Goal: Task Accomplishment & Management: Use online tool/utility

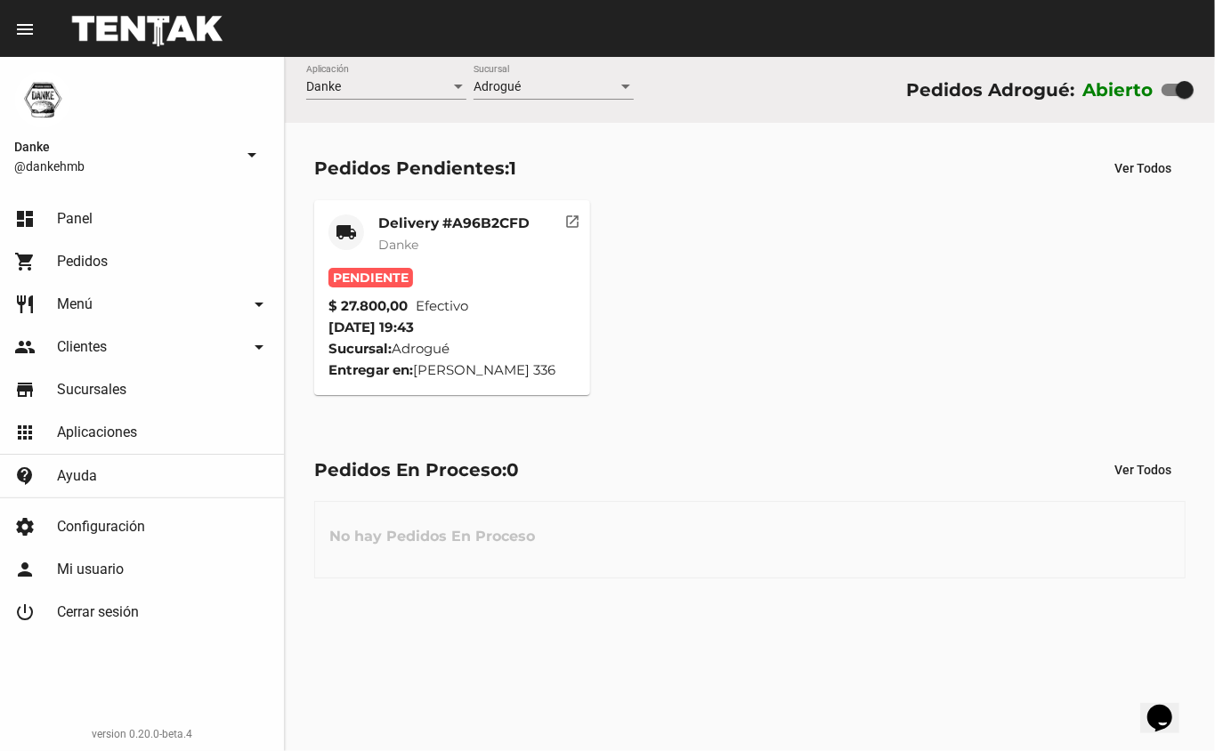
click at [411, 215] on mat-card-title "Delivery #A96B2CFD" at bounding box center [453, 223] width 151 height 18
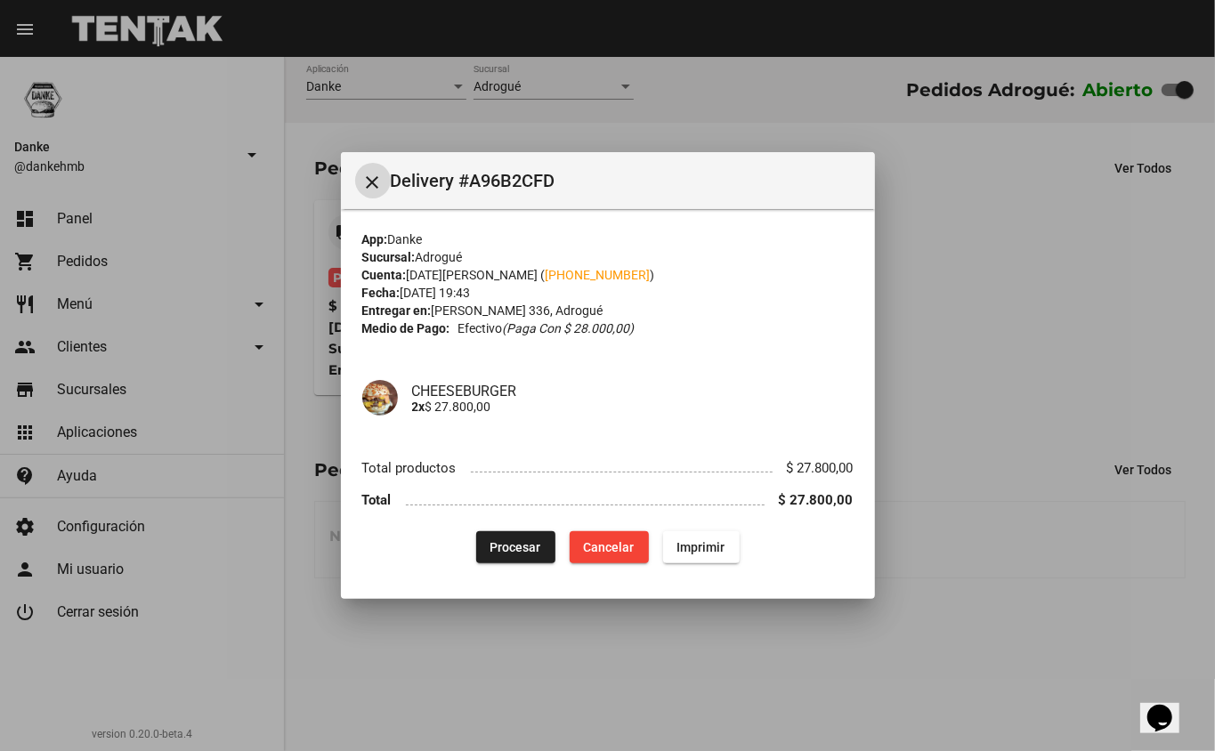
click at [495, 540] on span "Procesar" at bounding box center [515, 547] width 51 height 14
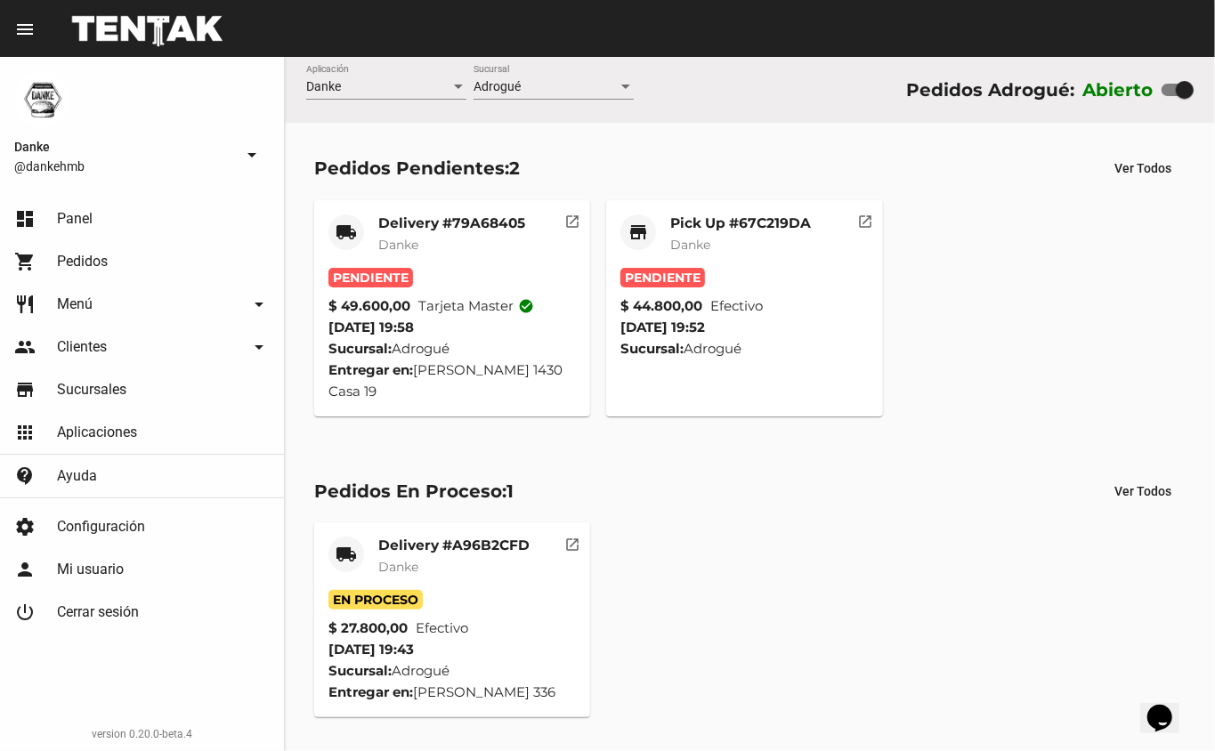
click at [436, 561] on mat-card-subtitle "Danke" at bounding box center [453, 567] width 151 height 18
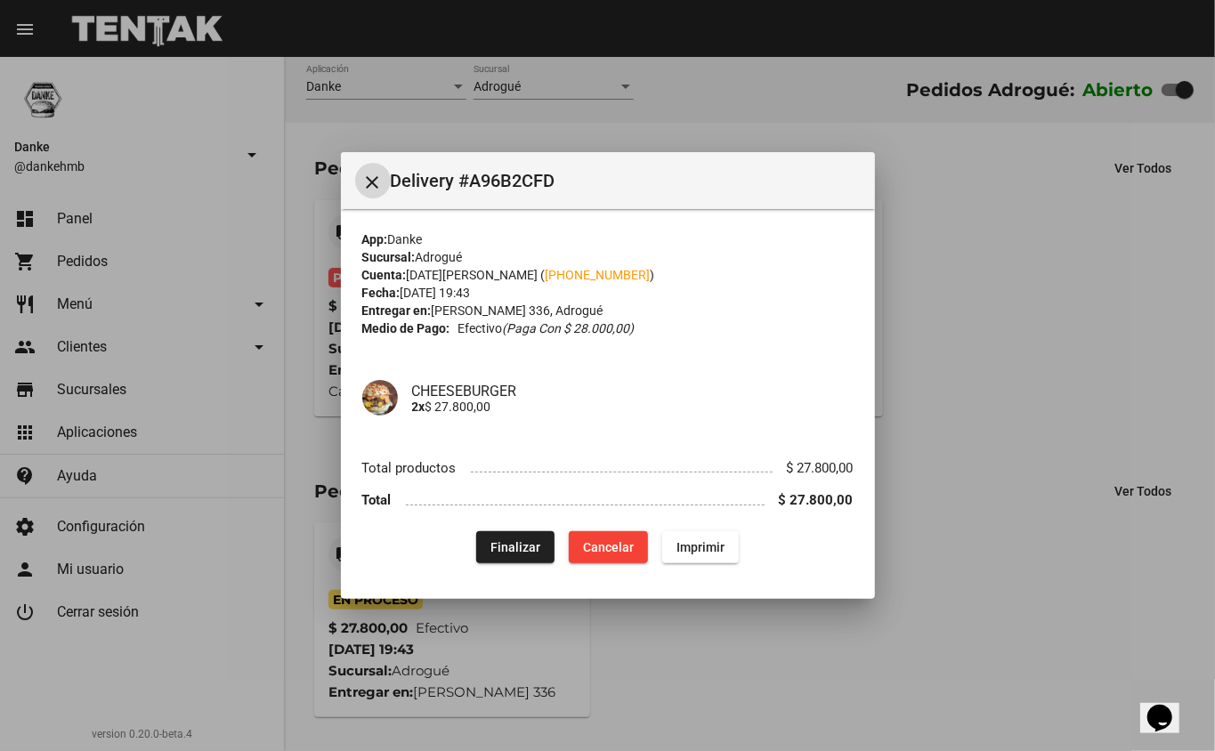
click at [498, 555] on button "Finalizar" at bounding box center [515, 547] width 78 height 32
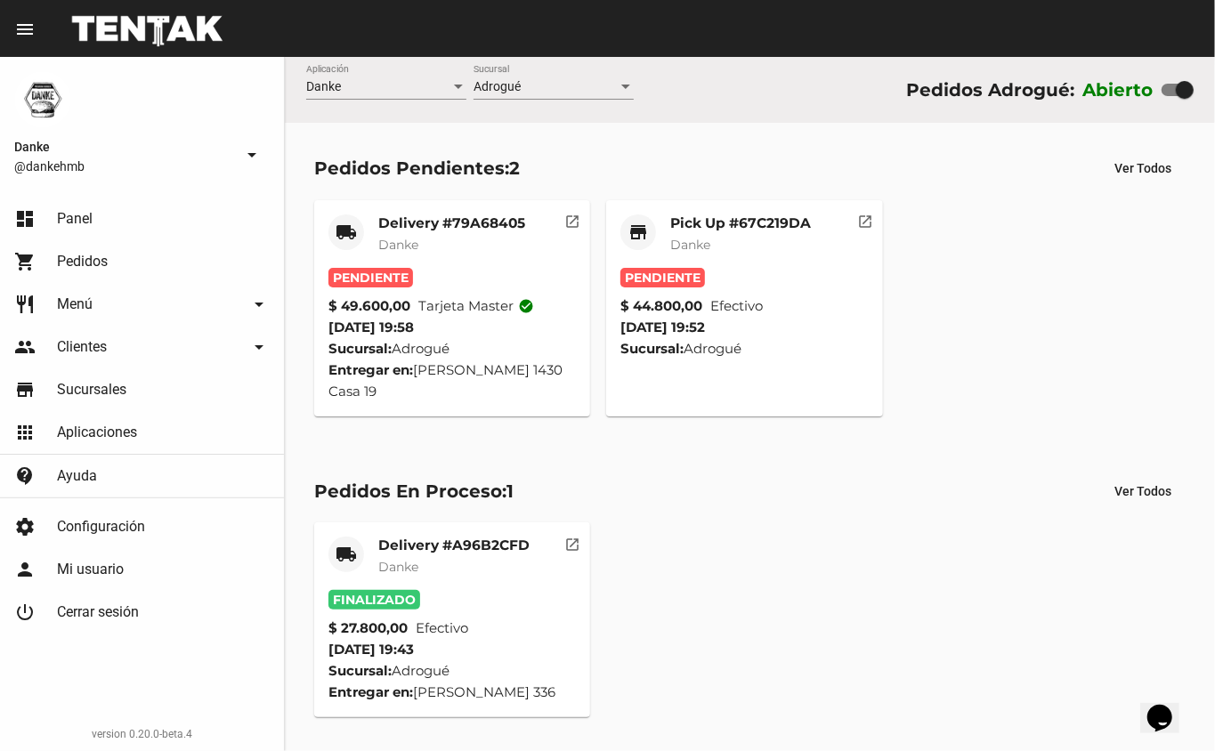
click at [732, 256] on div "Pick Up #67C219DA Danke" at bounding box center [740, 240] width 141 height 53
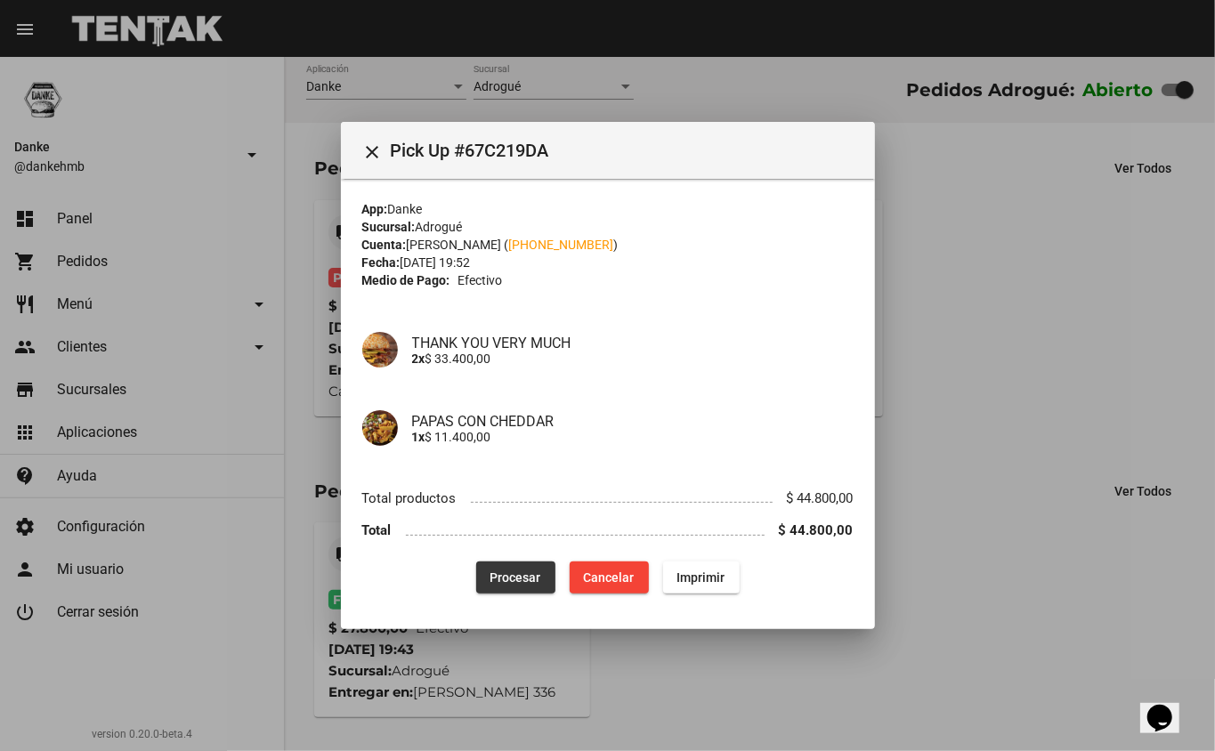
click at [511, 577] on span "Procesar" at bounding box center [515, 578] width 51 height 14
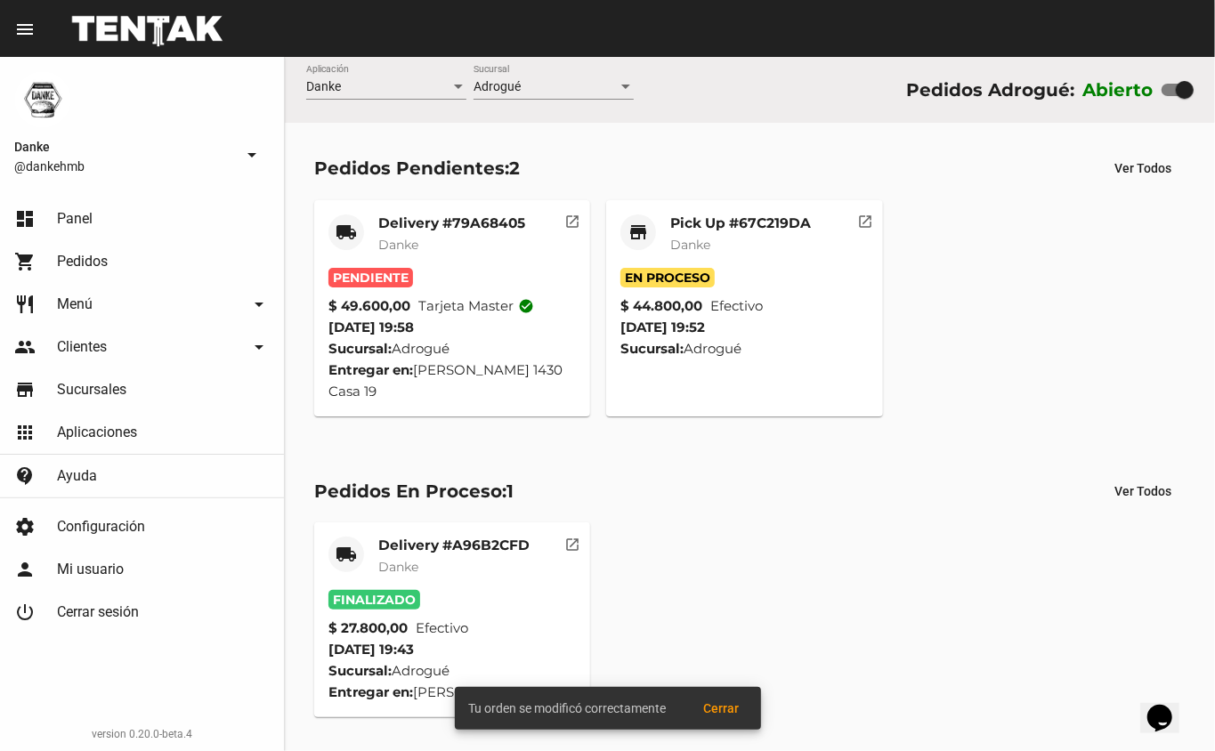
click at [400, 180] on div "Pedidos Pendientes: 2" at bounding box center [417, 168] width 206 height 28
click at [422, 224] on mat-card-title "Delivery #79A68405" at bounding box center [451, 223] width 147 height 18
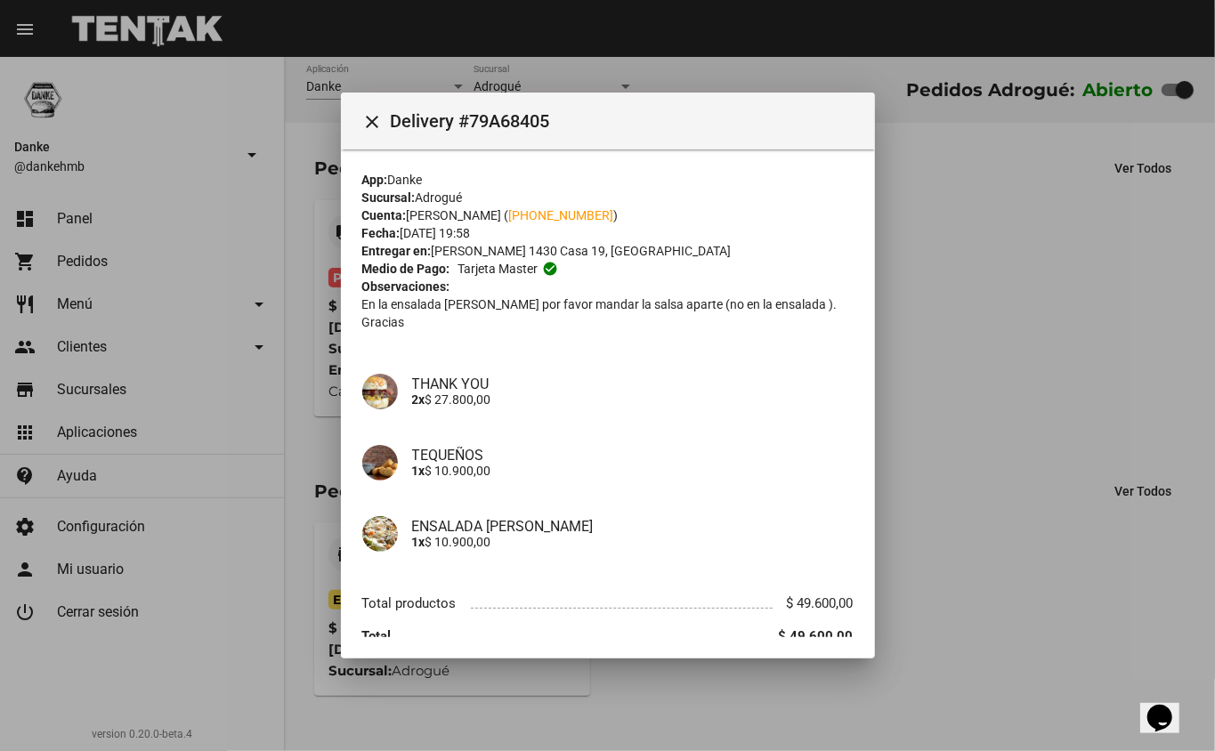
click at [723, 9] on div at bounding box center [607, 375] width 1215 height 751
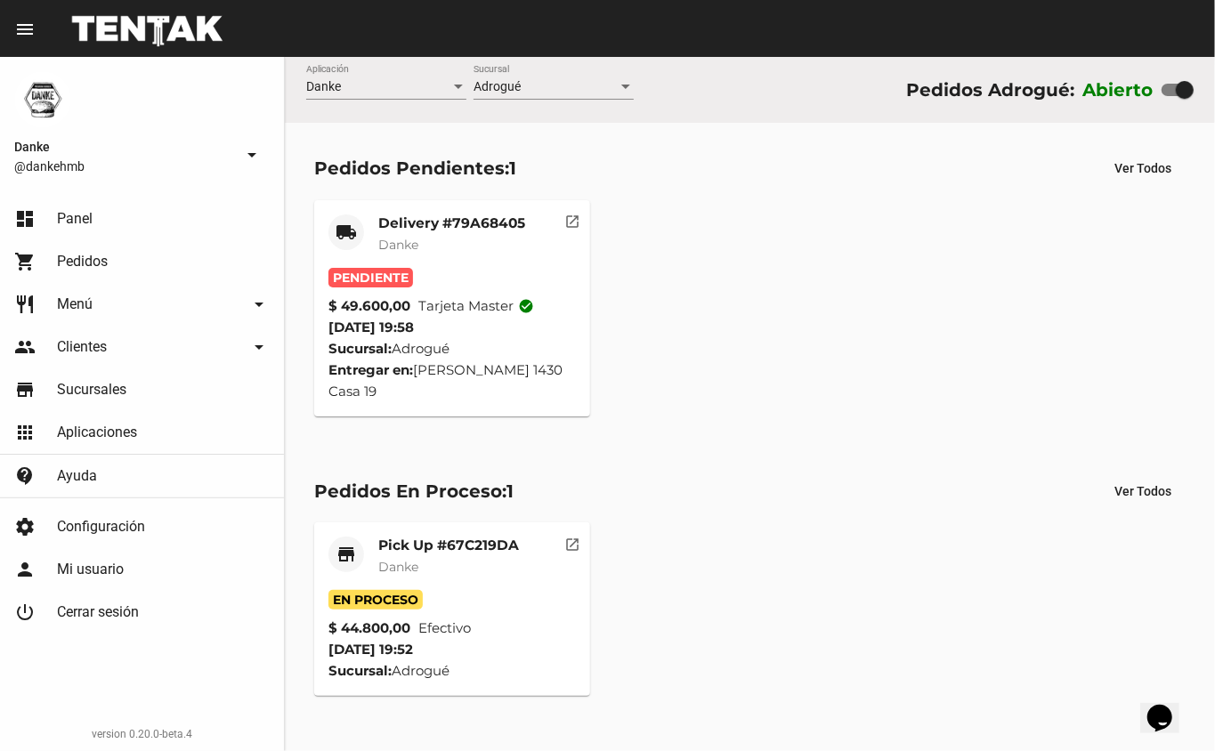
click at [381, 236] on mat-card-subtitle "Danke" at bounding box center [451, 245] width 147 height 18
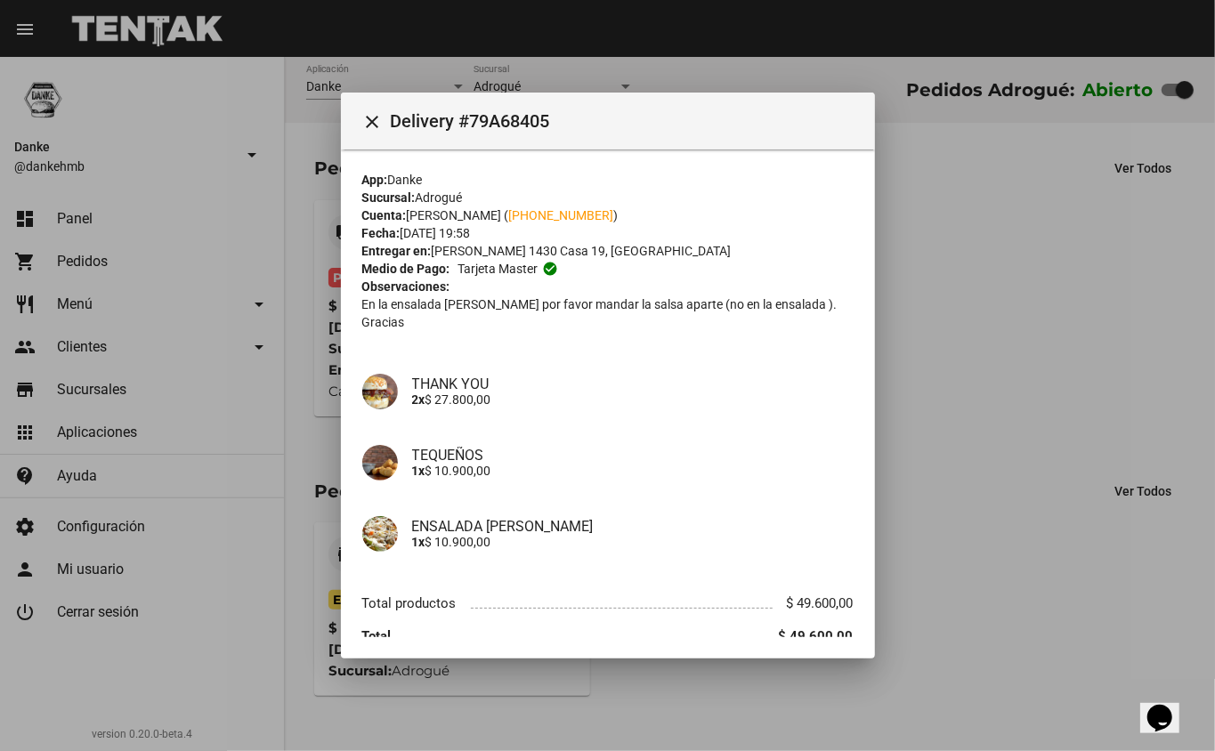
scroll to position [58, 0]
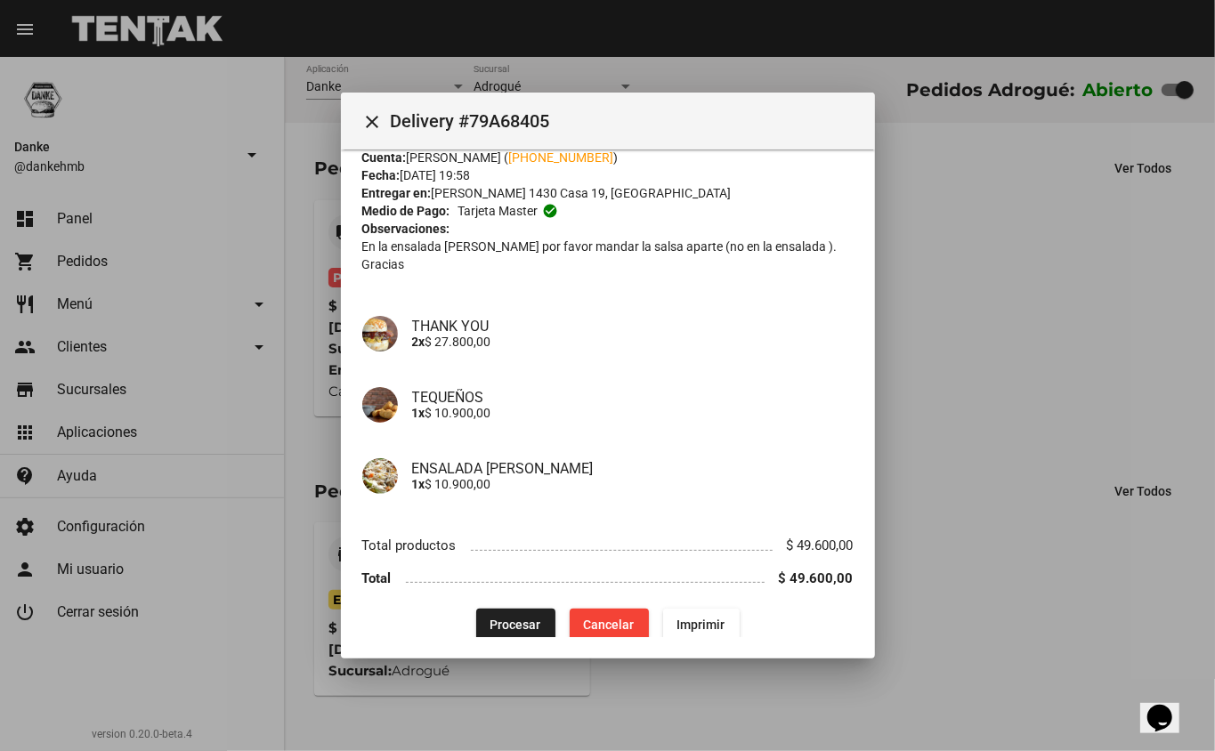
click at [520, 618] on span "Procesar" at bounding box center [515, 625] width 51 height 14
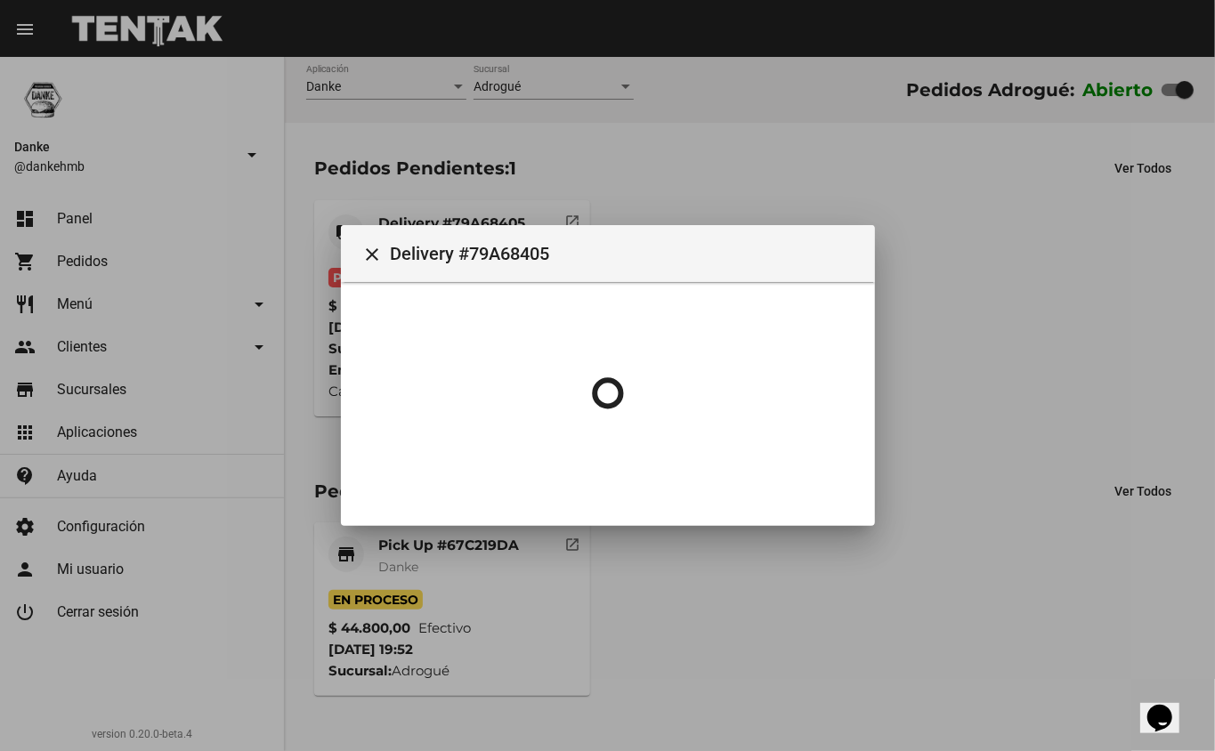
scroll to position [0, 0]
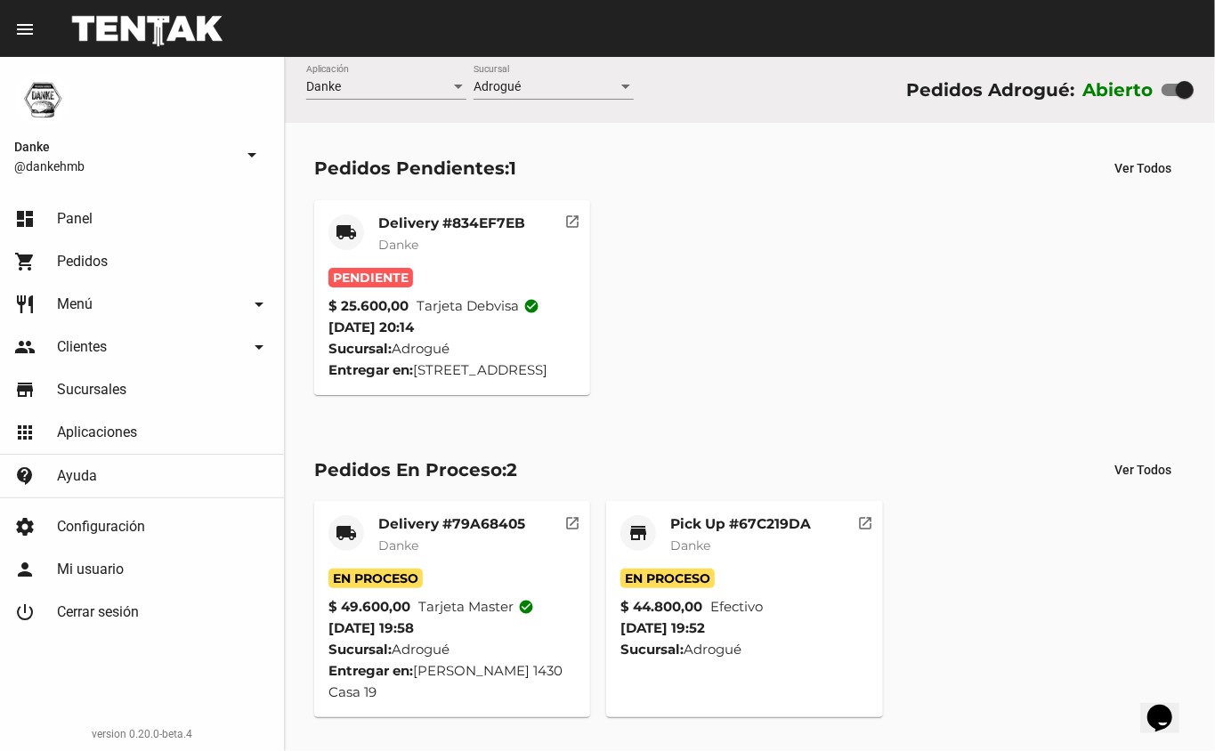
click at [453, 242] on mat-card-subtitle "Danke" at bounding box center [451, 245] width 147 height 18
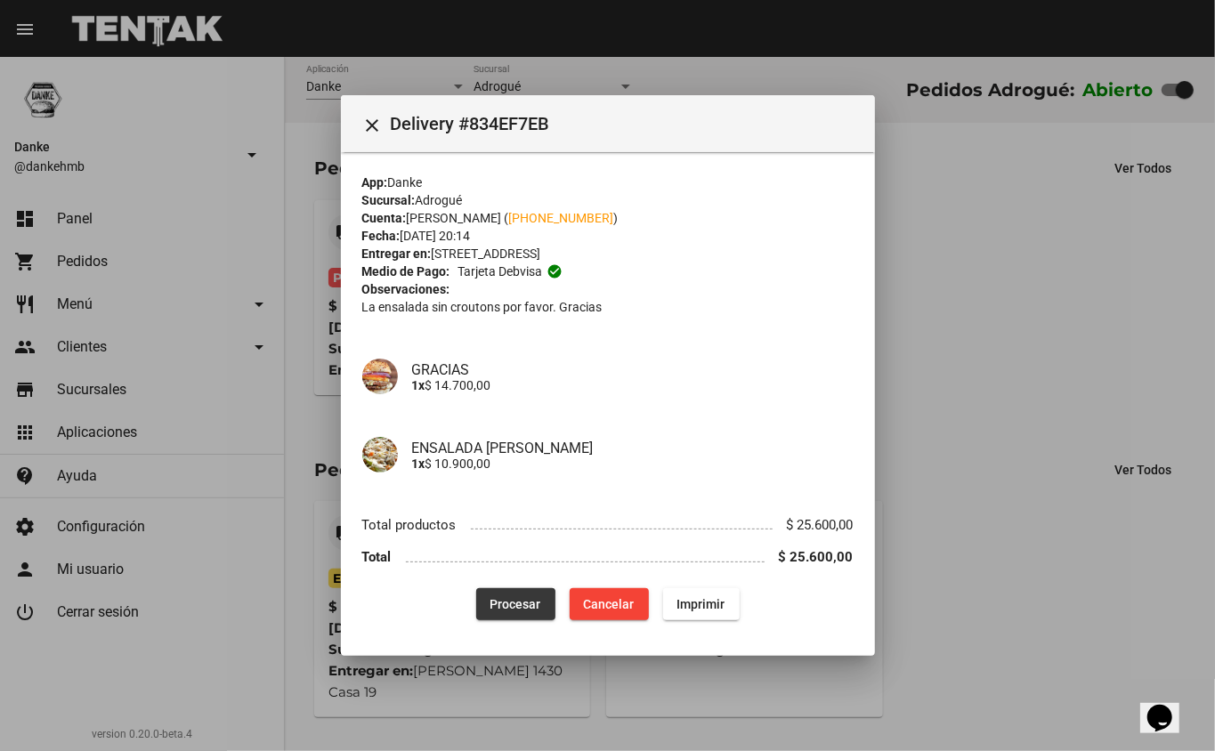
click at [481, 611] on button "Procesar" at bounding box center [515, 604] width 79 height 32
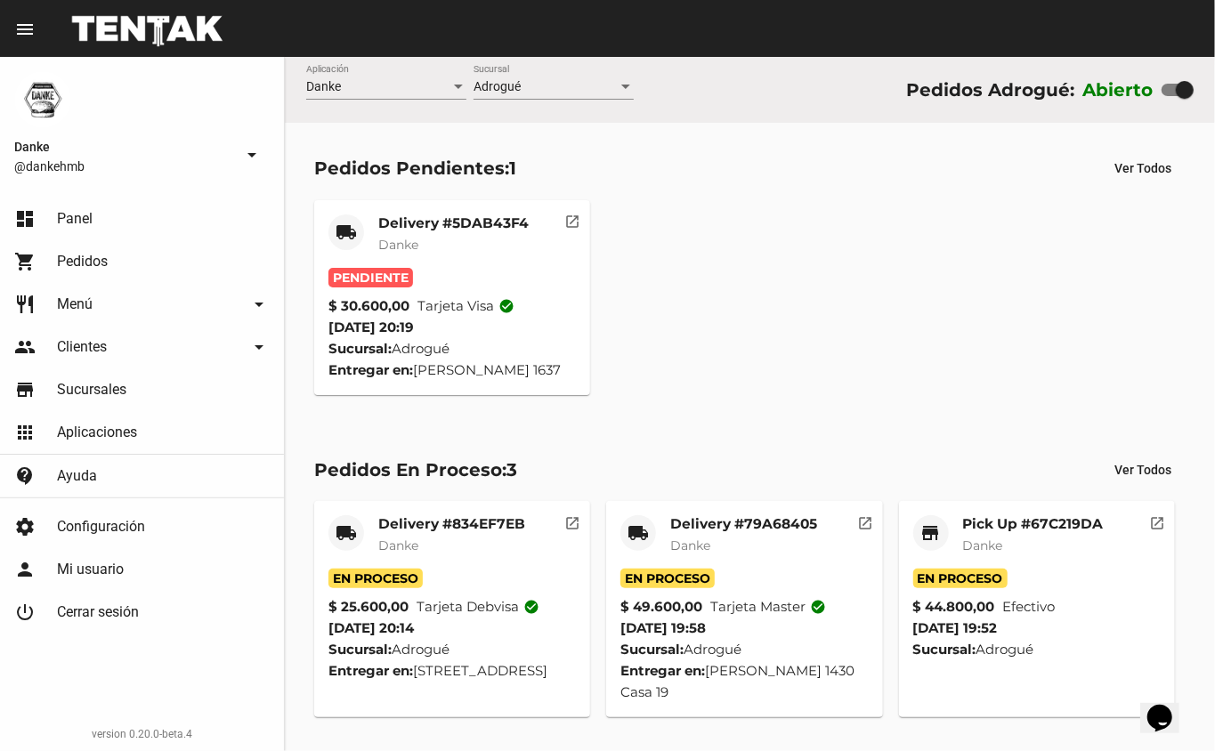
click at [427, 214] on mat-card-title "Delivery #5DAB43F4" at bounding box center [453, 223] width 150 height 18
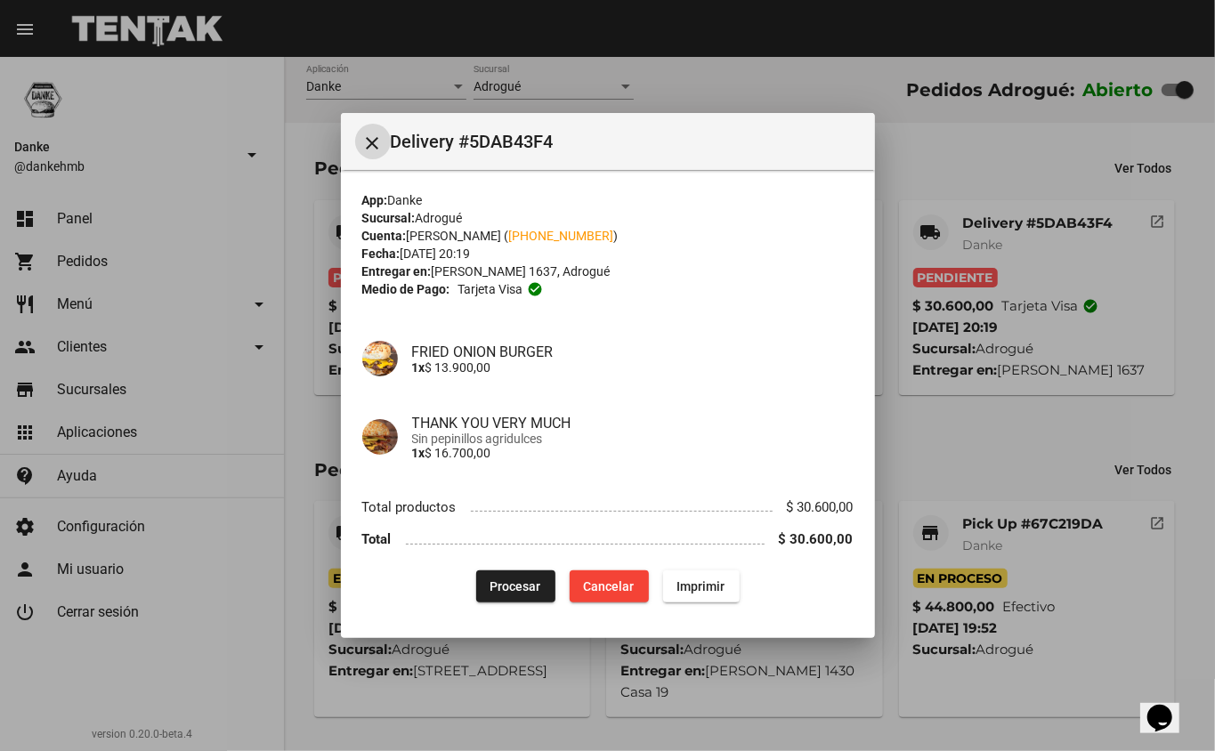
click at [509, 586] on span "Procesar" at bounding box center [515, 586] width 51 height 14
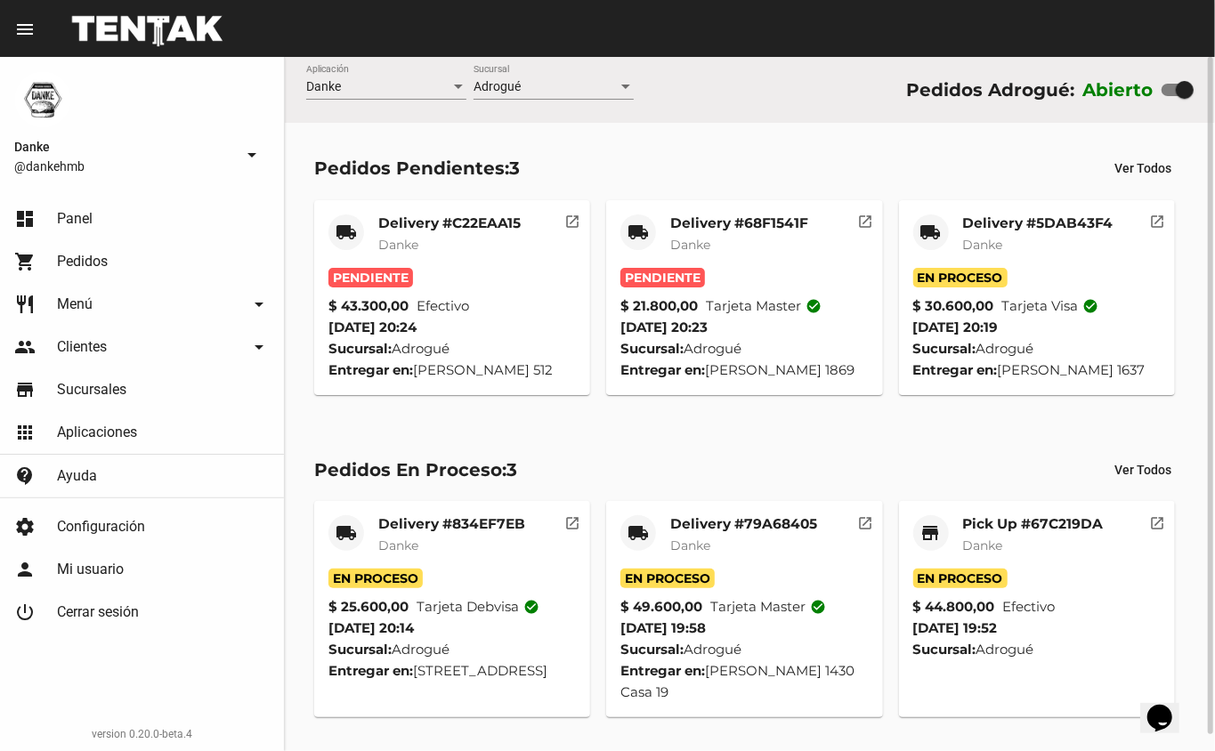
click at [710, 222] on mat-card-title "Delivery #68F1541F" at bounding box center [739, 223] width 138 height 18
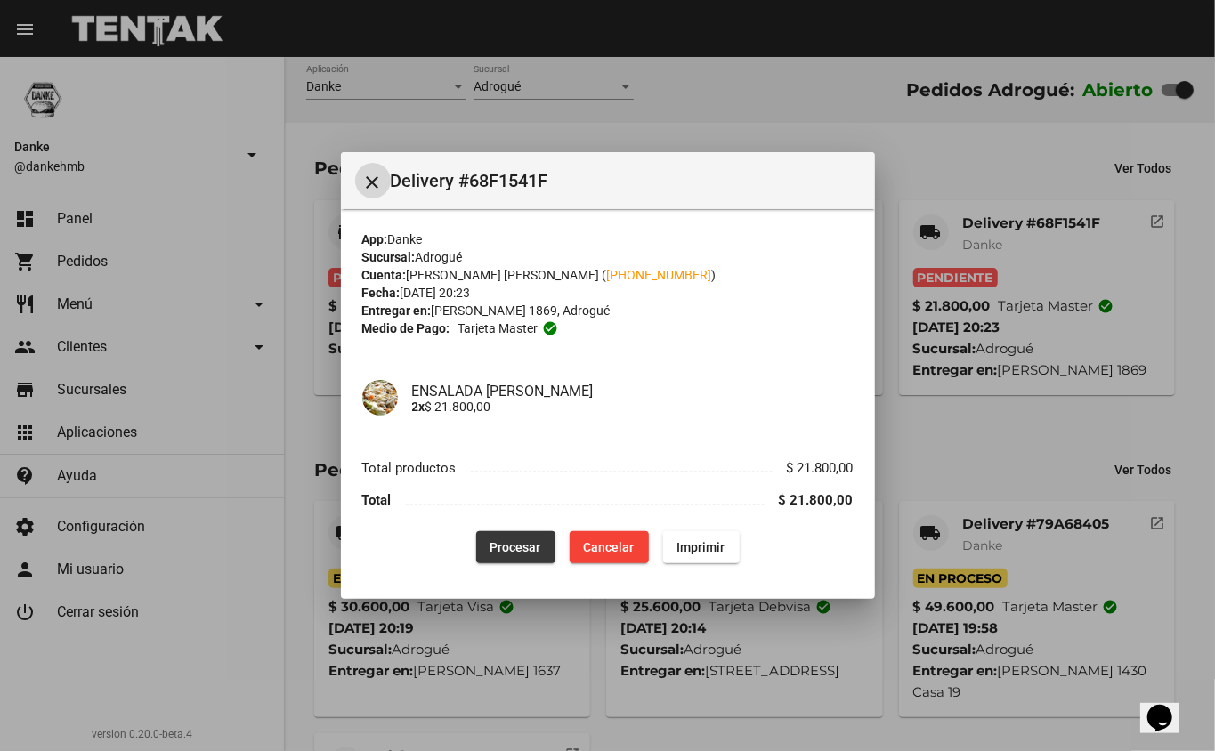
click at [518, 545] on span "Procesar" at bounding box center [515, 547] width 51 height 14
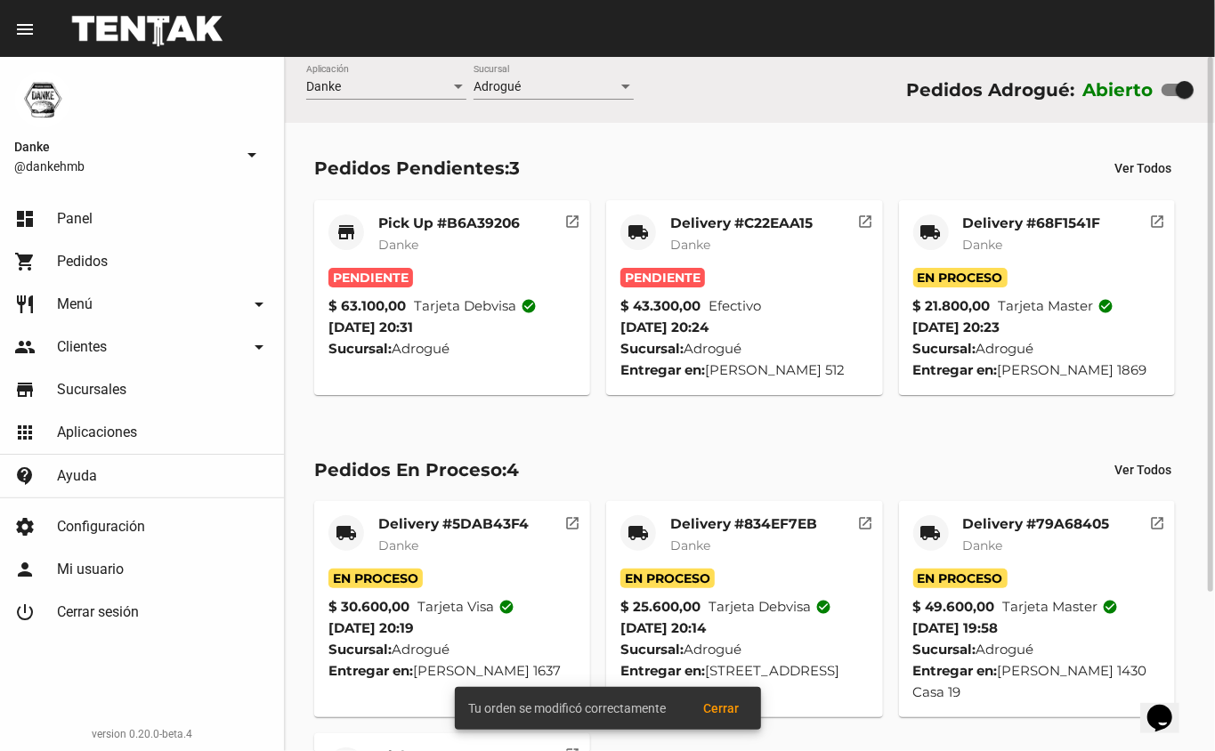
click at [684, 221] on mat-card-title "Delivery #C22EAA15" at bounding box center [741, 223] width 142 height 18
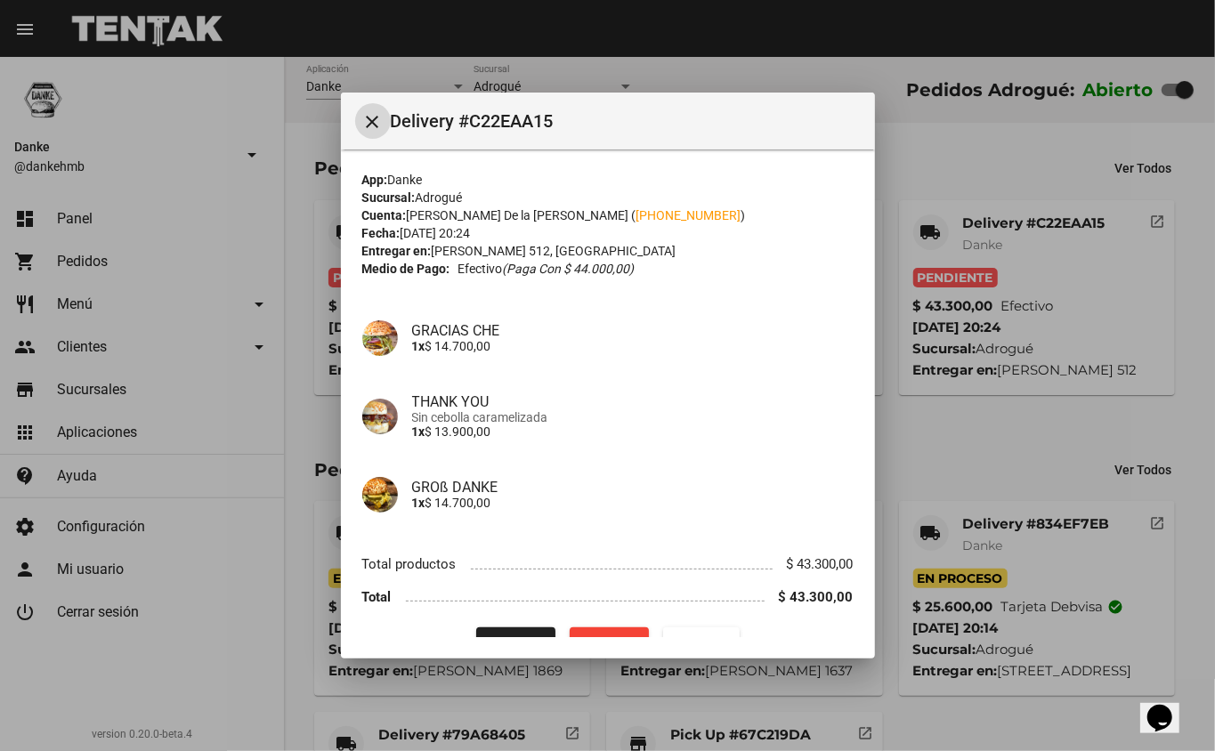
scroll to position [36, 0]
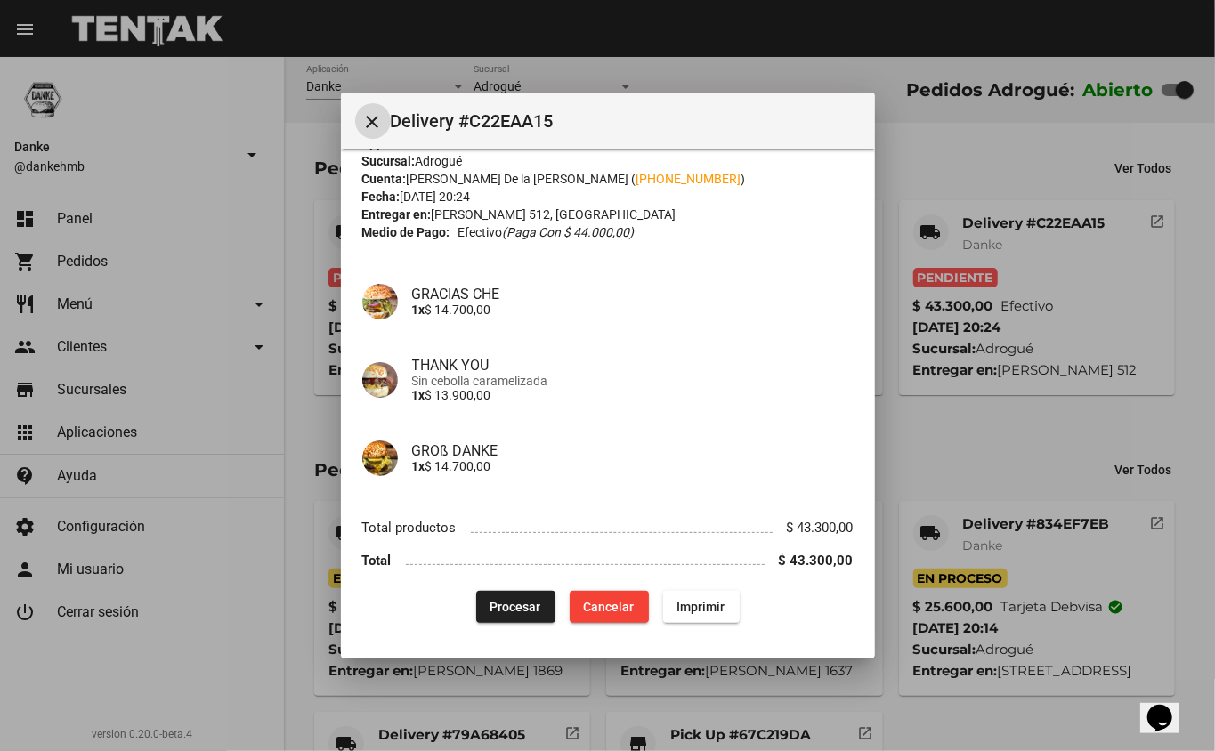
click at [482, 591] on button "Procesar" at bounding box center [515, 607] width 79 height 32
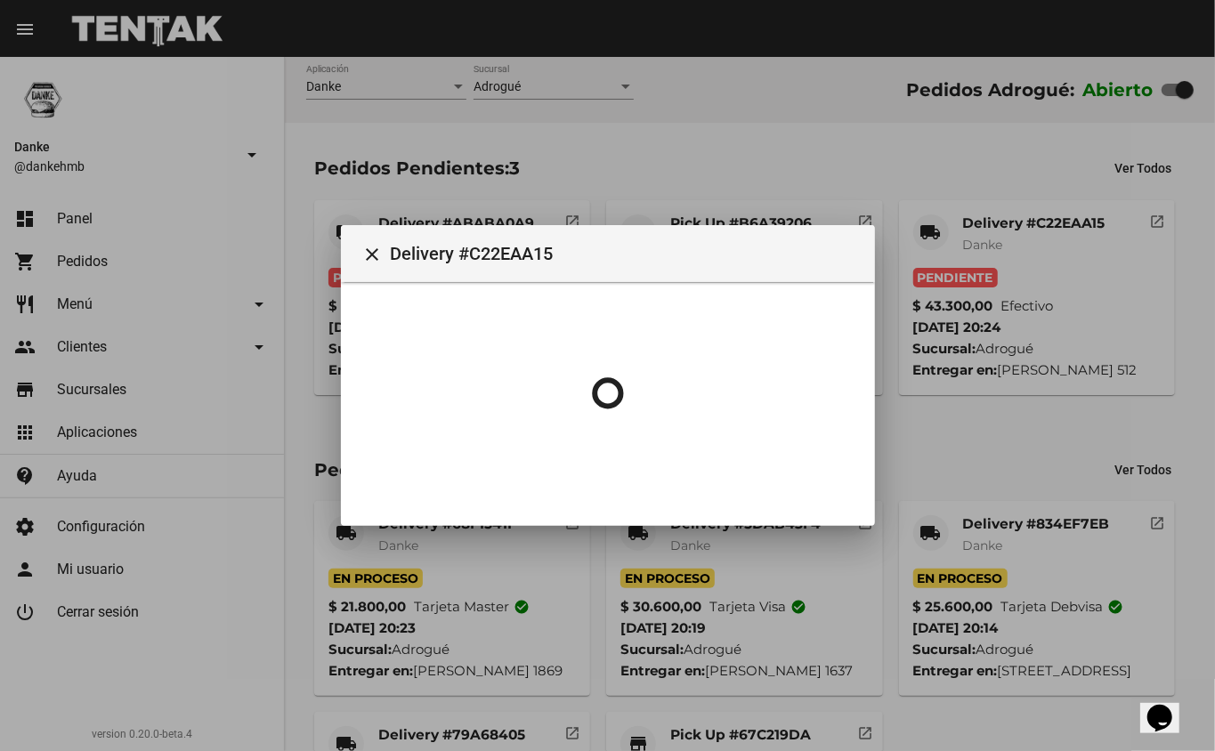
scroll to position [0, 0]
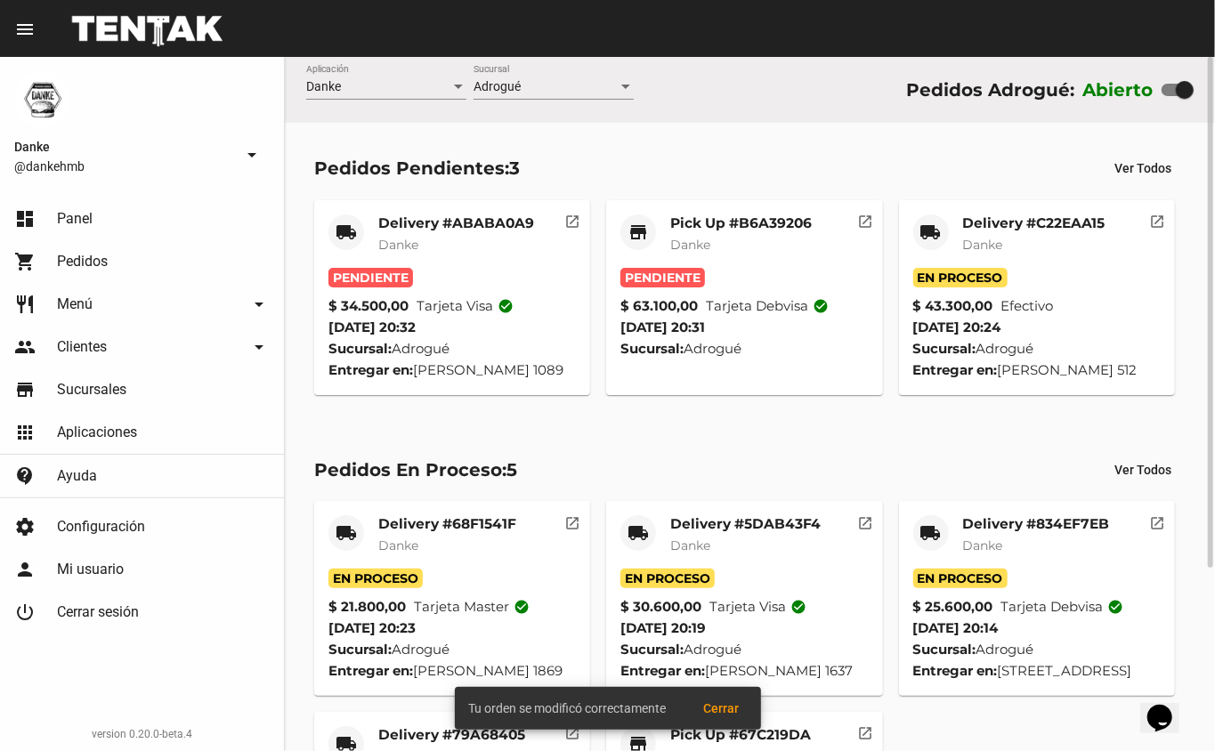
click at [700, 221] on mat-card-title "Pick Up #B6A39206" at bounding box center [741, 223] width 142 height 18
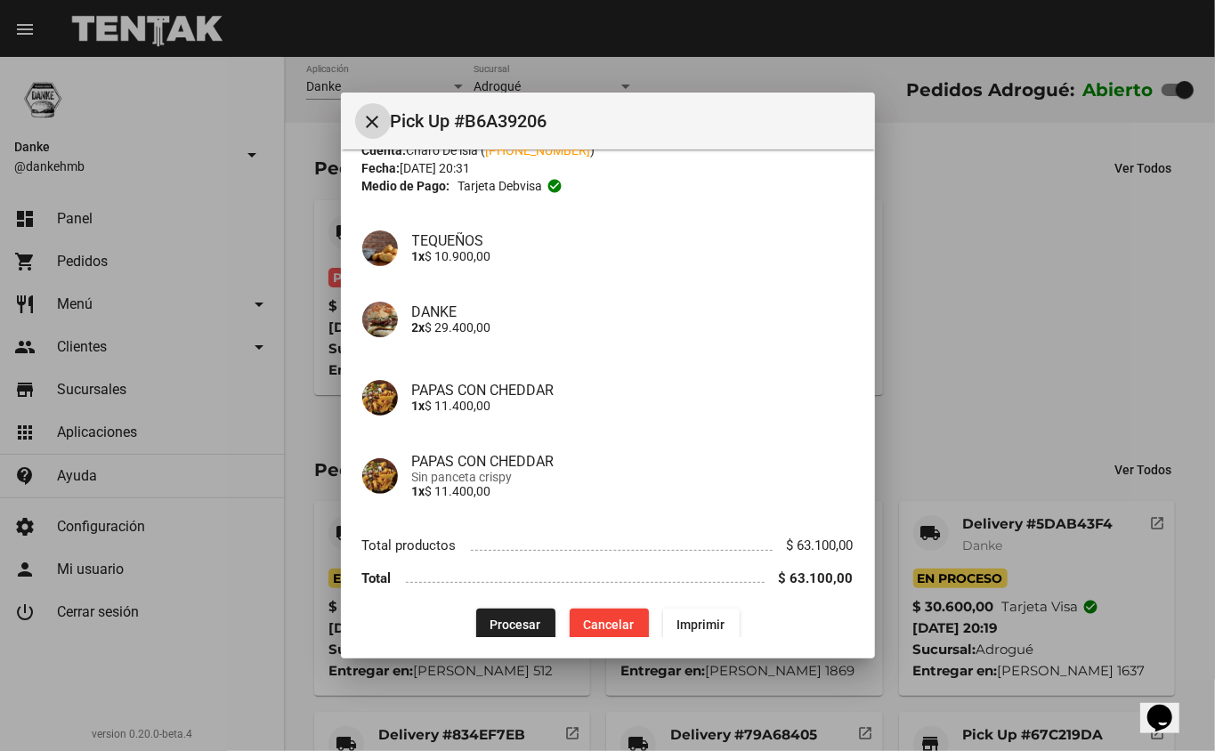
scroll to position [83, 0]
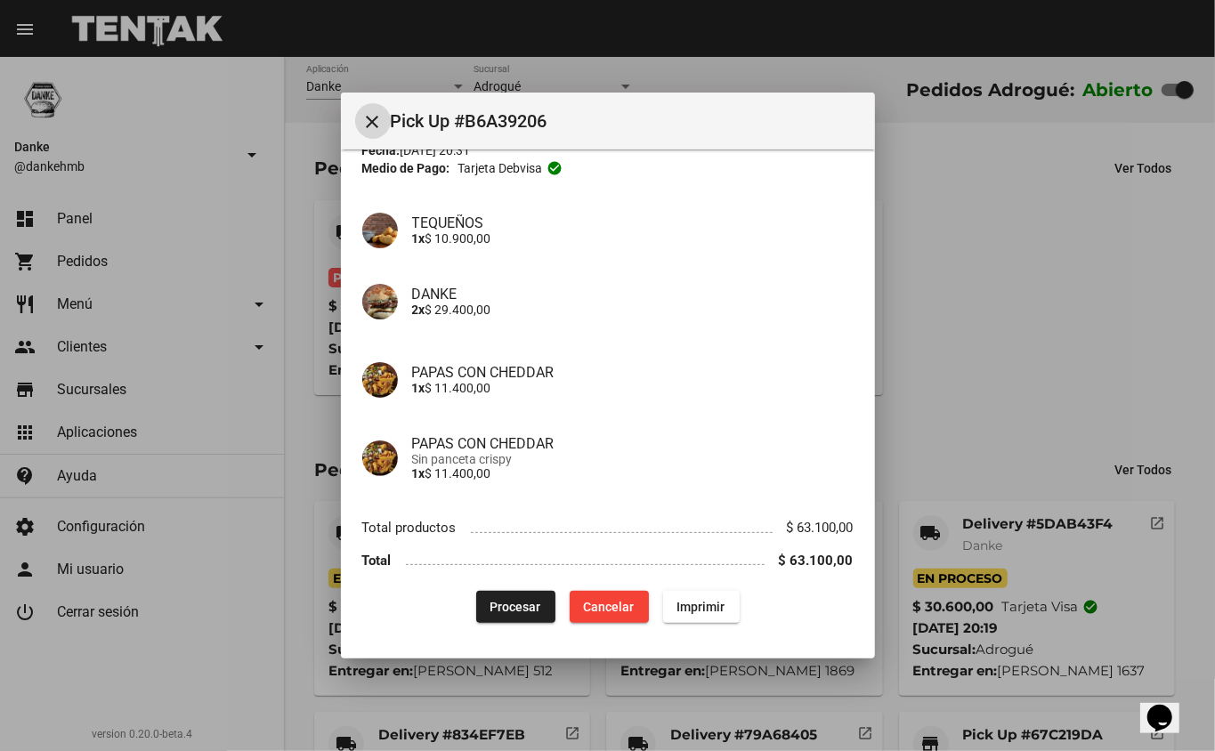
click at [490, 616] on button "Procesar" at bounding box center [515, 607] width 79 height 32
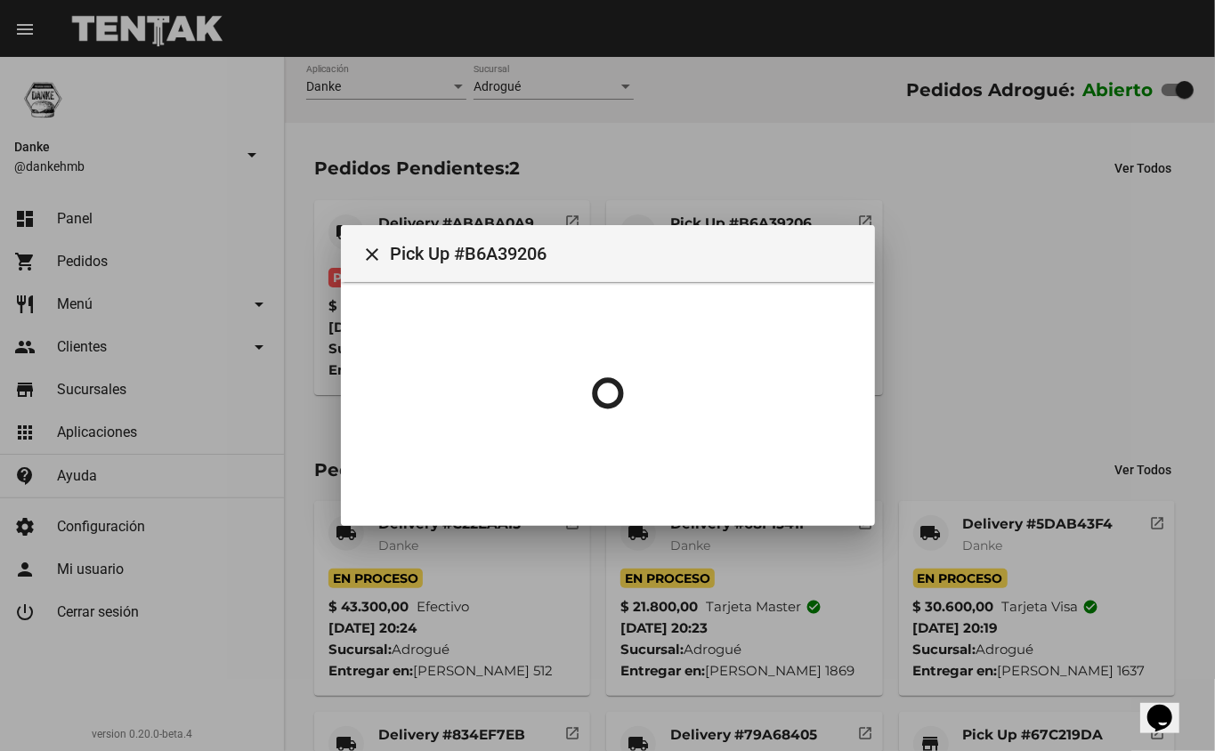
scroll to position [0, 0]
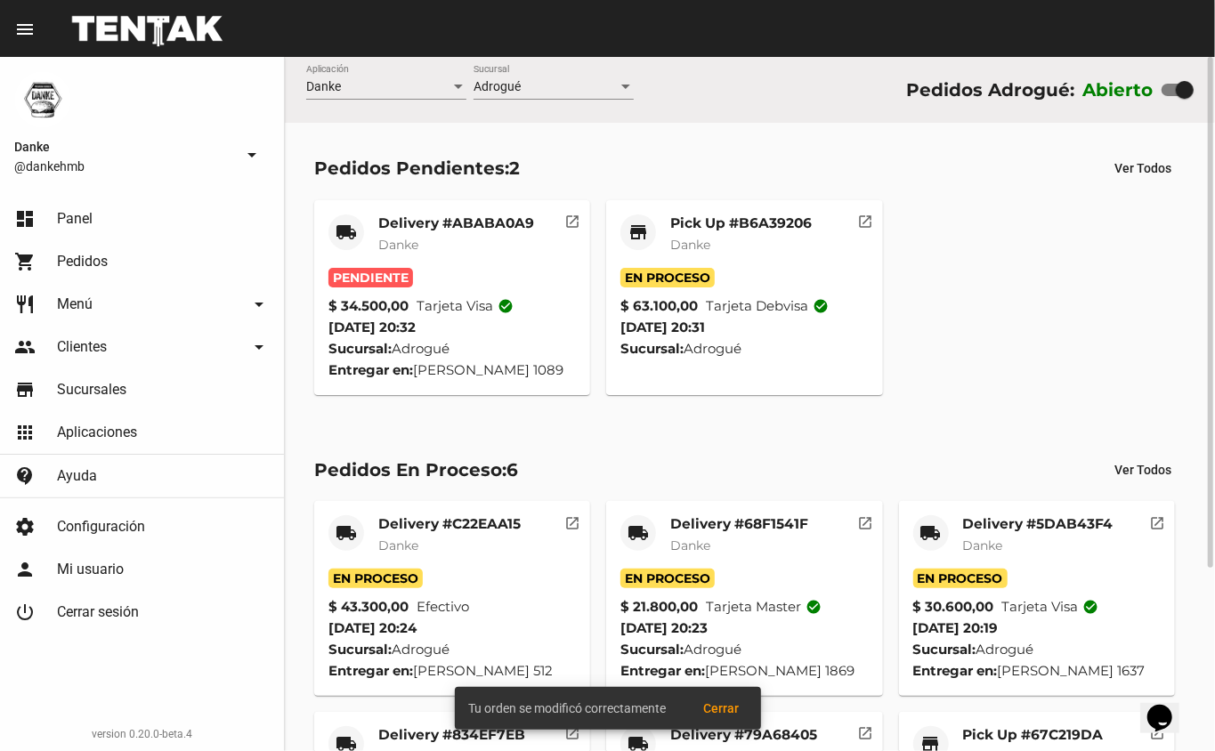
click at [400, 221] on mat-card-title "Delivery #ABABA0A9" at bounding box center [456, 223] width 156 height 18
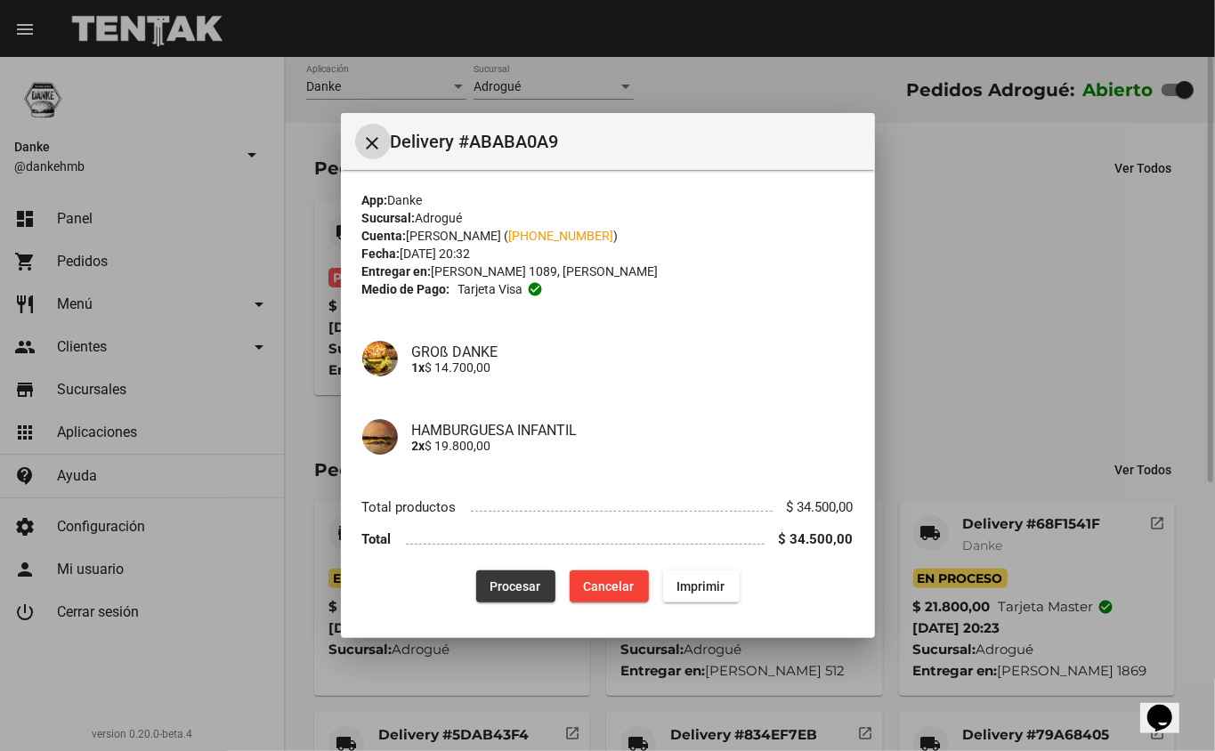
click at [510, 586] on span "Procesar" at bounding box center [515, 586] width 51 height 14
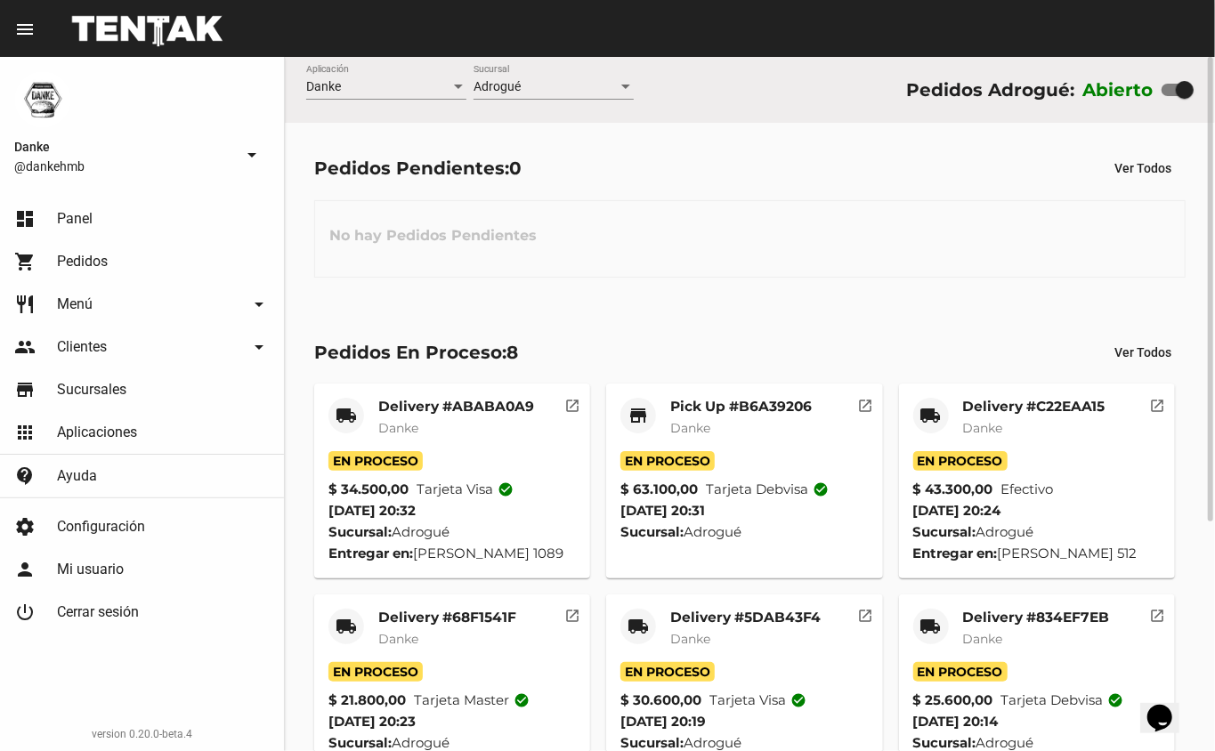
click at [1000, 627] on mat-card-title "Delivery #834EF7EB" at bounding box center [1036, 618] width 147 height 18
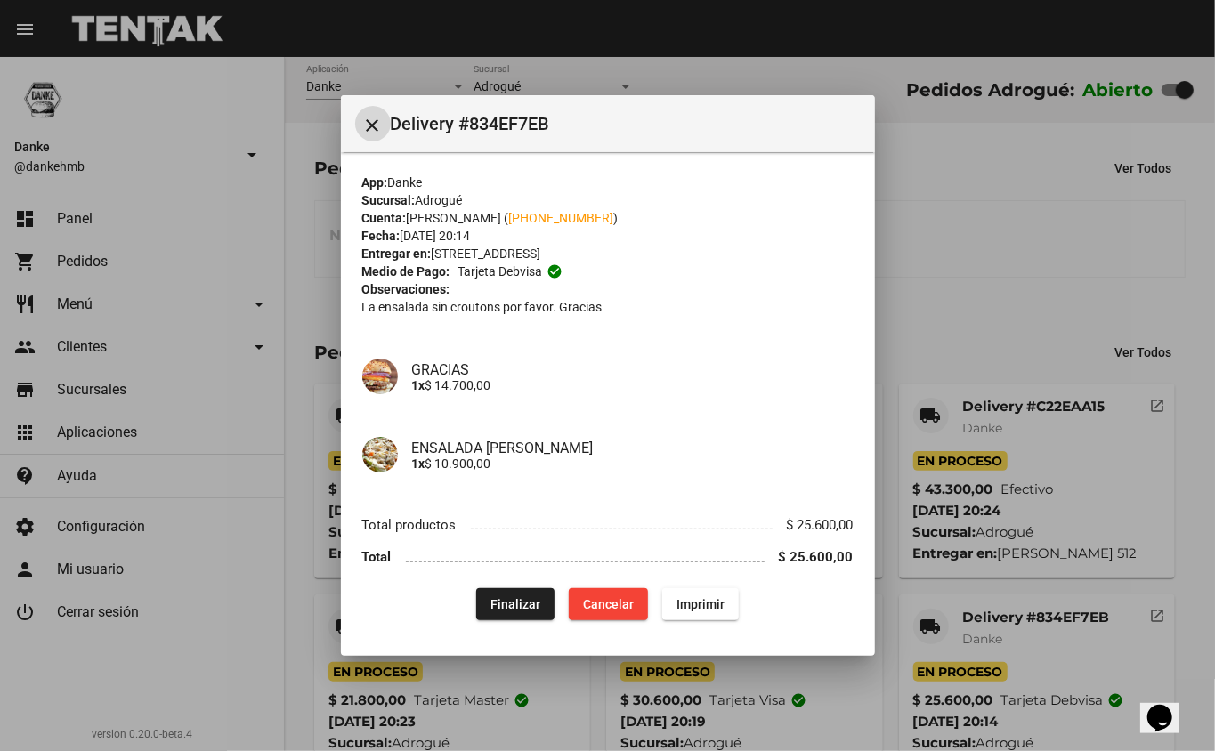
click at [936, 317] on div at bounding box center [607, 375] width 1215 height 751
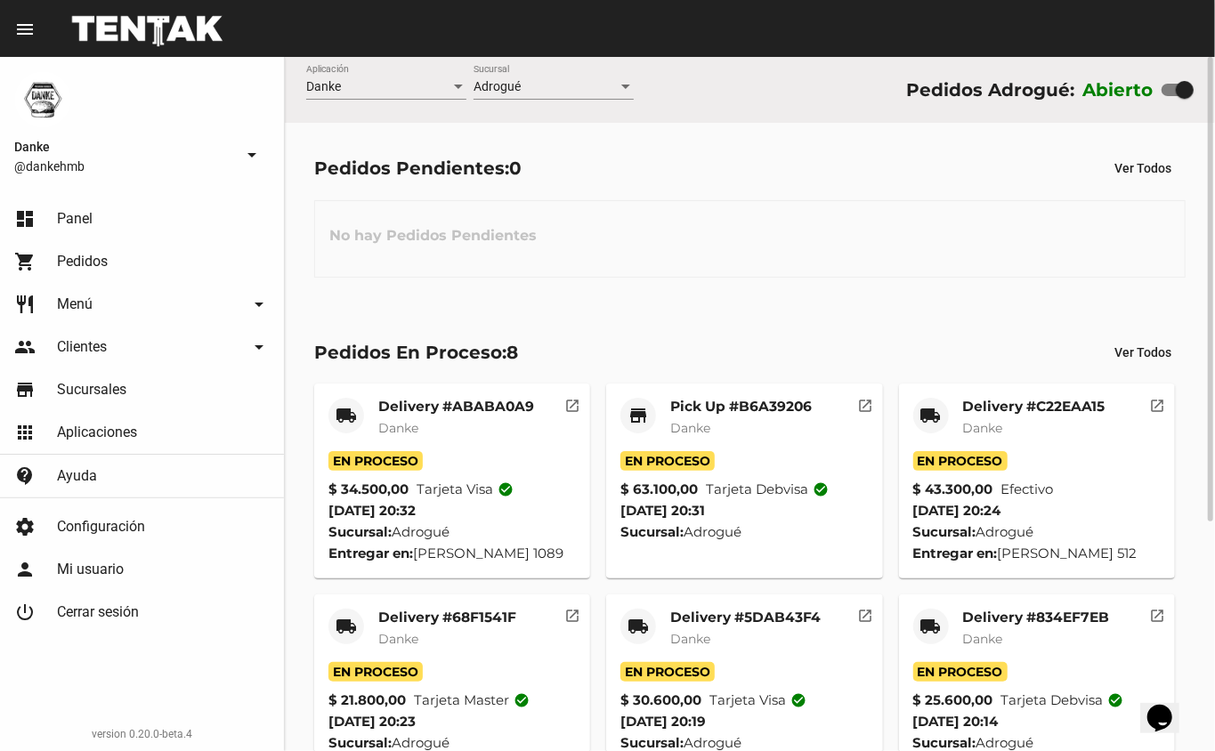
click at [708, 627] on mat-card-title "Delivery #5DAB43F4" at bounding box center [745, 618] width 150 height 18
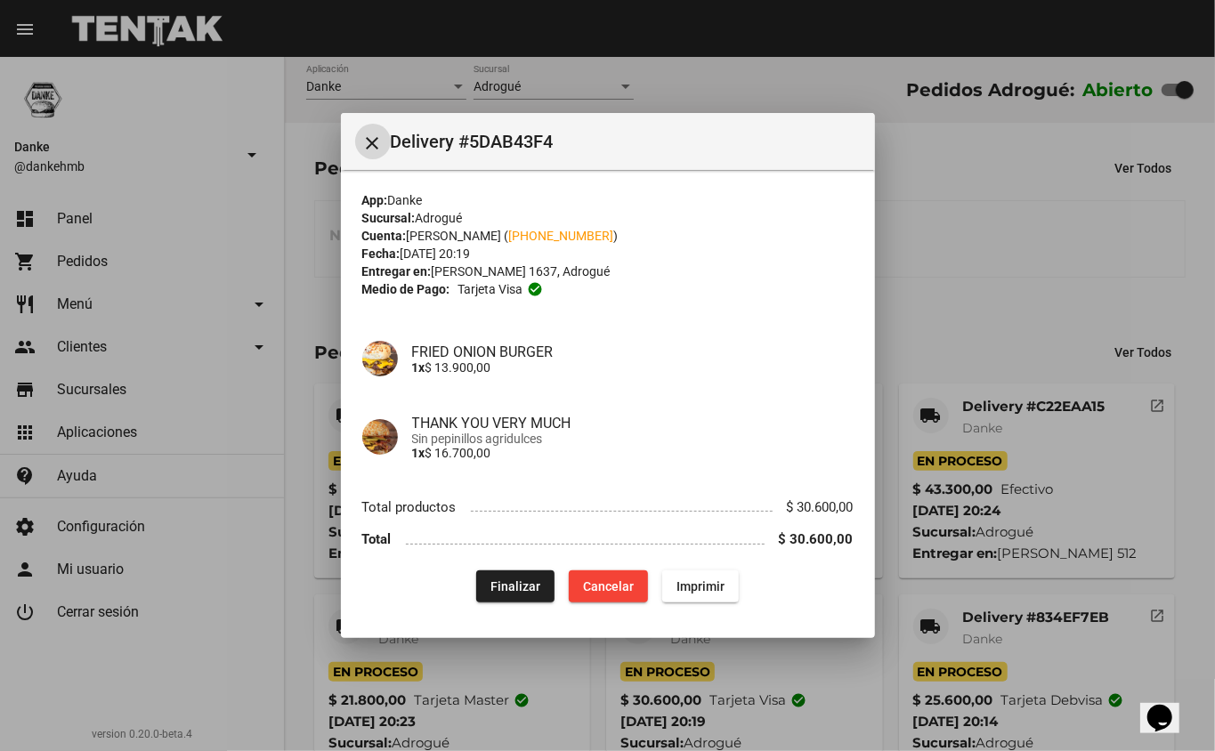
click at [933, 315] on div at bounding box center [607, 375] width 1215 height 751
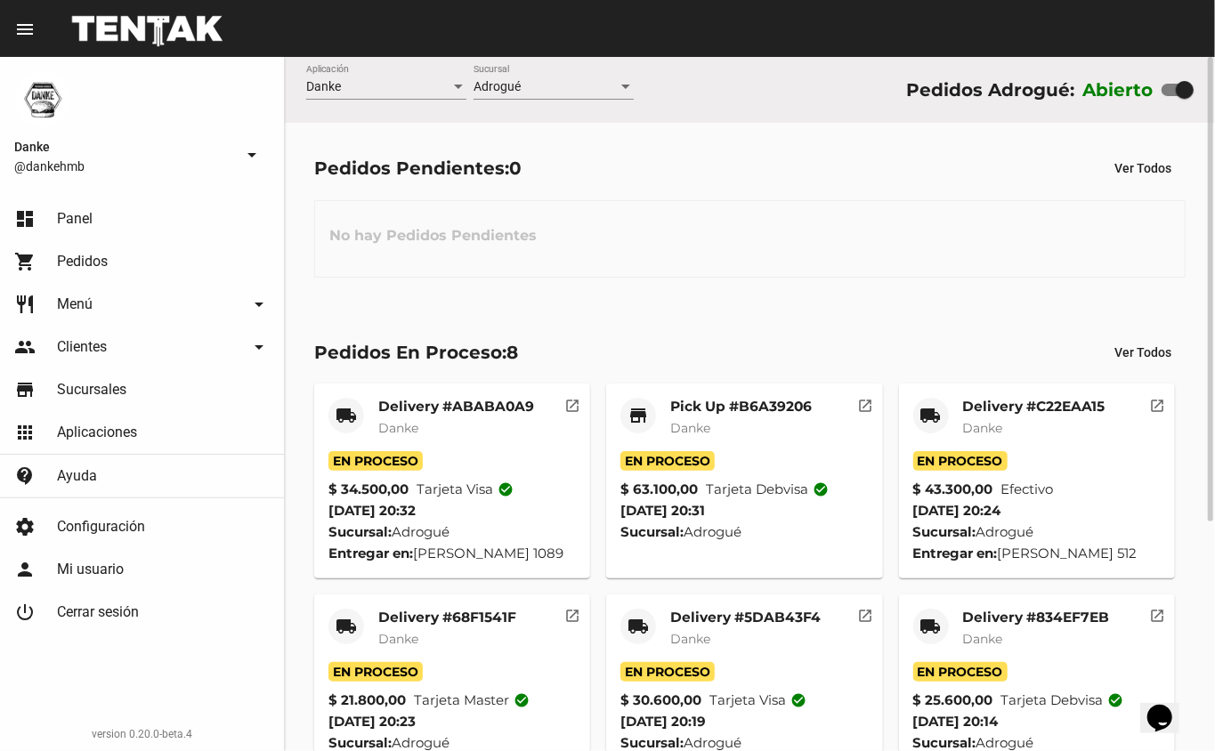
click at [422, 627] on mat-card-title "Delivery #68F1541F" at bounding box center [447, 618] width 138 height 18
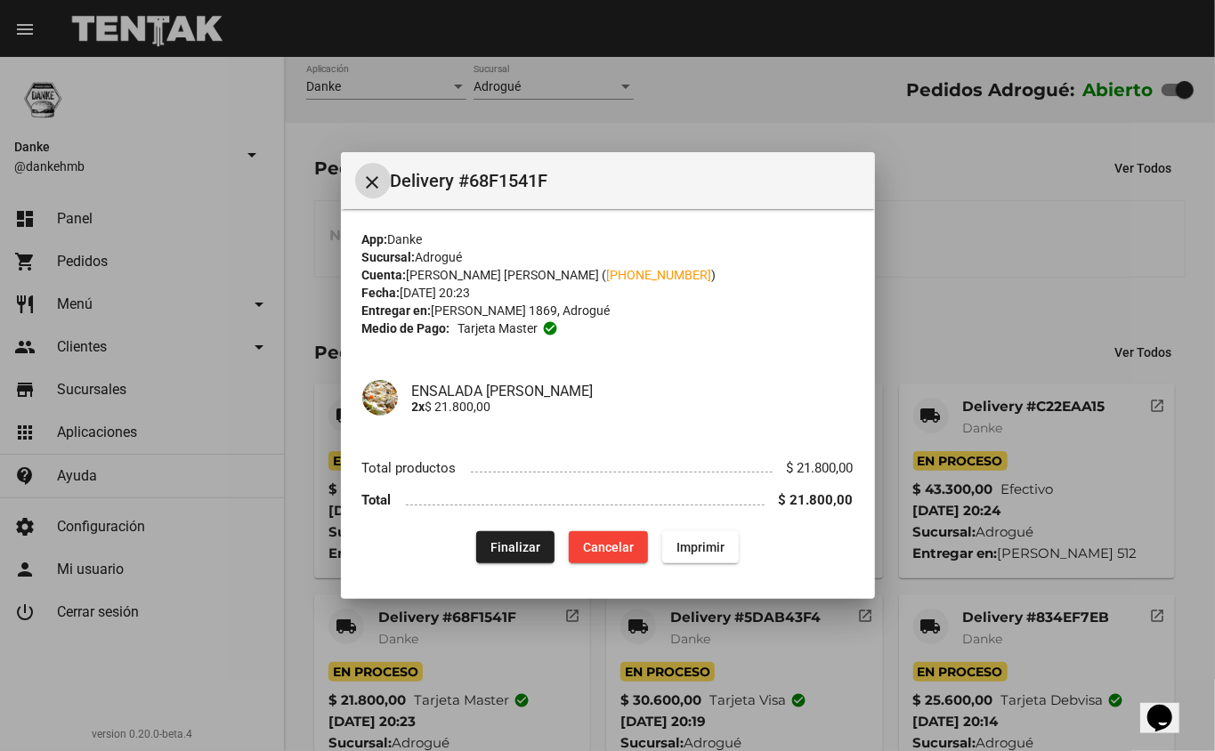
click at [945, 271] on div at bounding box center [607, 375] width 1215 height 751
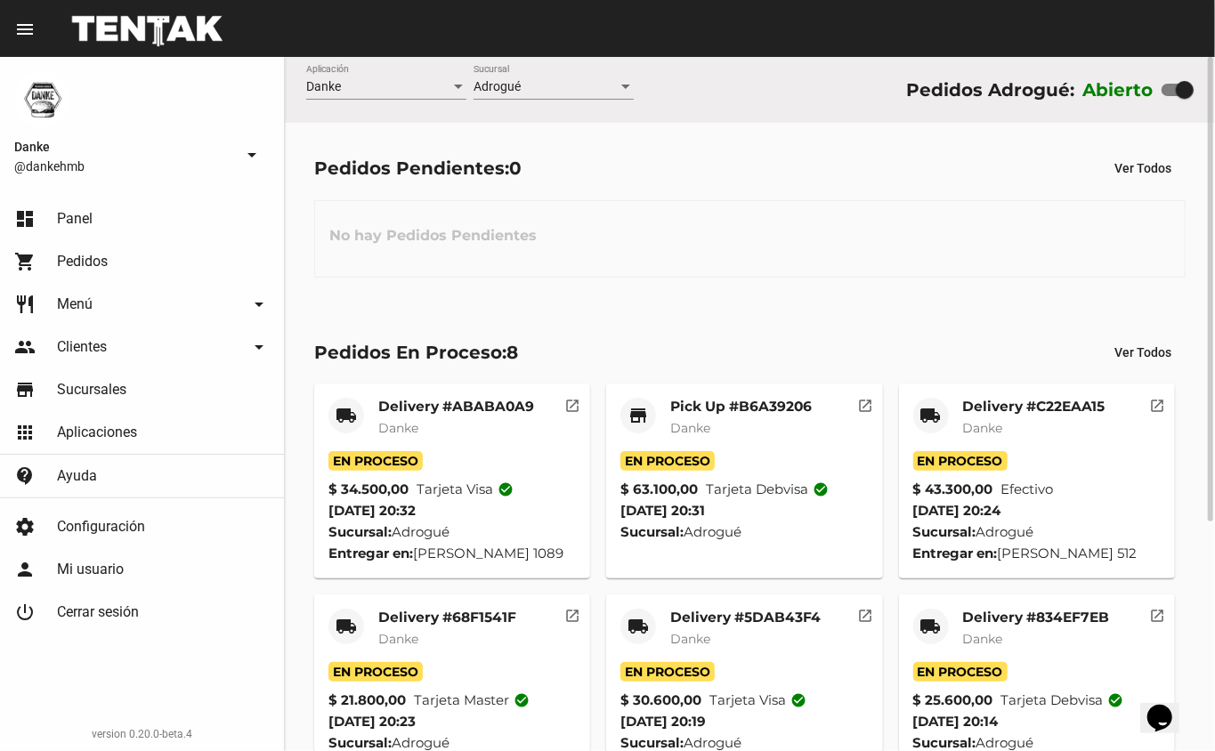
click at [988, 647] on span "Danke" at bounding box center [983, 639] width 40 height 16
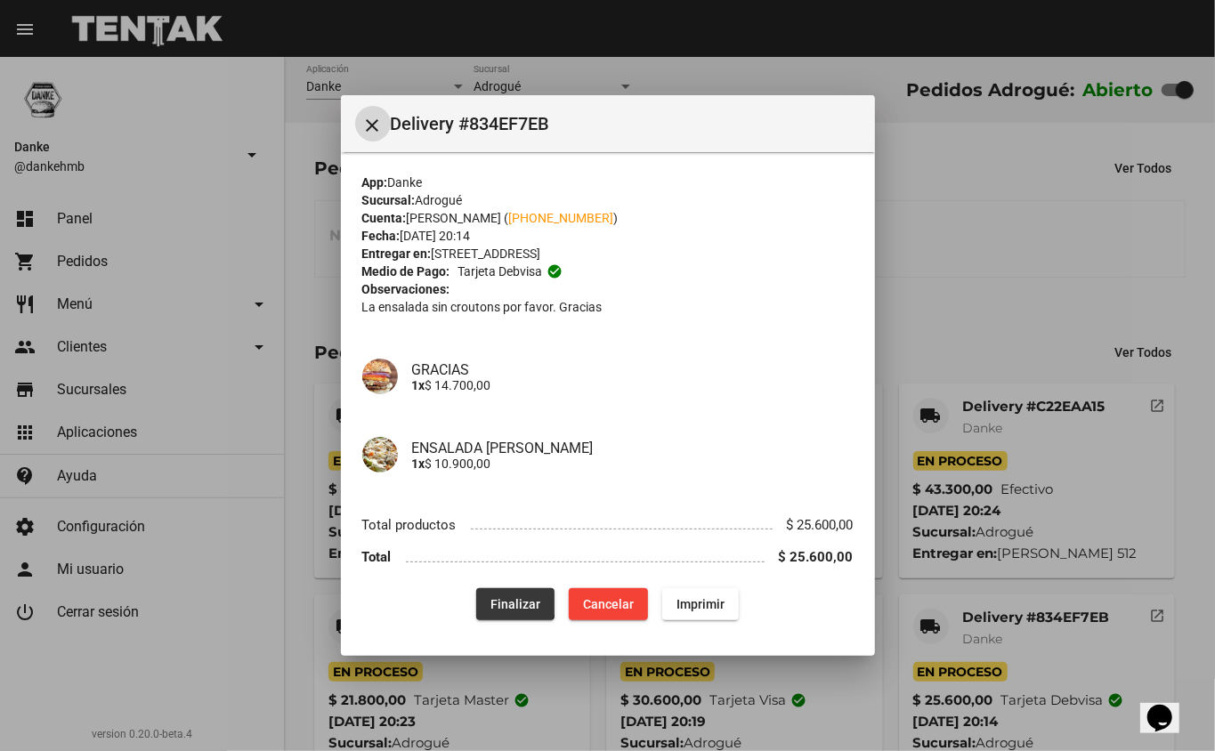
click at [509, 600] on span "Finalizar" at bounding box center [515, 604] width 50 height 14
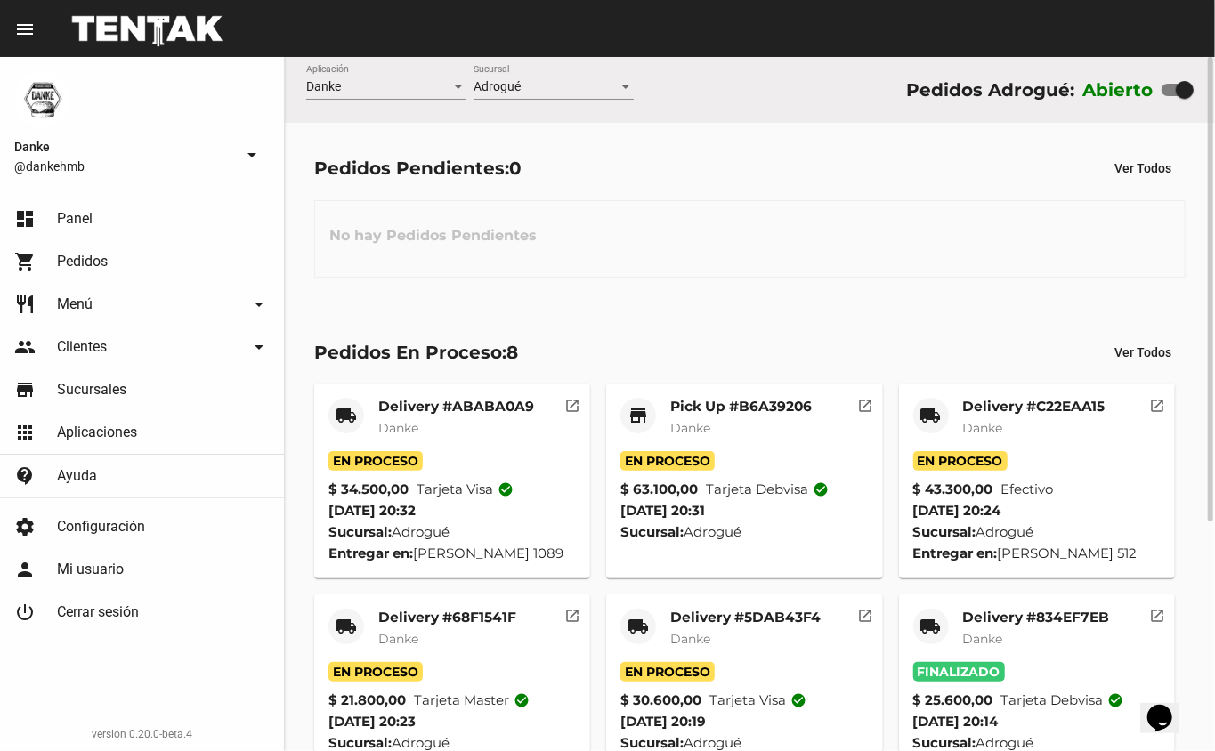
click at [436, 627] on mat-card-title "Delivery #68F1541F" at bounding box center [447, 618] width 138 height 18
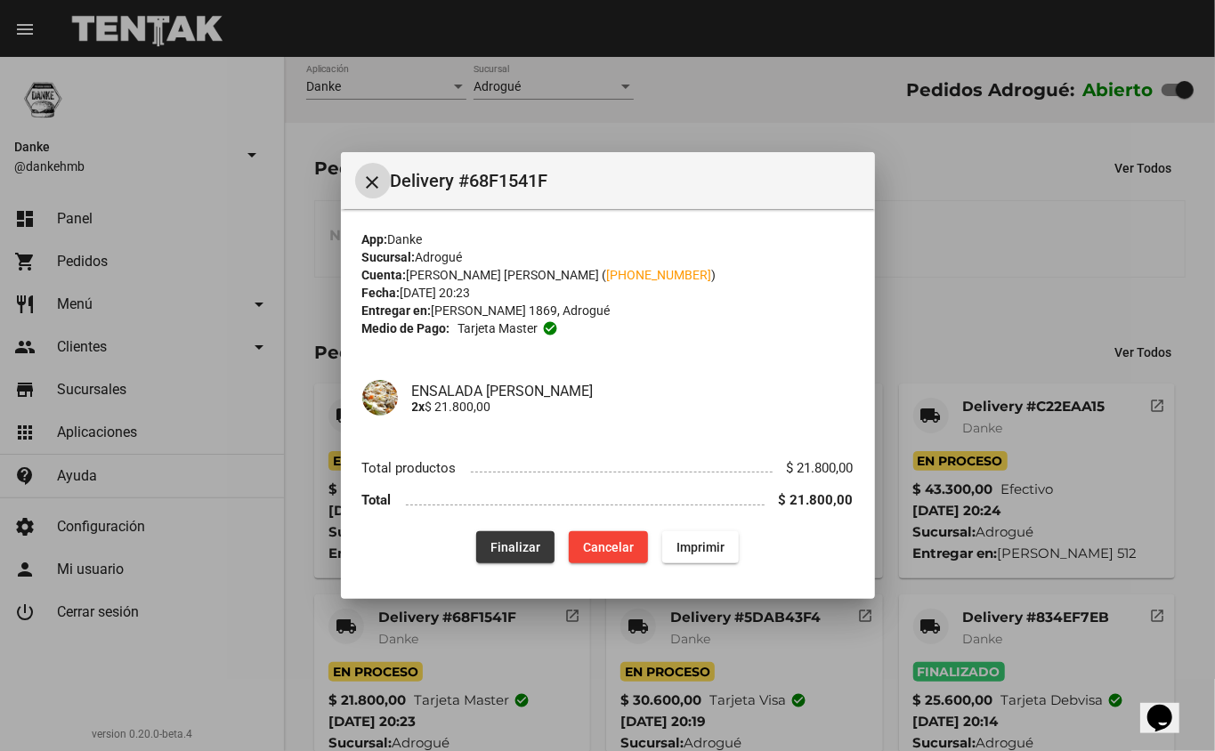
click at [509, 546] on span "Finalizar" at bounding box center [515, 547] width 50 height 14
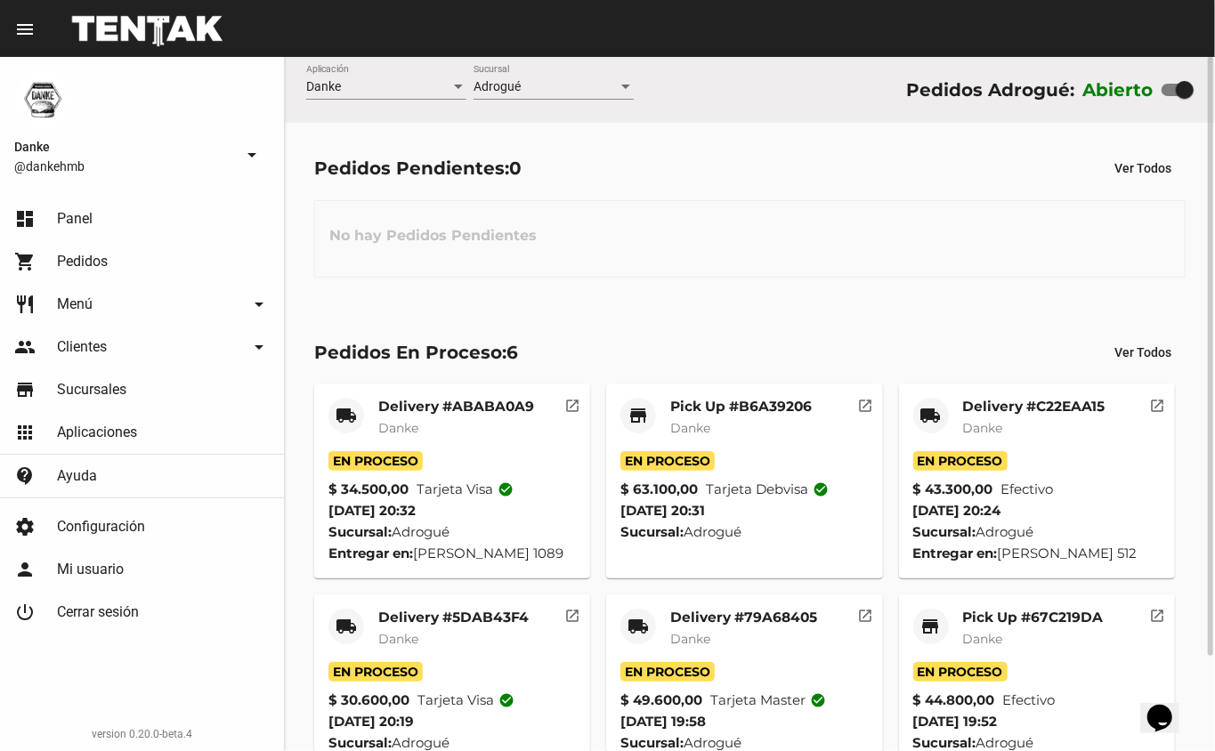
click at [998, 627] on mat-card-title "Pick Up #67C219DA" at bounding box center [1033, 618] width 141 height 18
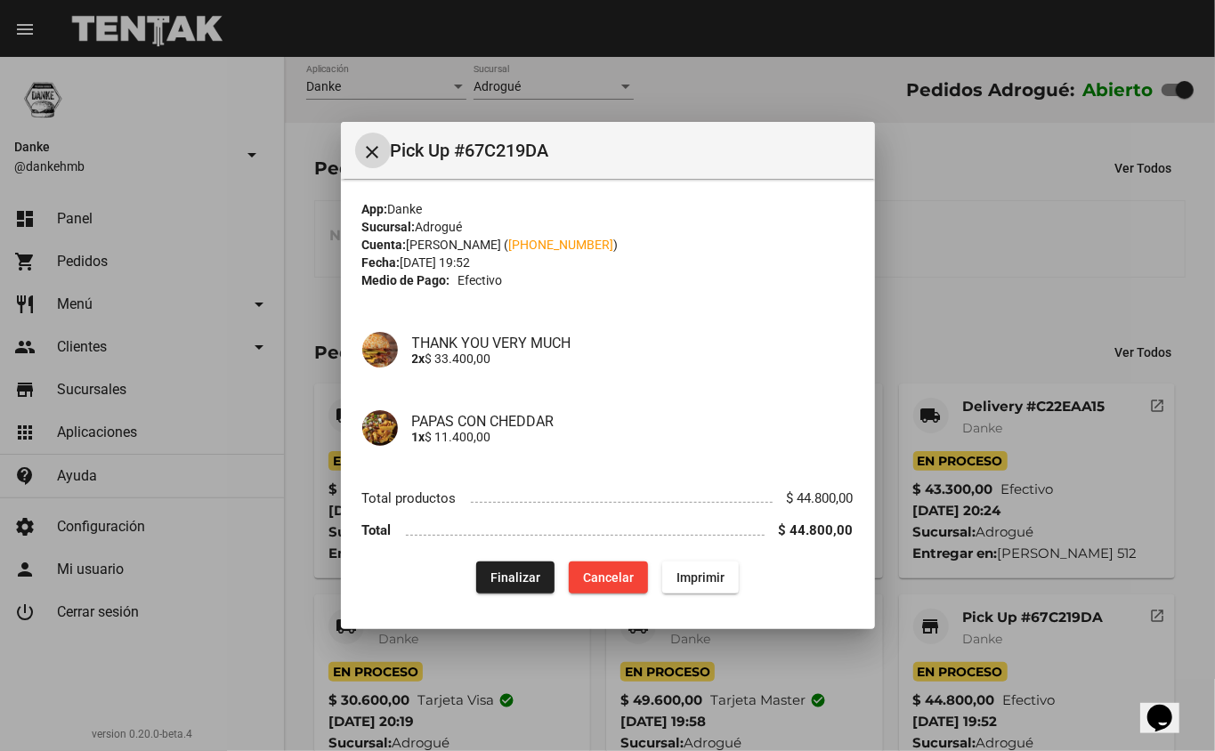
click at [937, 271] on div at bounding box center [607, 375] width 1215 height 751
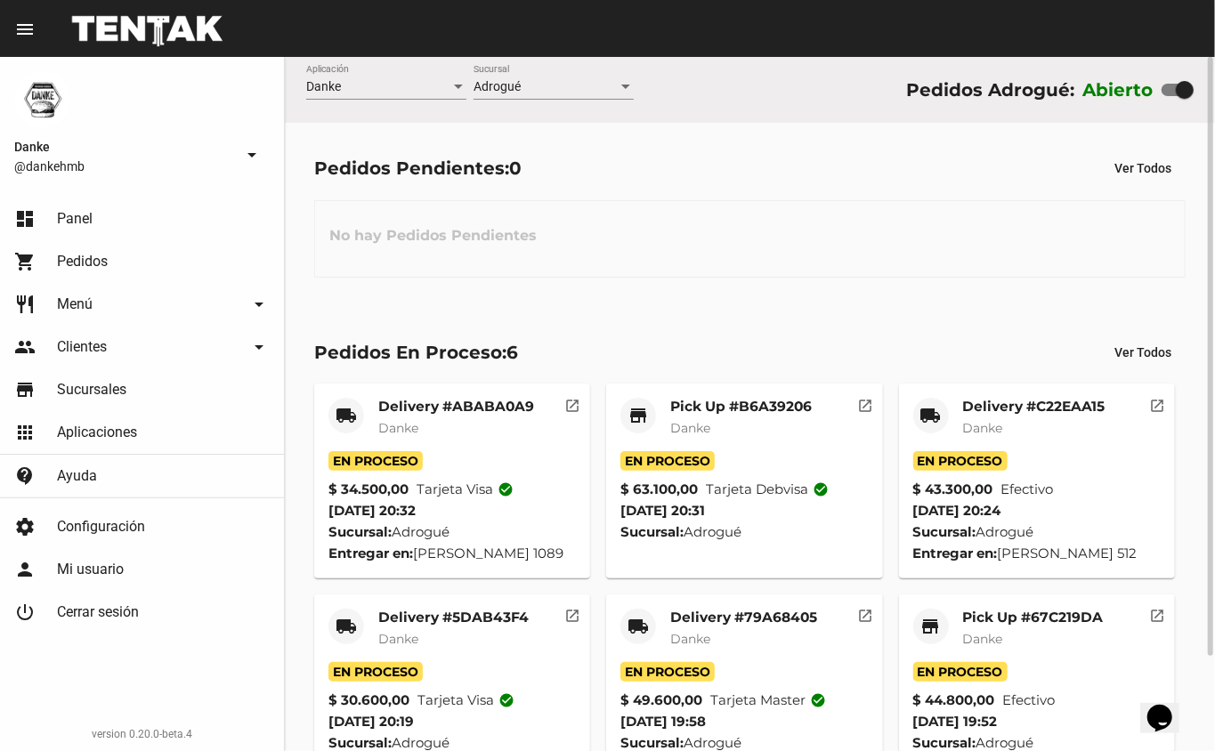
click at [994, 413] on mat-card-title "Delivery #C22EAA15" at bounding box center [1034, 407] width 142 height 18
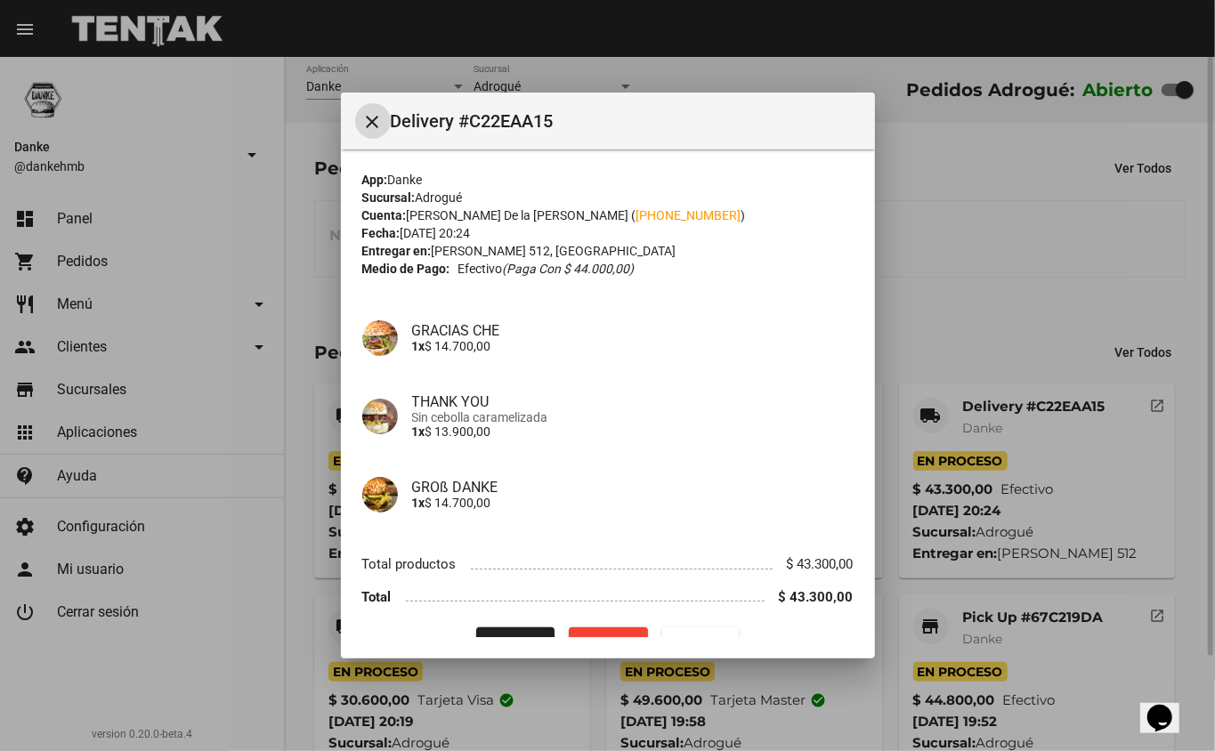
scroll to position [36, 0]
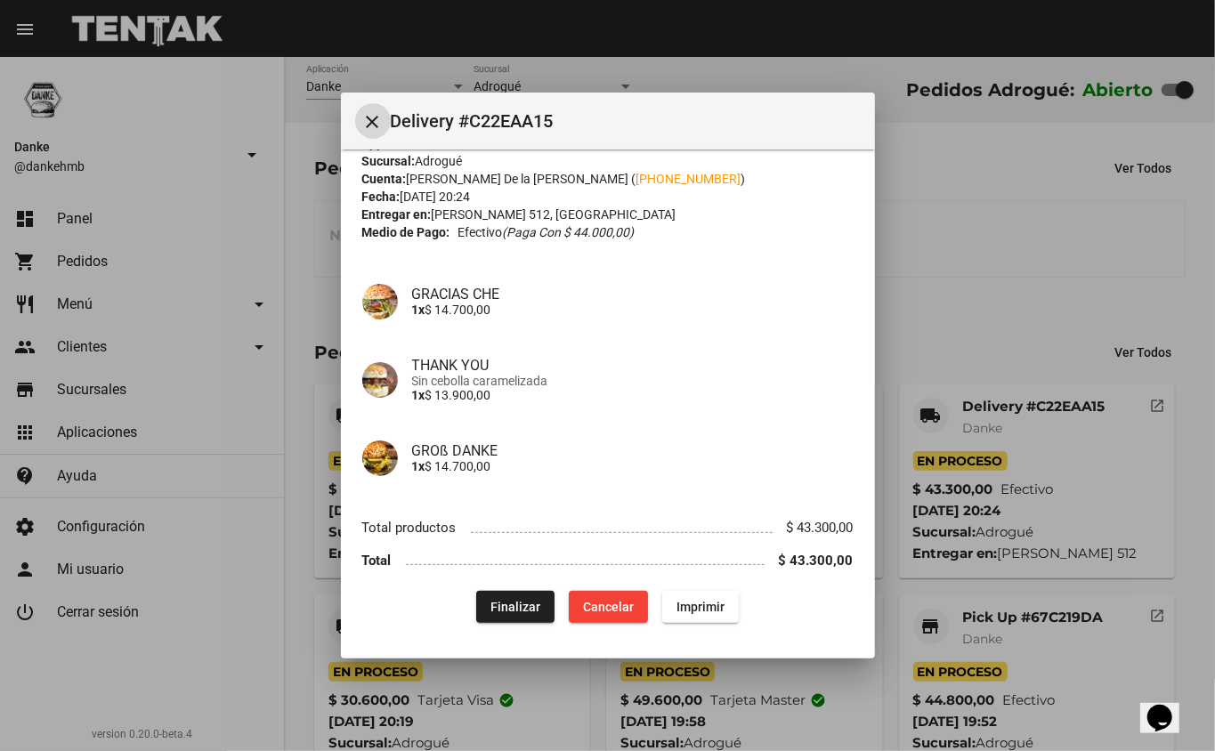
click at [967, 307] on div at bounding box center [607, 375] width 1215 height 751
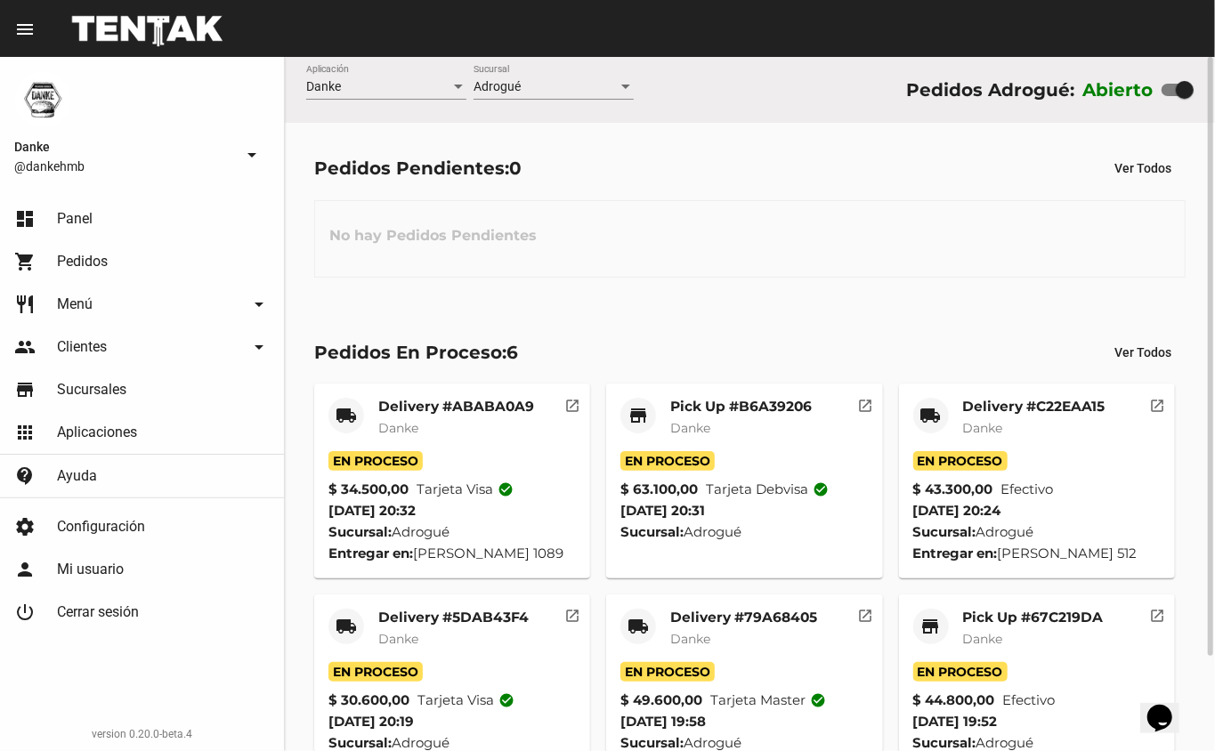
click at [438, 627] on mat-card-title "Delivery #5DAB43F4" at bounding box center [453, 618] width 150 height 18
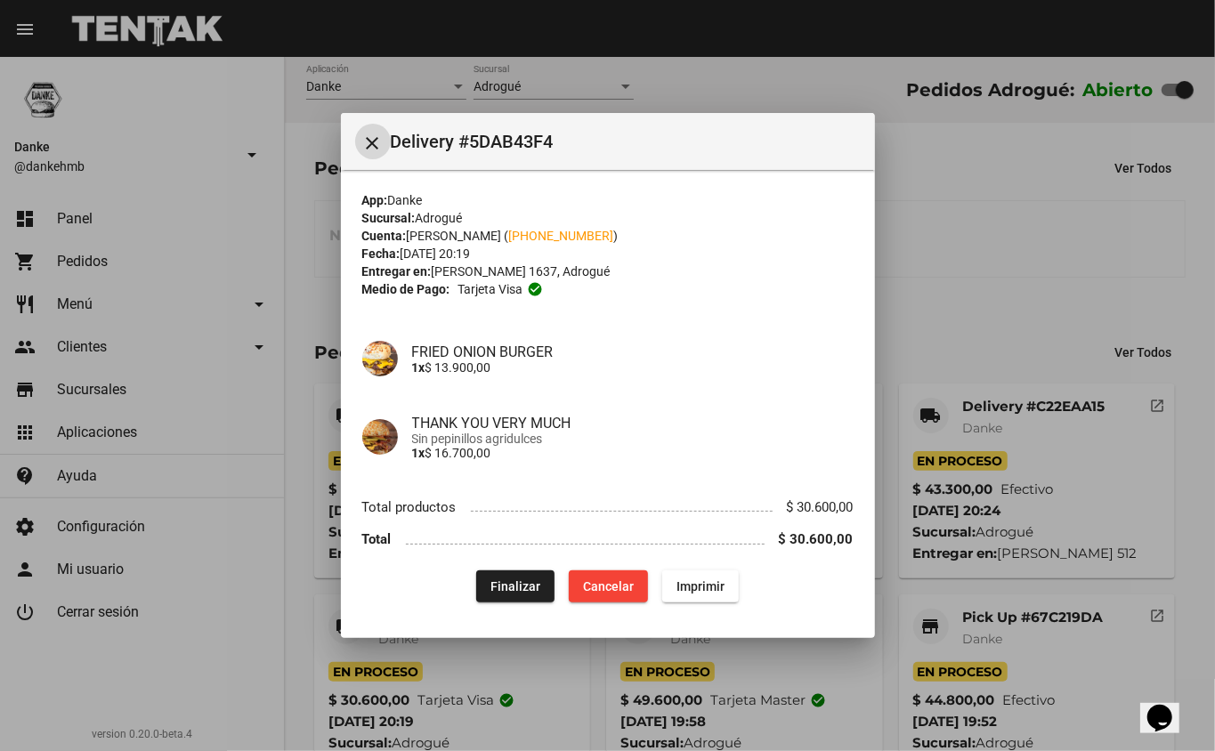
click at [510, 588] on span "Finalizar" at bounding box center [515, 586] width 50 height 14
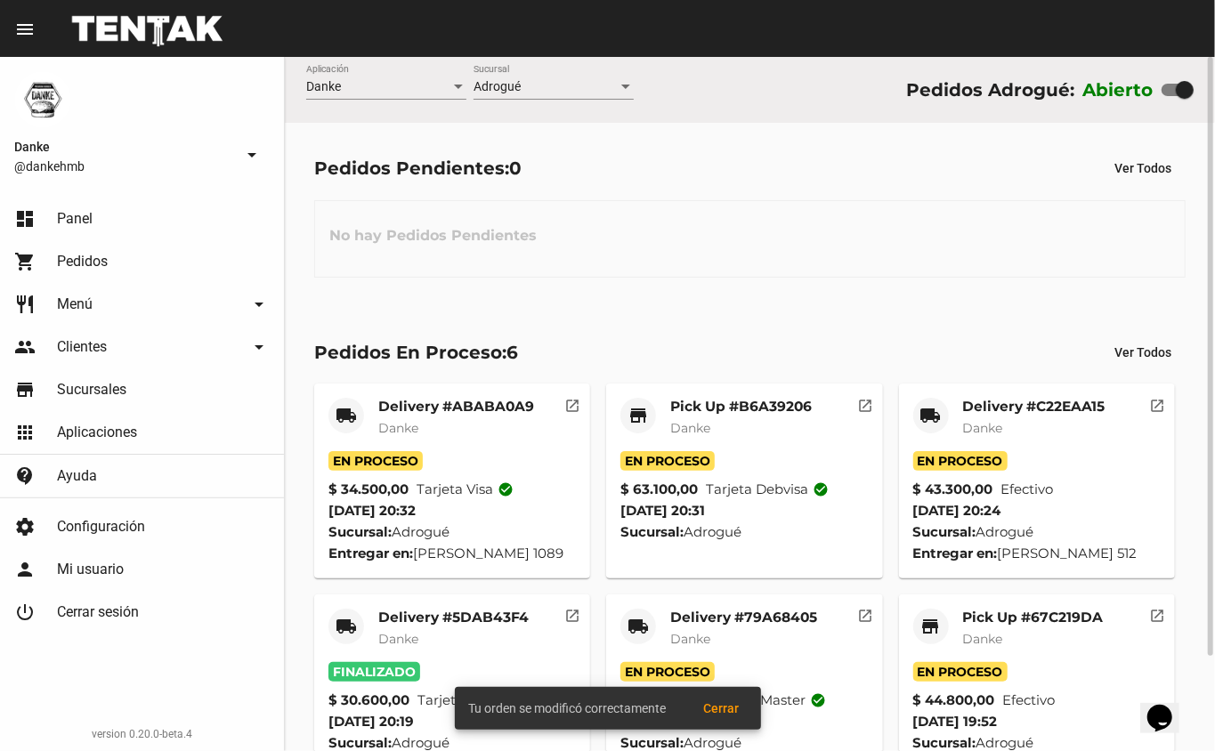
click at [433, 404] on mat-card-title "Delivery #ABABA0A9" at bounding box center [456, 407] width 156 height 18
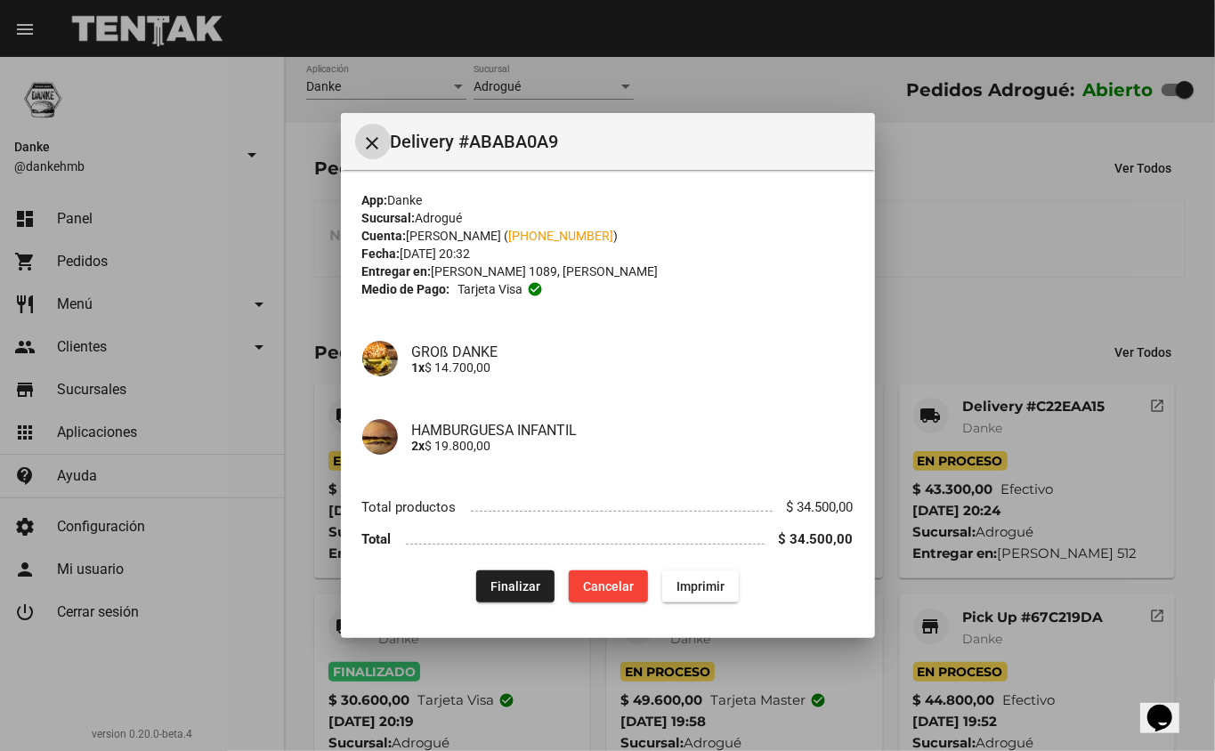
click at [965, 321] on div at bounding box center [607, 375] width 1215 height 751
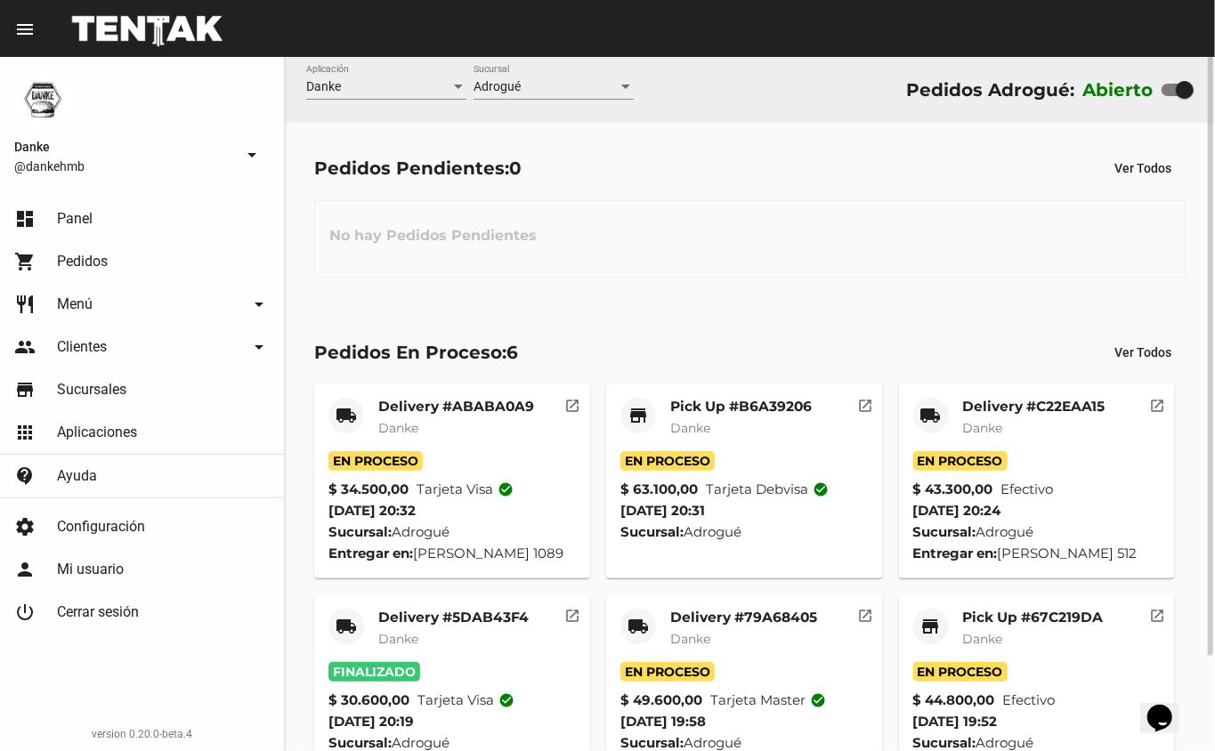
click at [696, 409] on mat-card-title "Pick Up #B6A39206" at bounding box center [741, 407] width 142 height 18
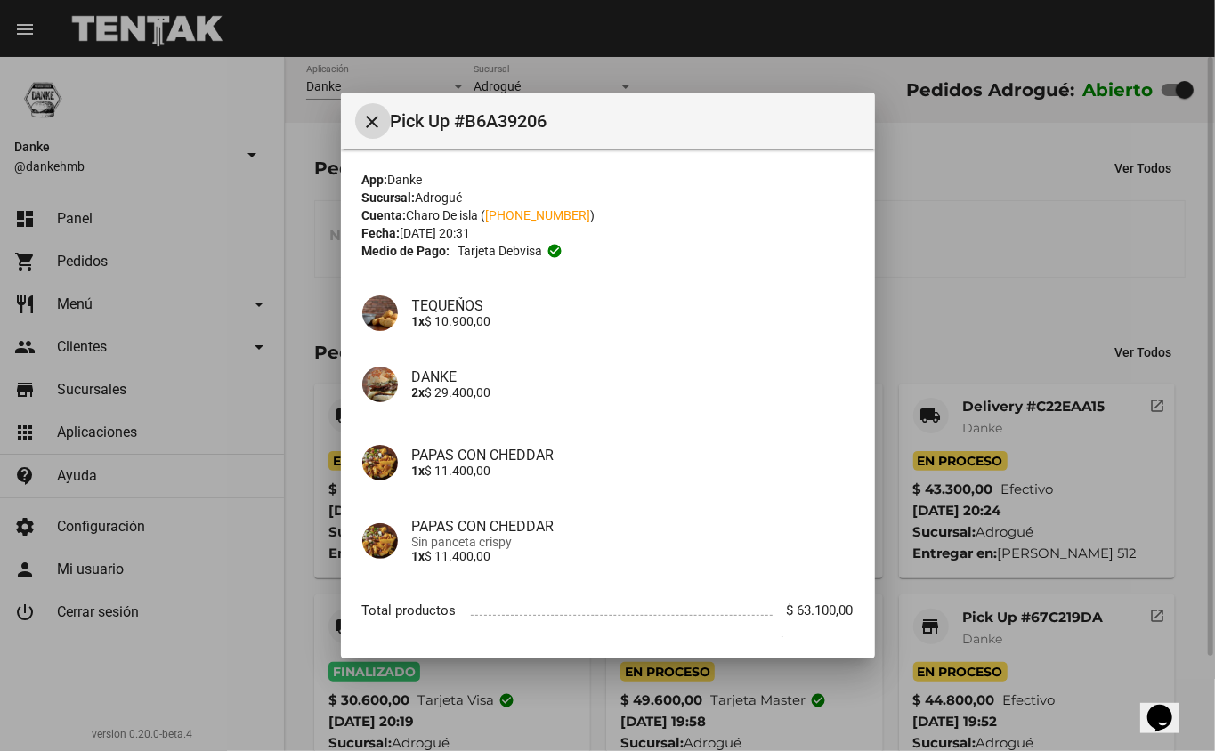
scroll to position [83, 0]
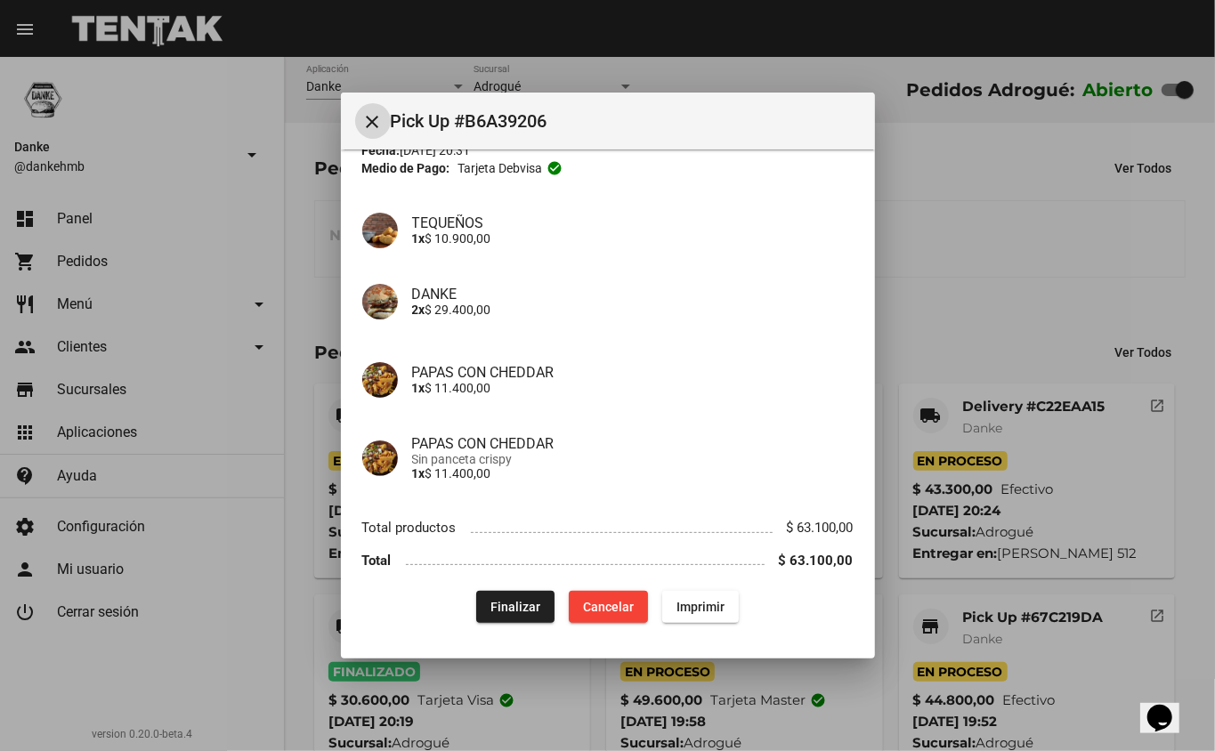
click at [509, 613] on span "Finalizar" at bounding box center [515, 607] width 50 height 14
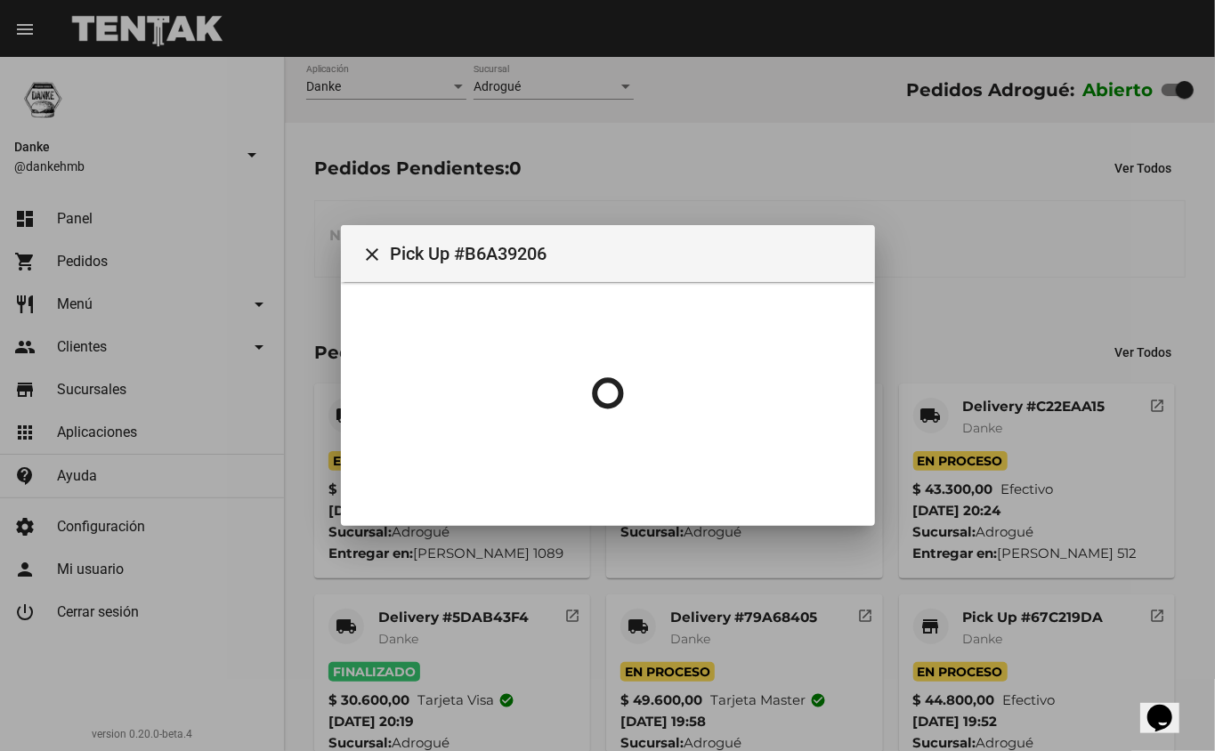
scroll to position [0, 0]
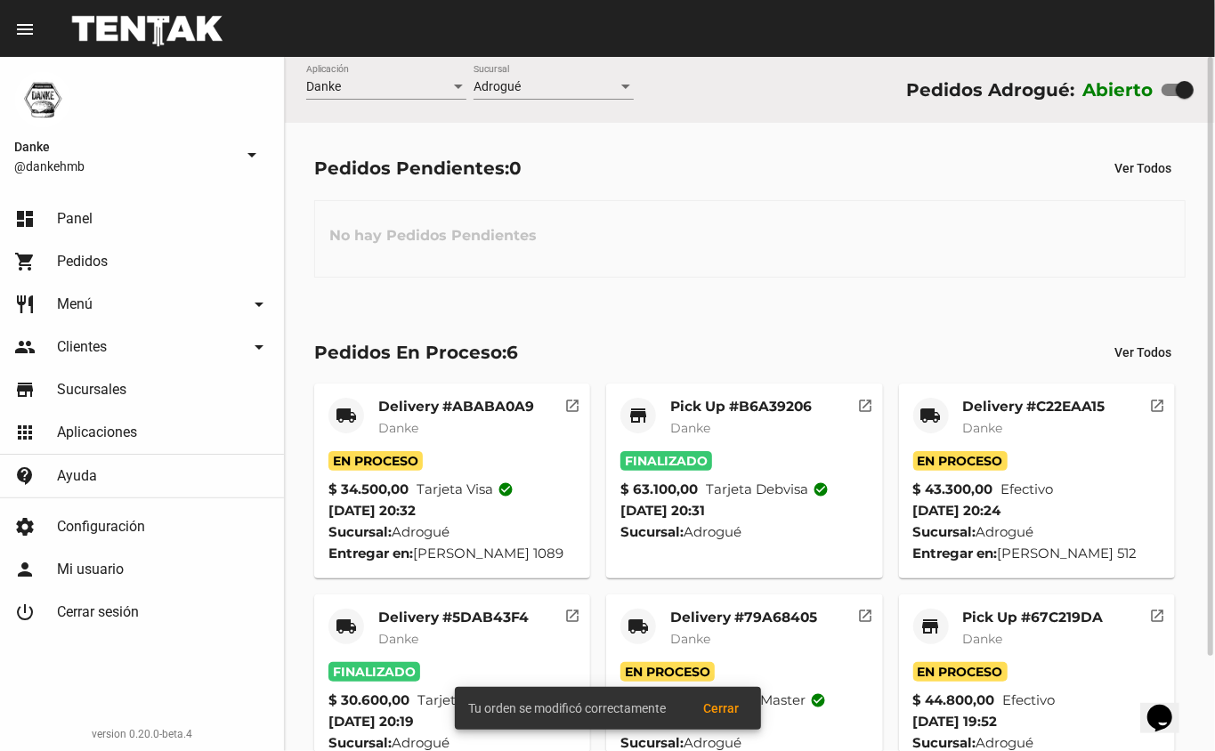
click at [986, 409] on mat-card-title "Delivery #C22EAA15" at bounding box center [1034, 407] width 142 height 18
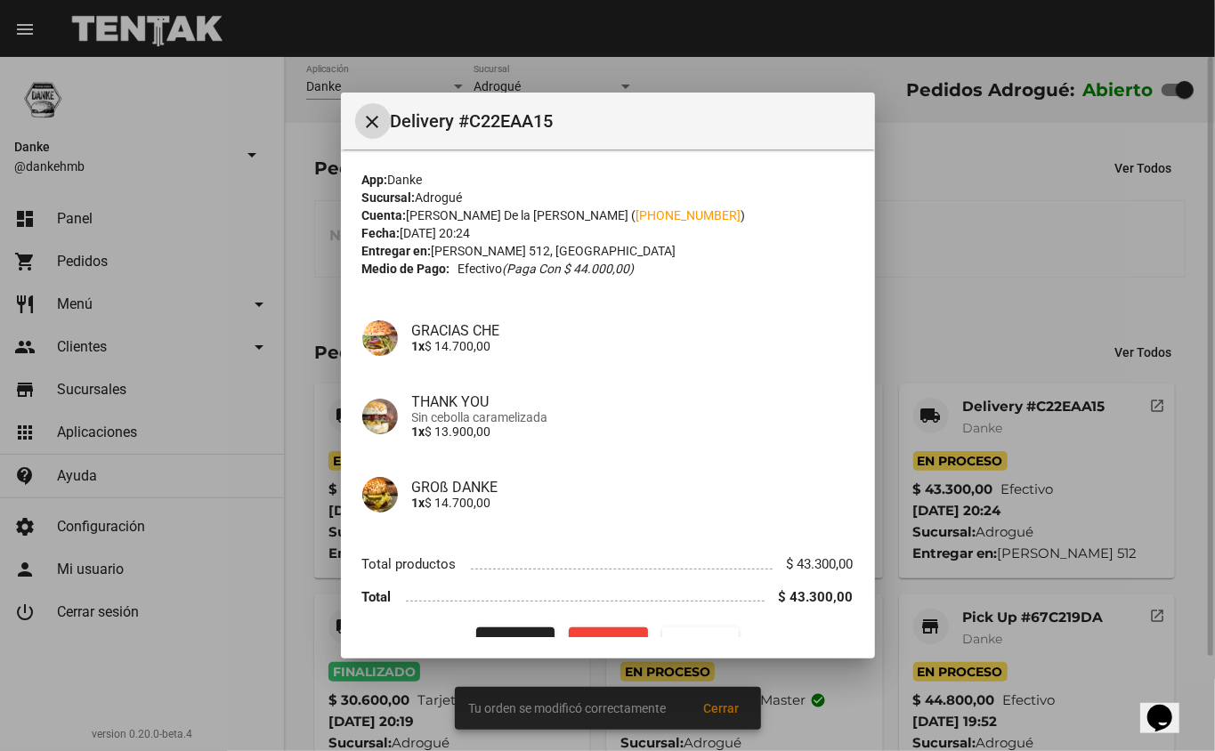
scroll to position [36, 0]
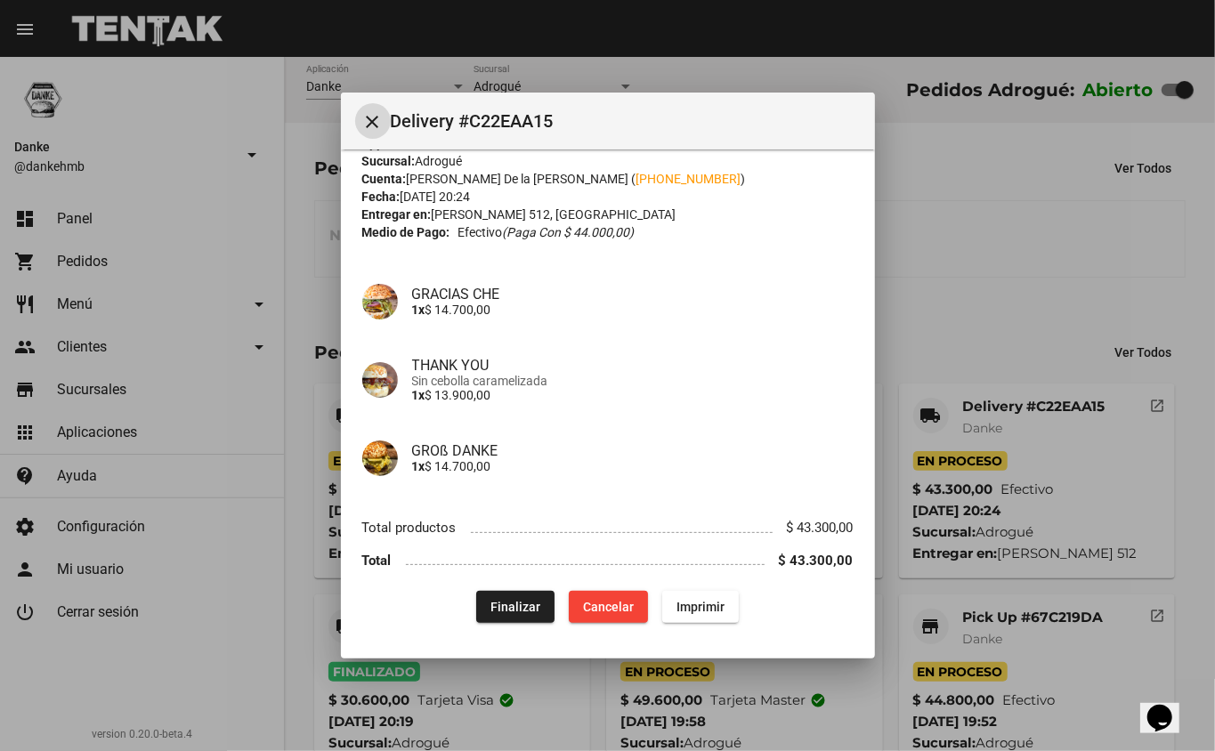
click at [959, 301] on div at bounding box center [607, 375] width 1215 height 751
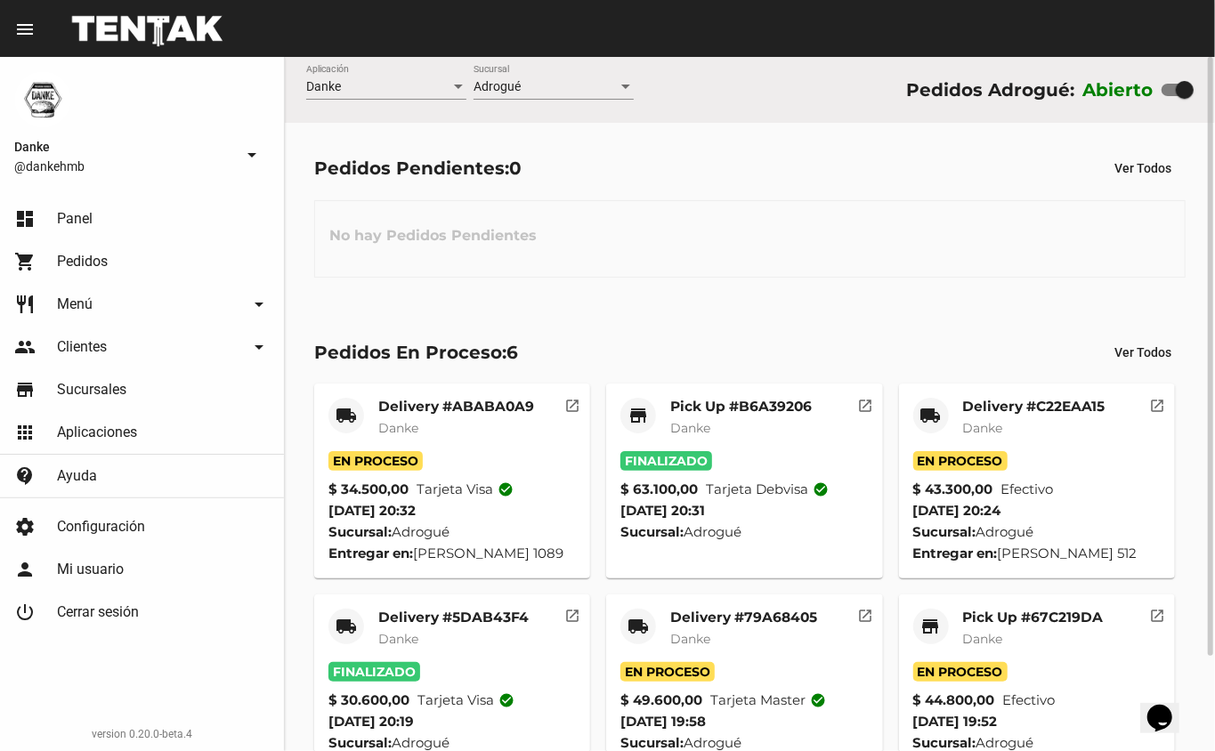
click at [987, 425] on span "Danke" at bounding box center [983, 428] width 40 height 16
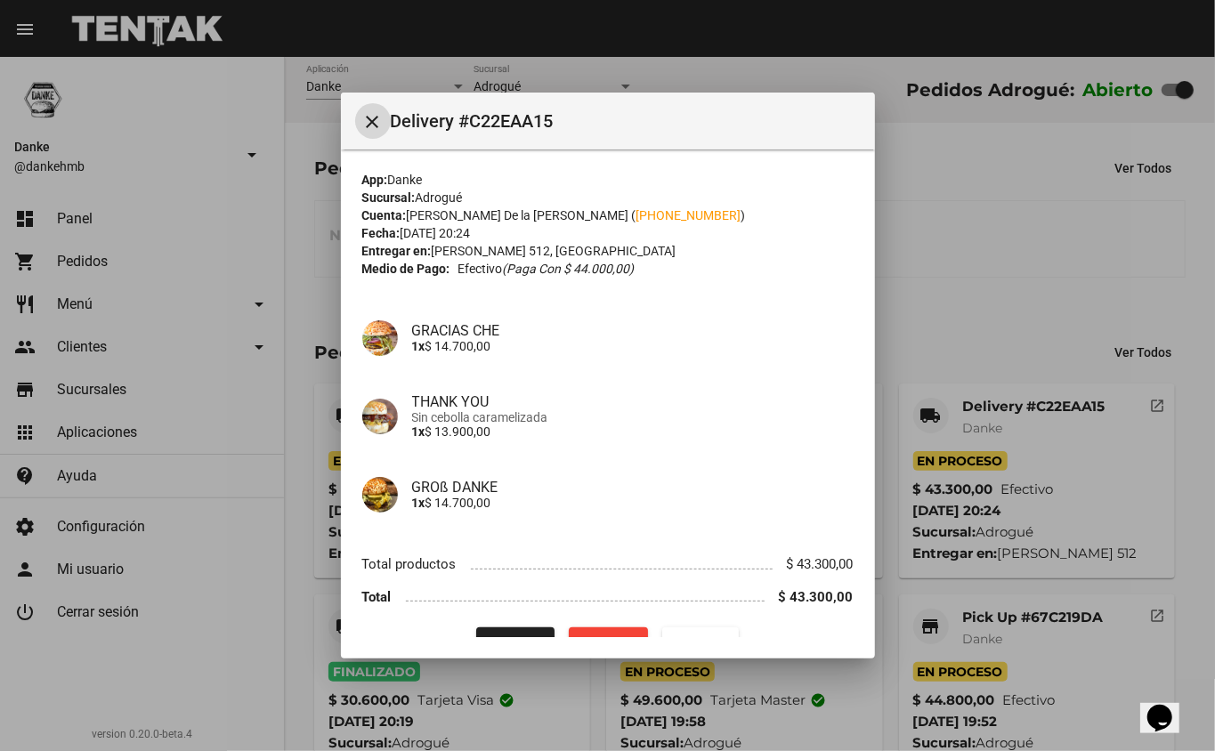
click at [962, 256] on div at bounding box center [607, 375] width 1215 height 751
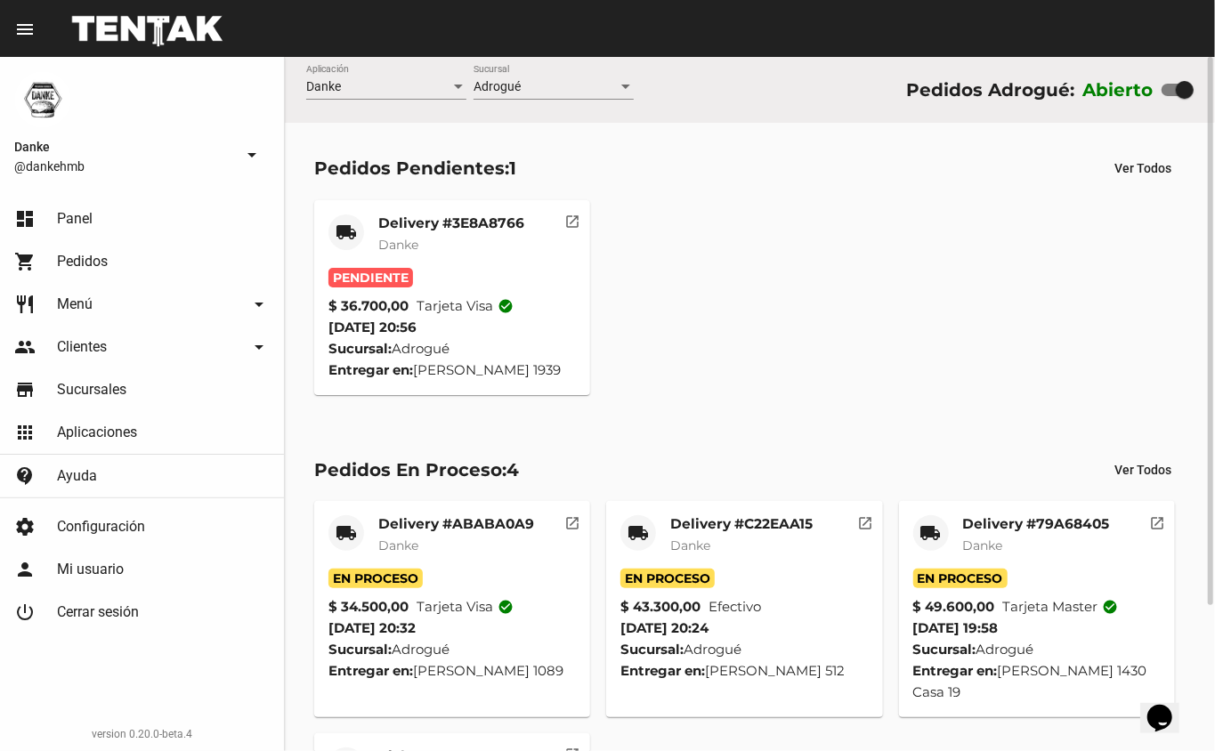
click at [427, 226] on mat-card-title "Delivery #3E8A8766" at bounding box center [451, 223] width 146 height 18
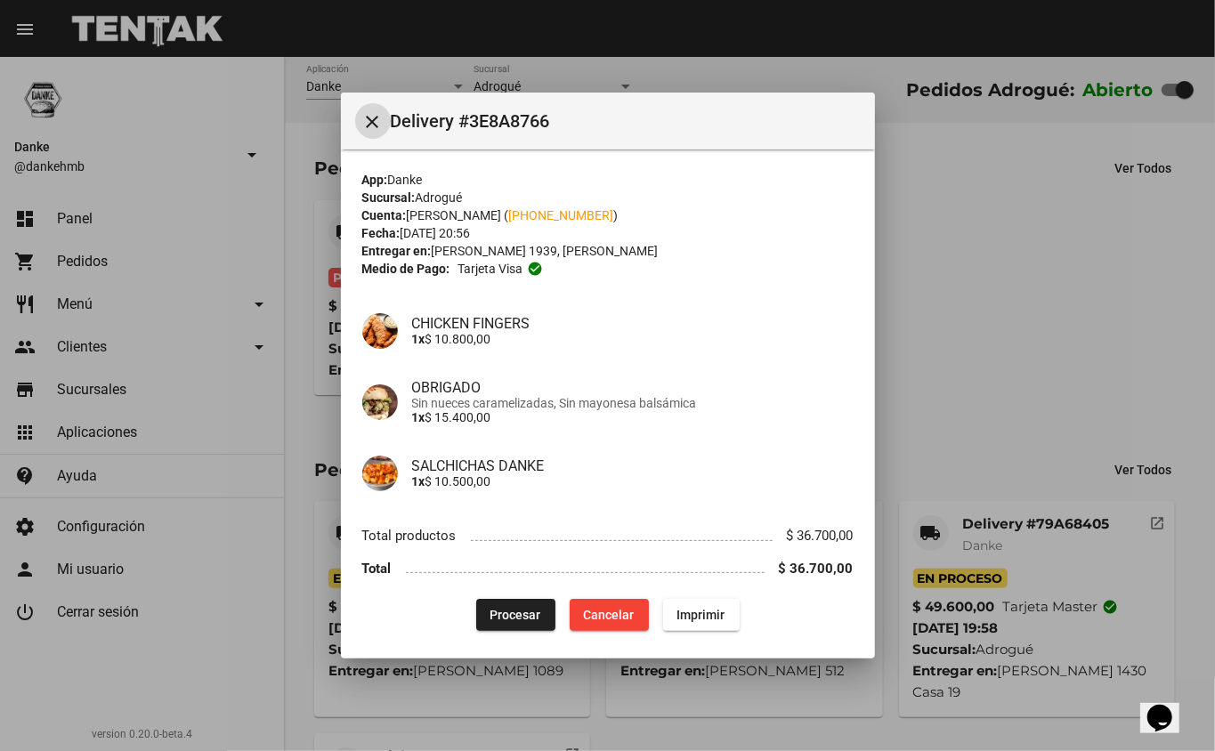
click at [490, 618] on span "Procesar" at bounding box center [515, 615] width 51 height 14
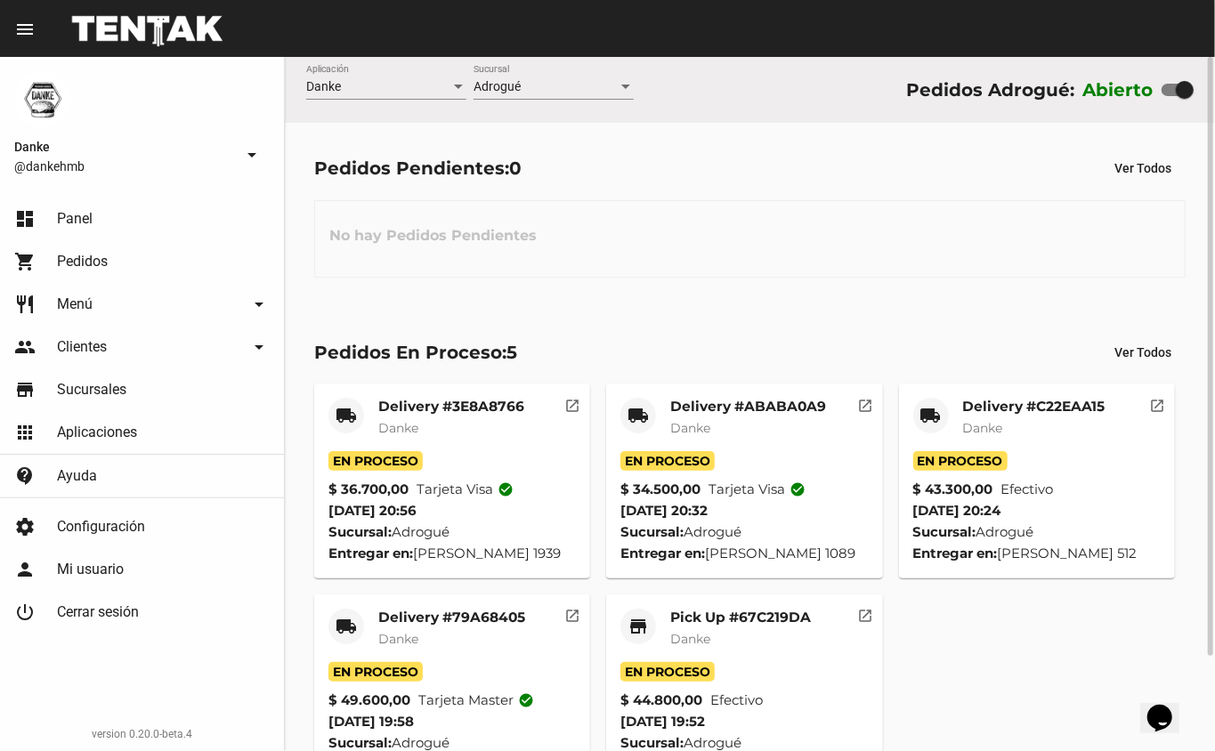
click at [723, 648] on mat-card-subtitle "Danke" at bounding box center [740, 639] width 141 height 18
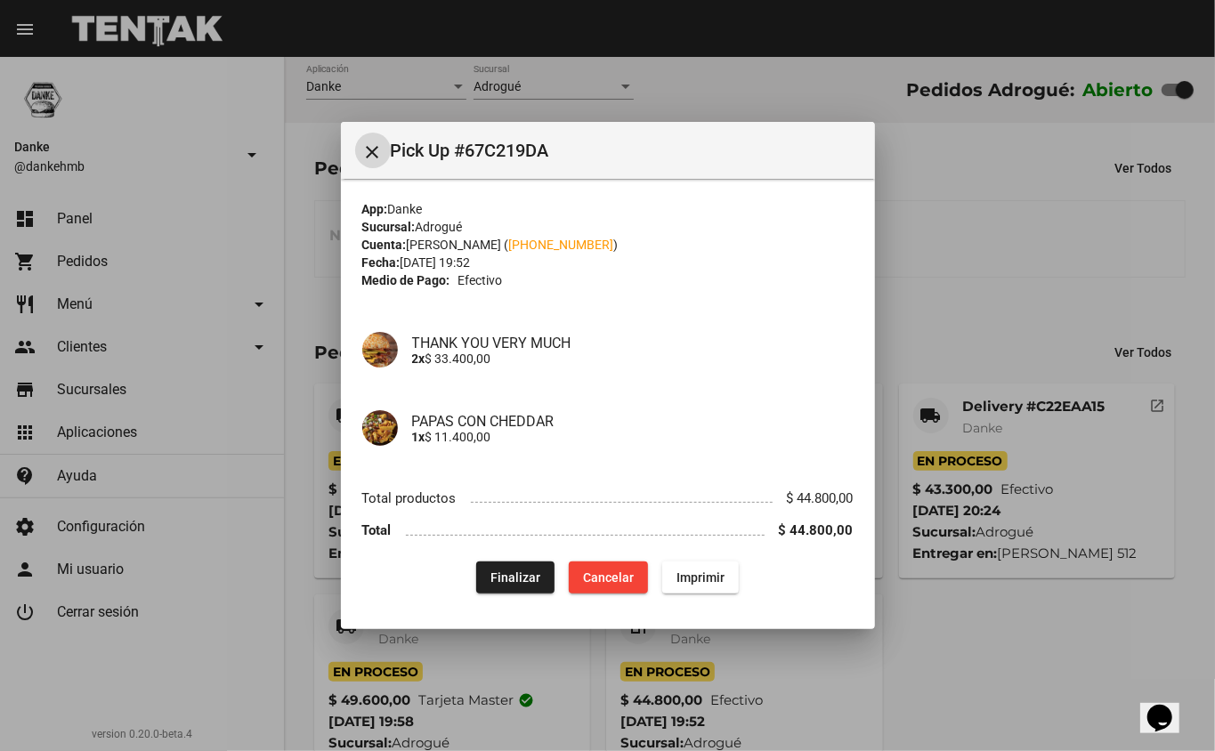
click at [507, 585] on span "Finalizar" at bounding box center [515, 578] width 50 height 14
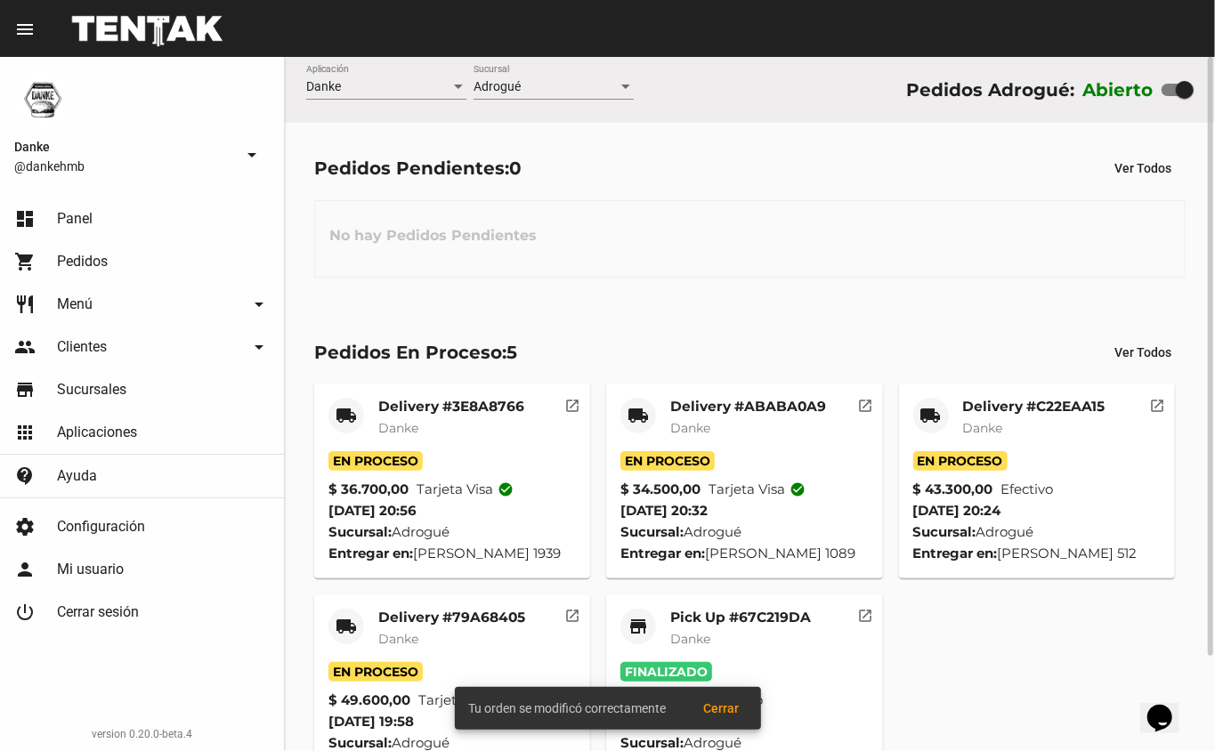
click at [428, 627] on mat-card-title "Delivery #79A68405" at bounding box center [451, 618] width 147 height 18
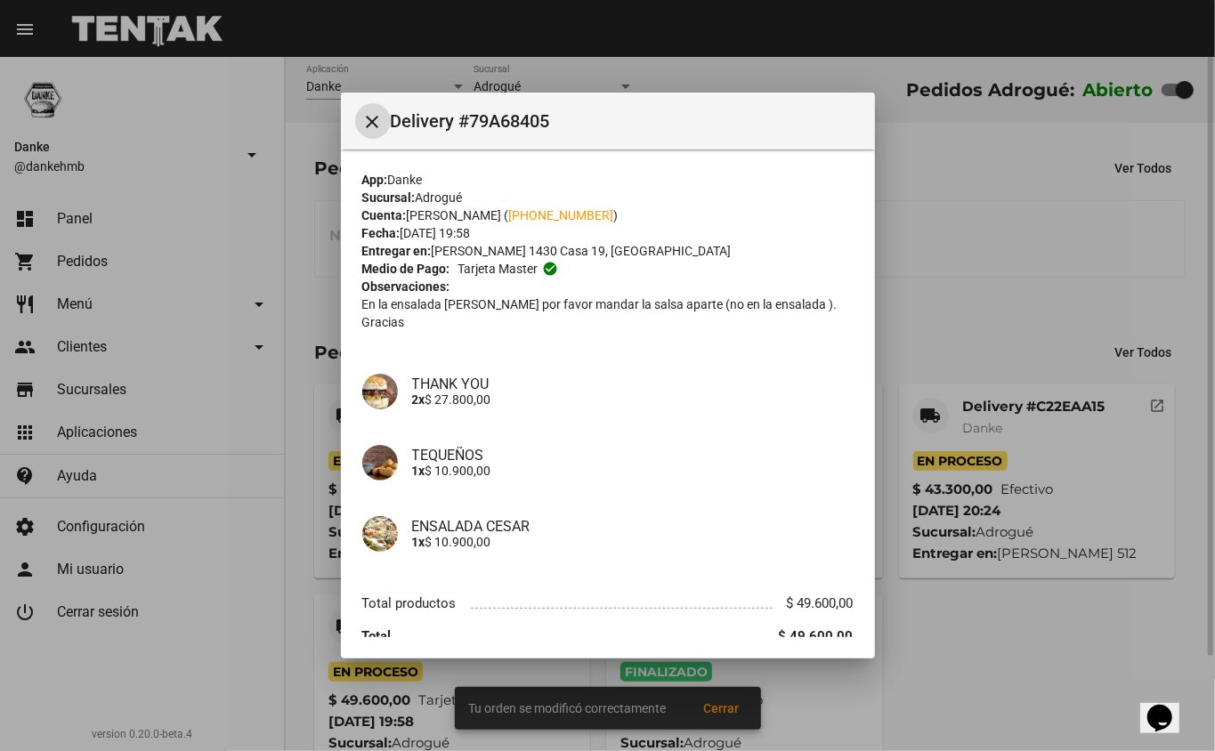
scroll to position [58, 0]
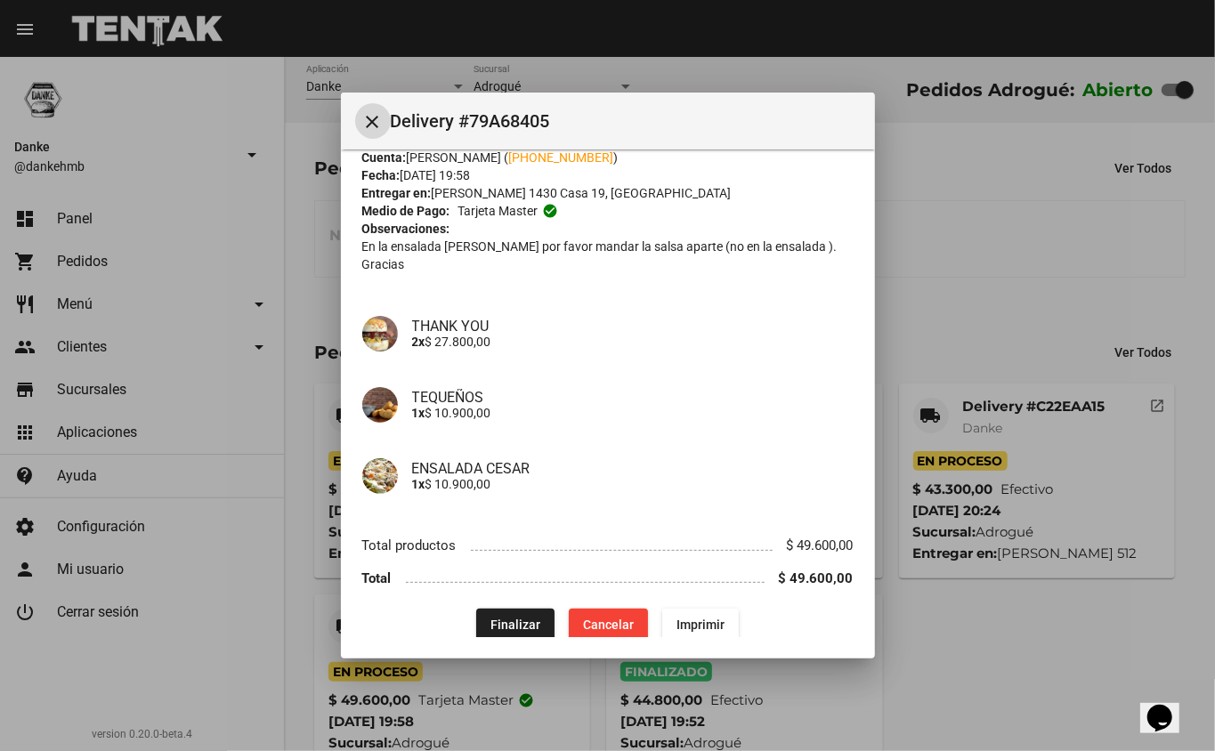
click at [498, 618] on span "Finalizar" at bounding box center [515, 625] width 50 height 14
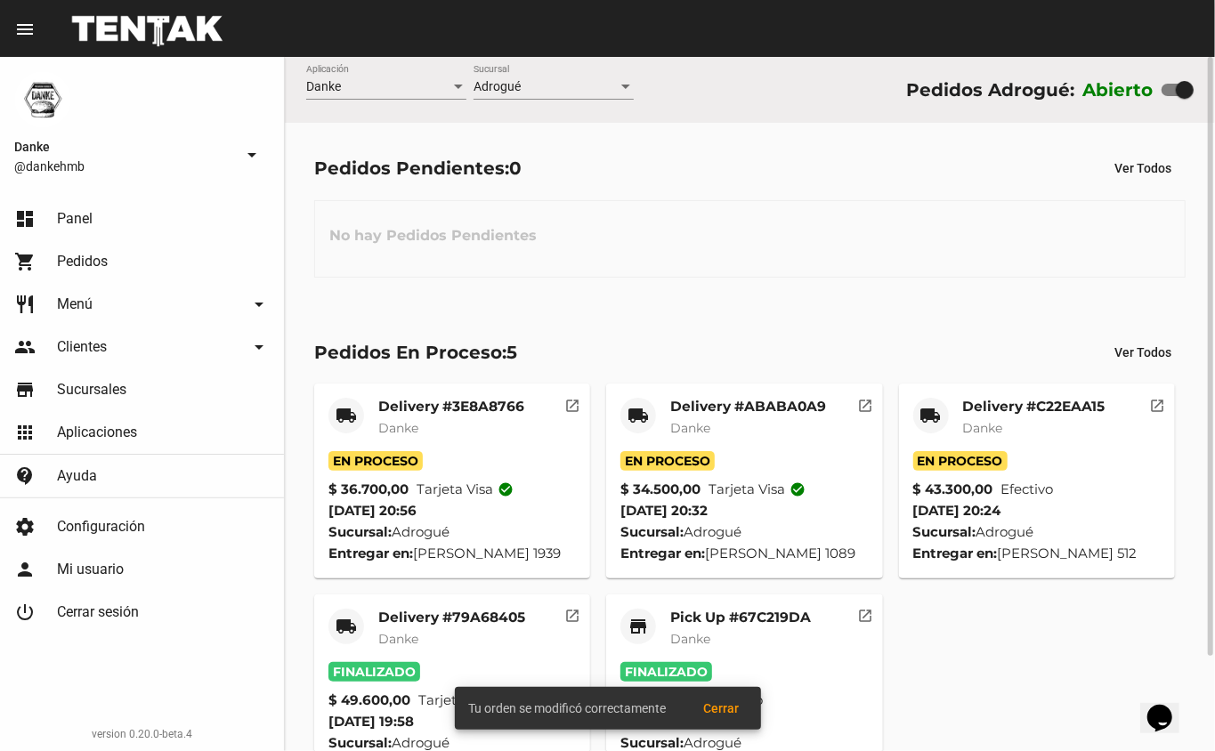
click at [1016, 413] on mat-card-title "Delivery #C22EAA15" at bounding box center [1034, 407] width 142 height 18
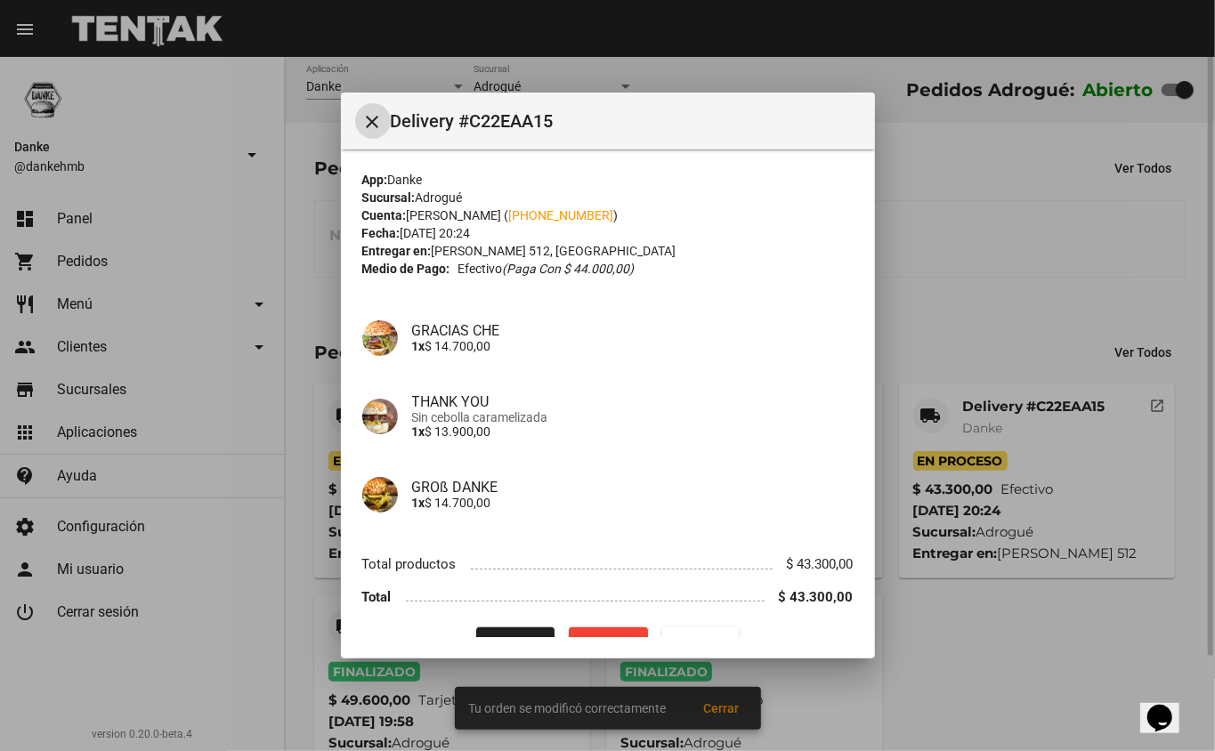
scroll to position [36, 0]
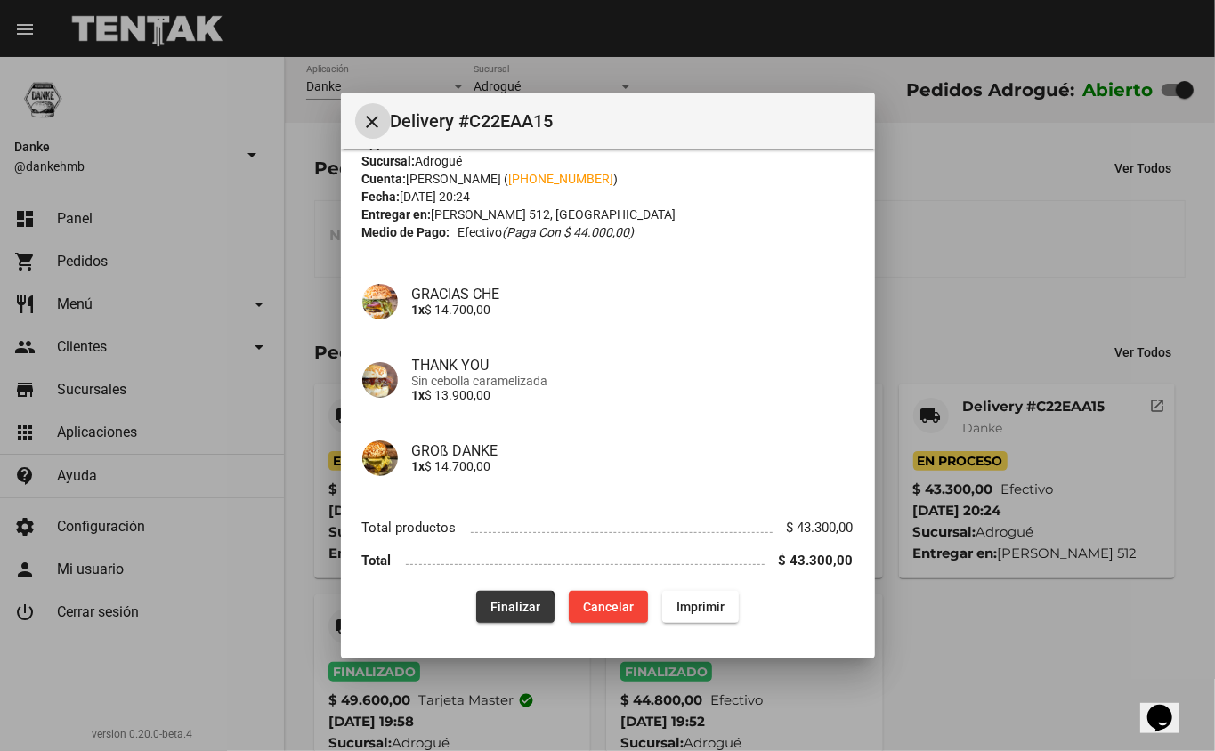
click at [489, 616] on button "Finalizar" at bounding box center [515, 607] width 78 height 32
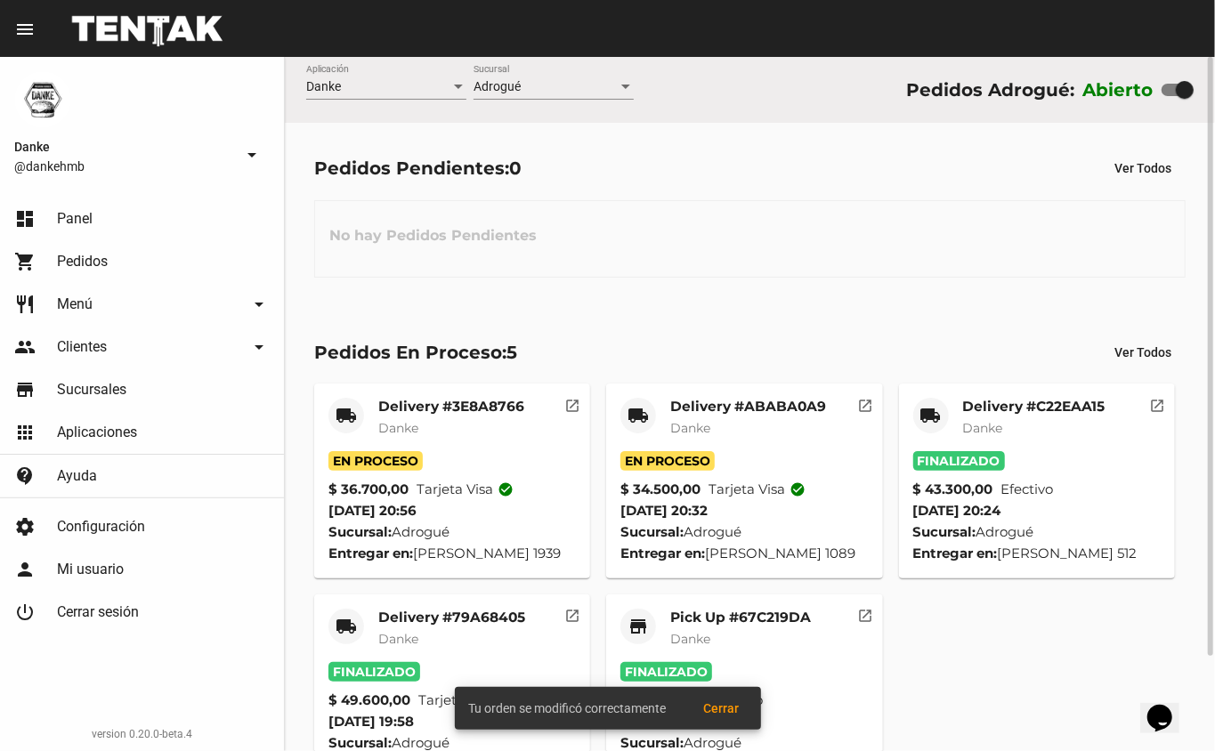
click at [695, 410] on mat-card-title "Delivery #ABABA0A9" at bounding box center [748, 407] width 156 height 18
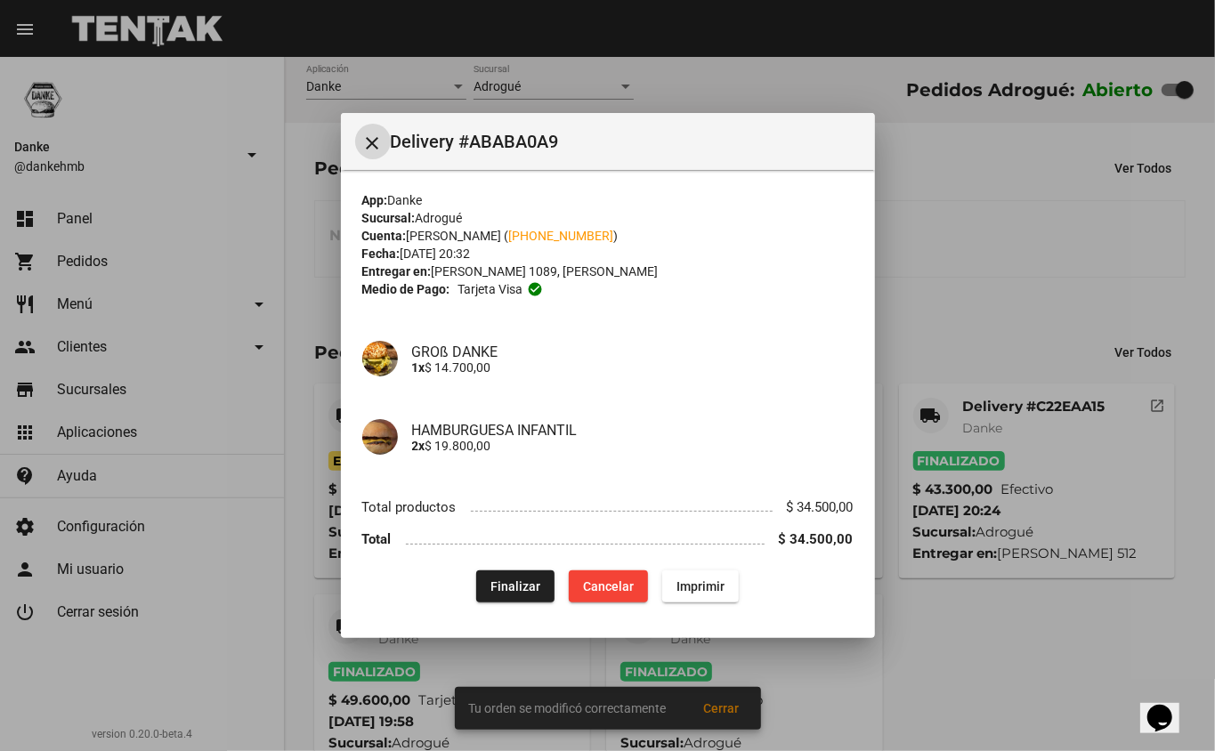
click at [517, 586] on span "Finalizar" at bounding box center [515, 586] width 50 height 14
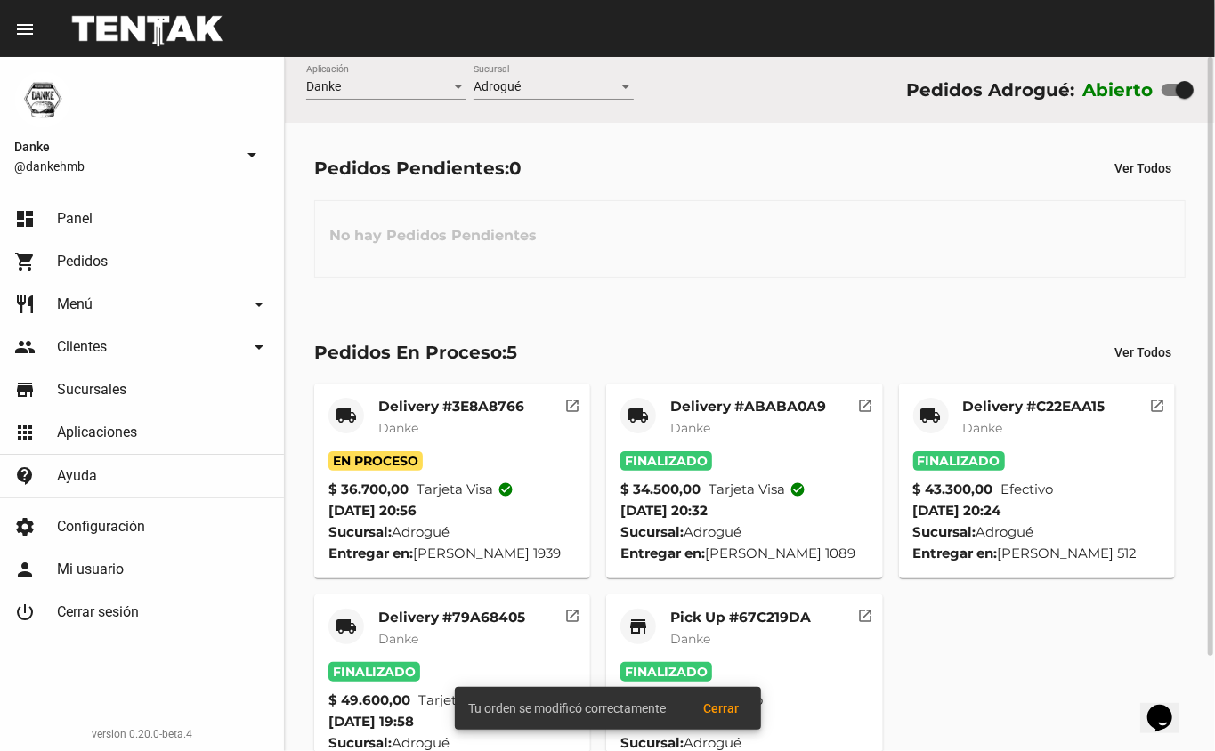
click at [429, 409] on mat-card-title "Delivery #3E8A8766" at bounding box center [451, 407] width 146 height 18
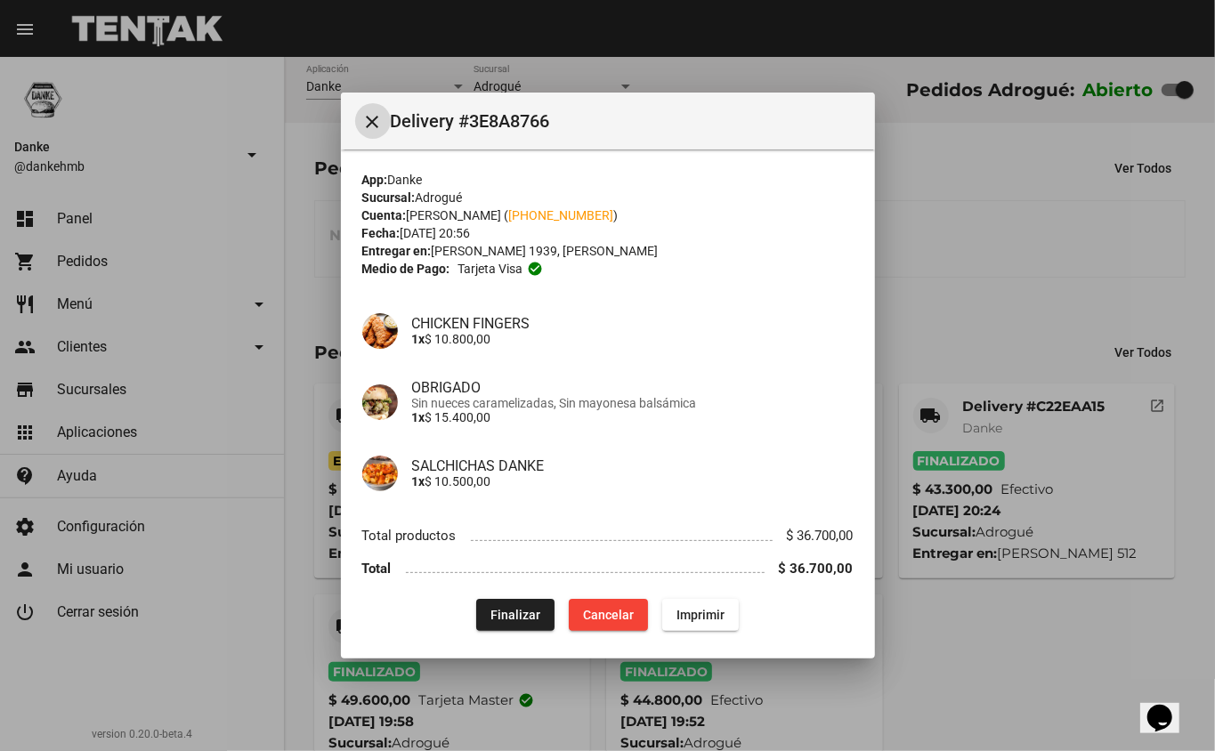
click at [920, 276] on div at bounding box center [607, 375] width 1215 height 751
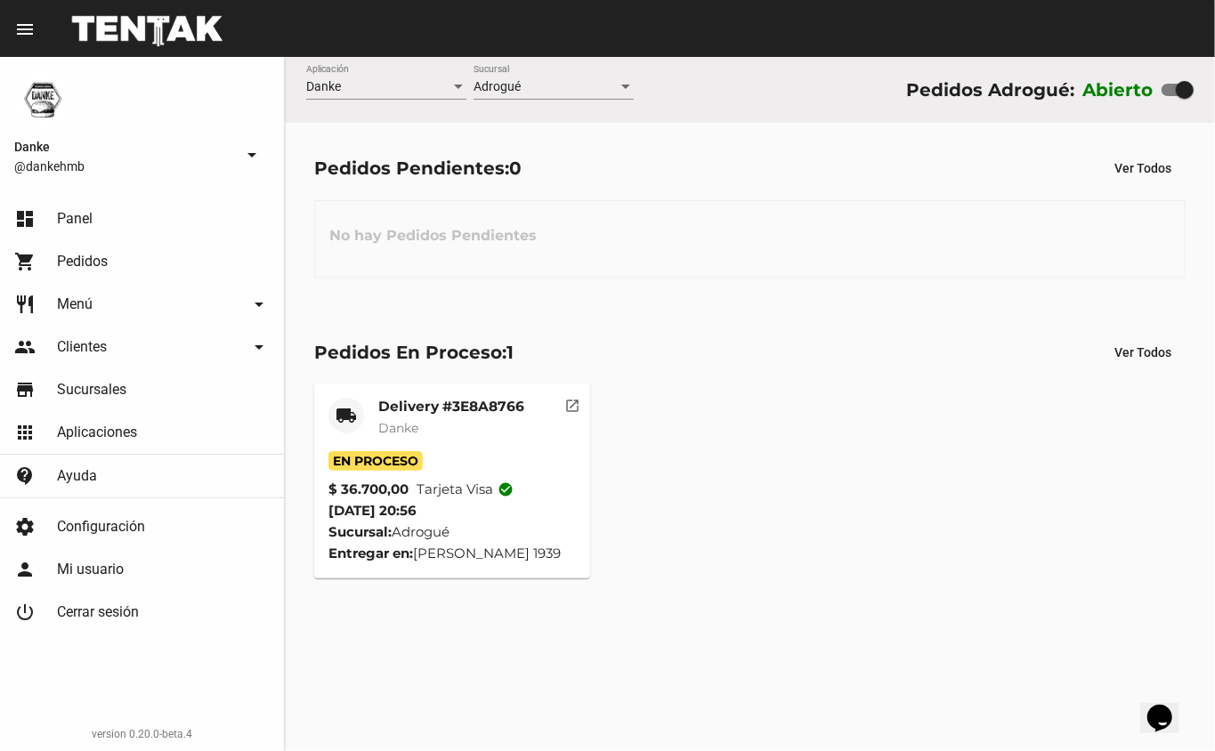
click at [435, 410] on mat-card-title "Delivery #3E8A8766" at bounding box center [451, 407] width 146 height 18
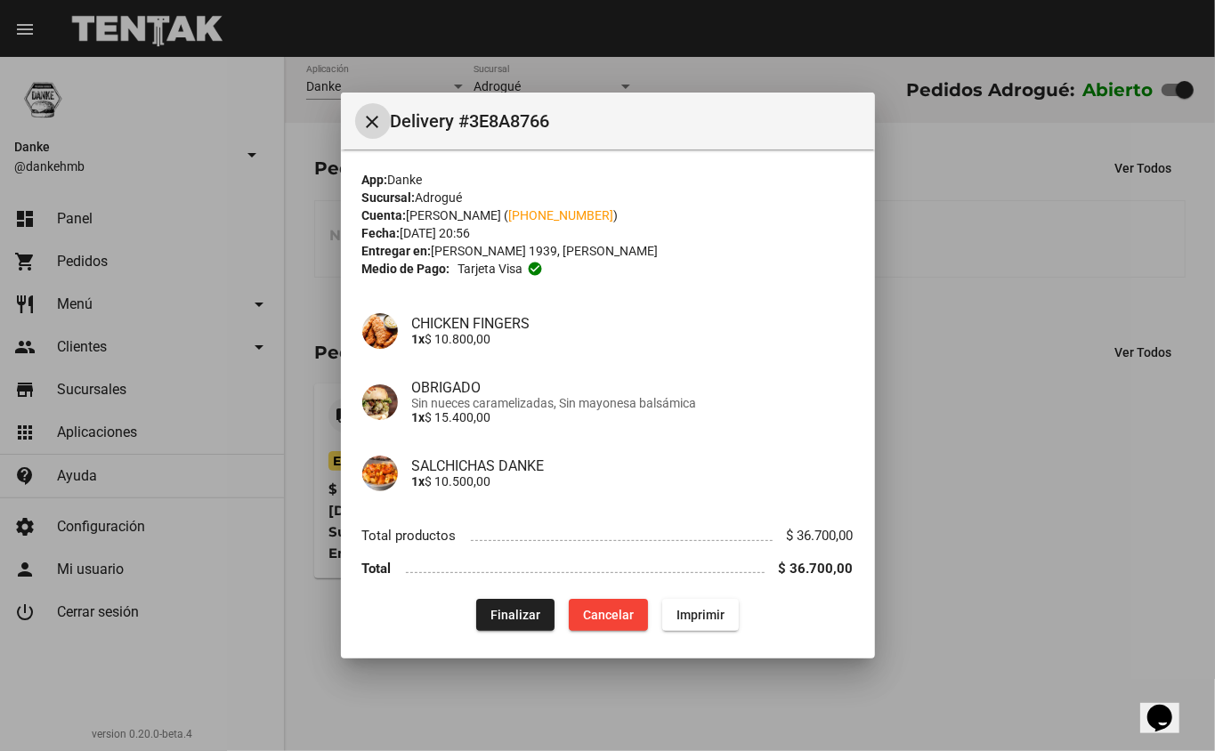
click at [987, 409] on div at bounding box center [607, 375] width 1215 height 751
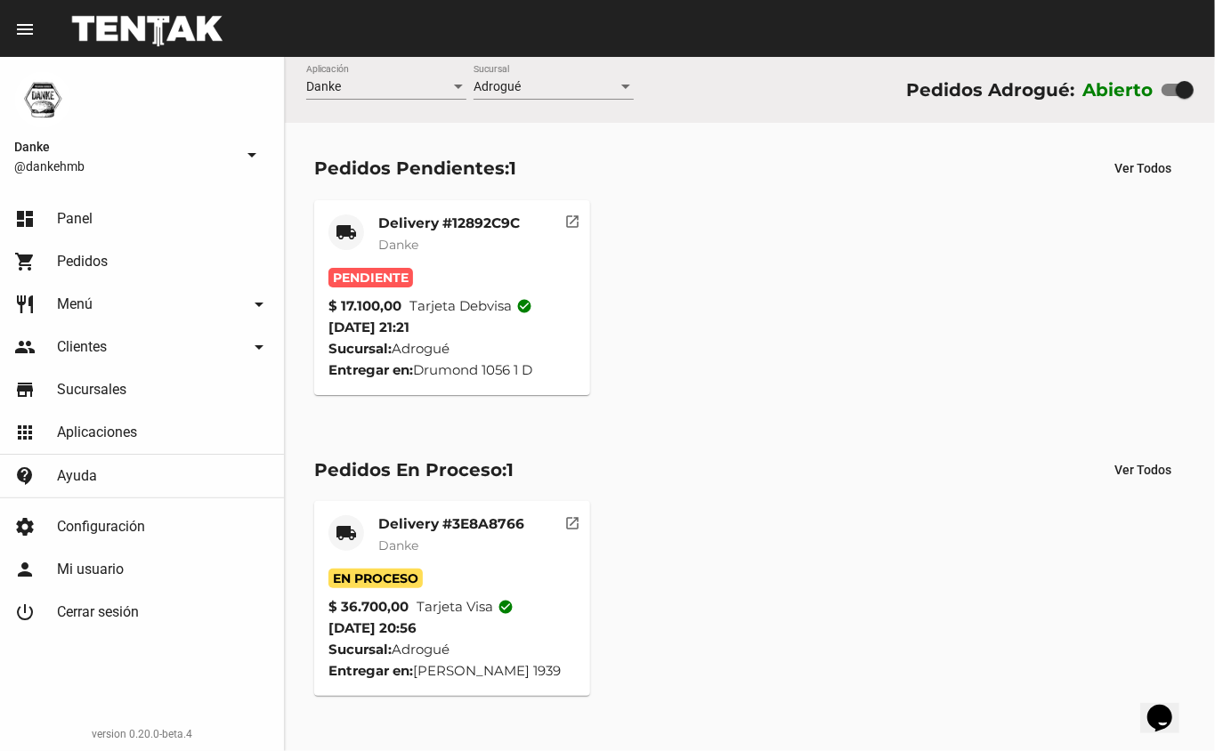
click at [402, 537] on mat-card-subtitle "Danke" at bounding box center [451, 546] width 146 height 18
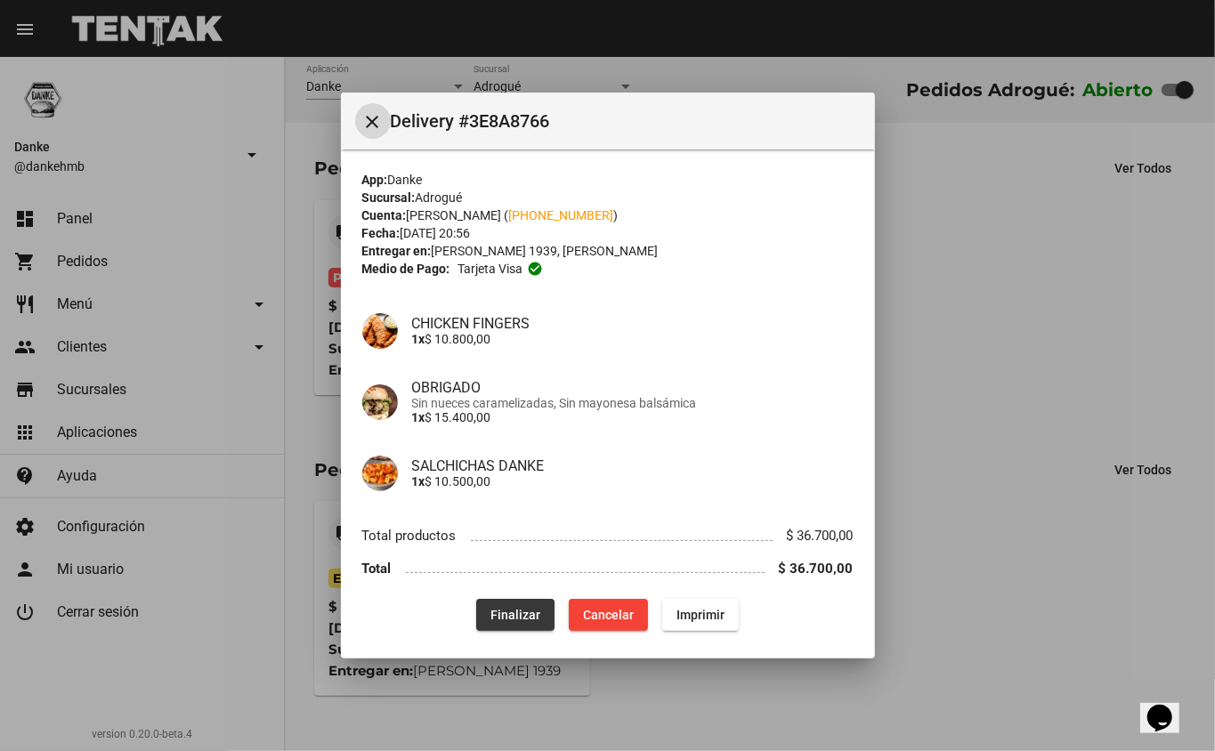
click at [509, 614] on span "Finalizar" at bounding box center [515, 615] width 50 height 14
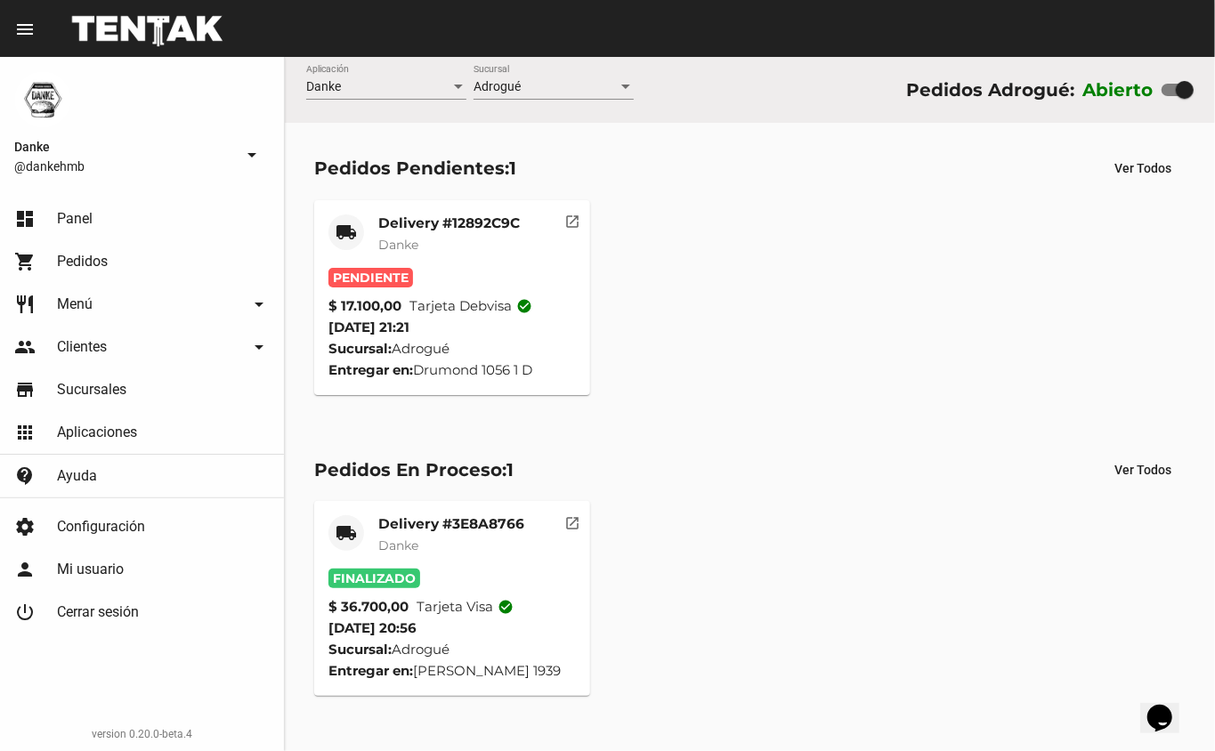
click at [402, 219] on mat-card-title "Delivery #12892C9C" at bounding box center [449, 223] width 142 height 18
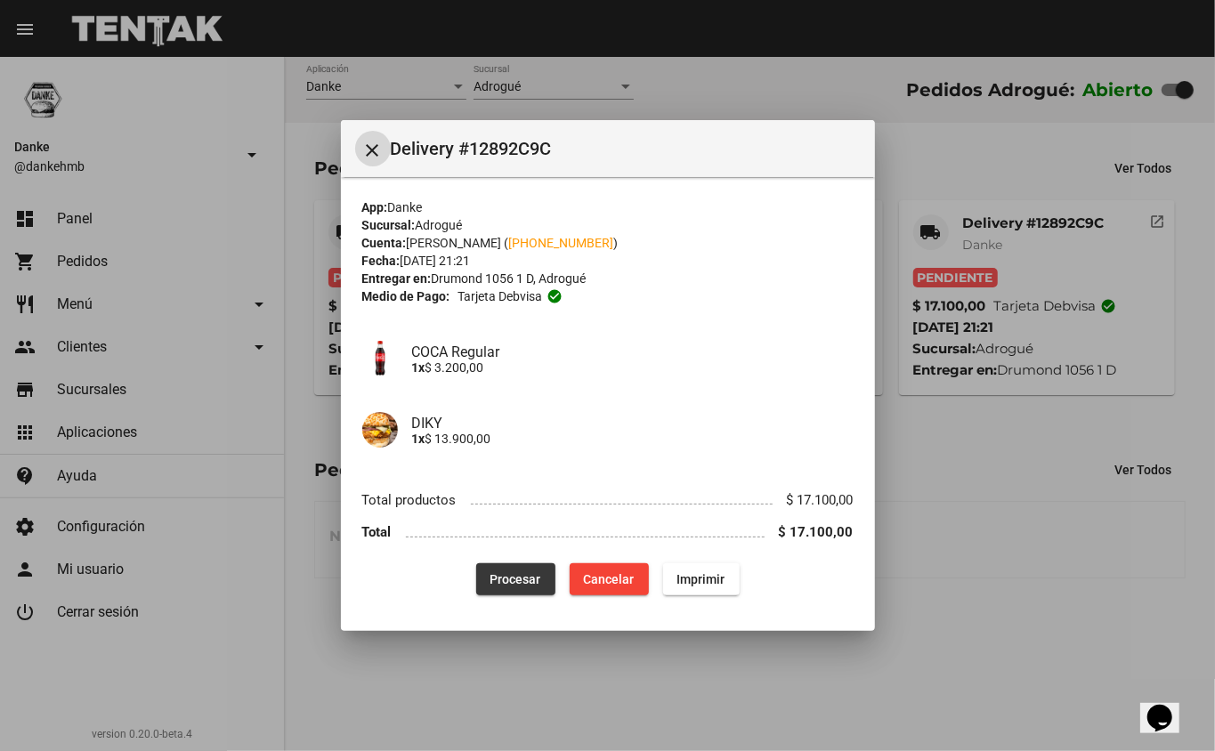
click at [506, 579] on span "Procesar" at bounding box center [515, 579] width 51 height 14
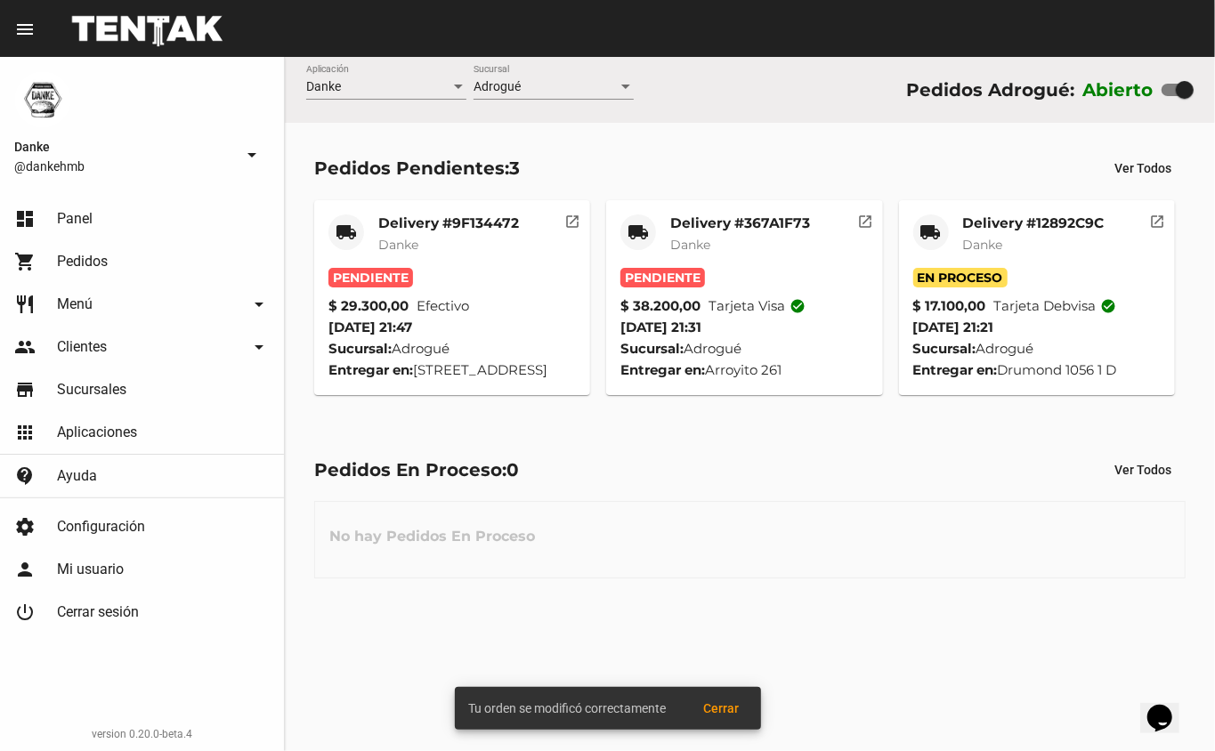
click at [726, 222] on mat-card-title "Delivery #367A1F73" at bounding box center [740, 223] width 140 height 18
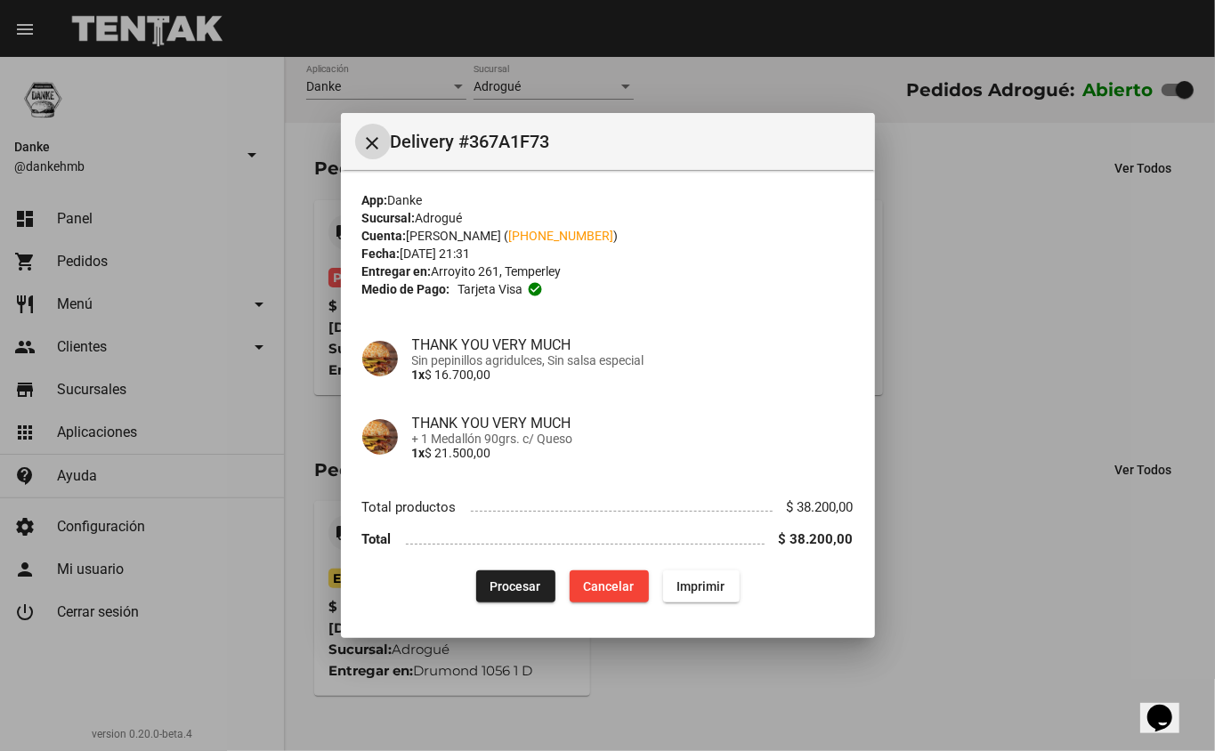
click at [517, 586] on span "Procesar" at bounding box center [515, 586] width 51 height 14
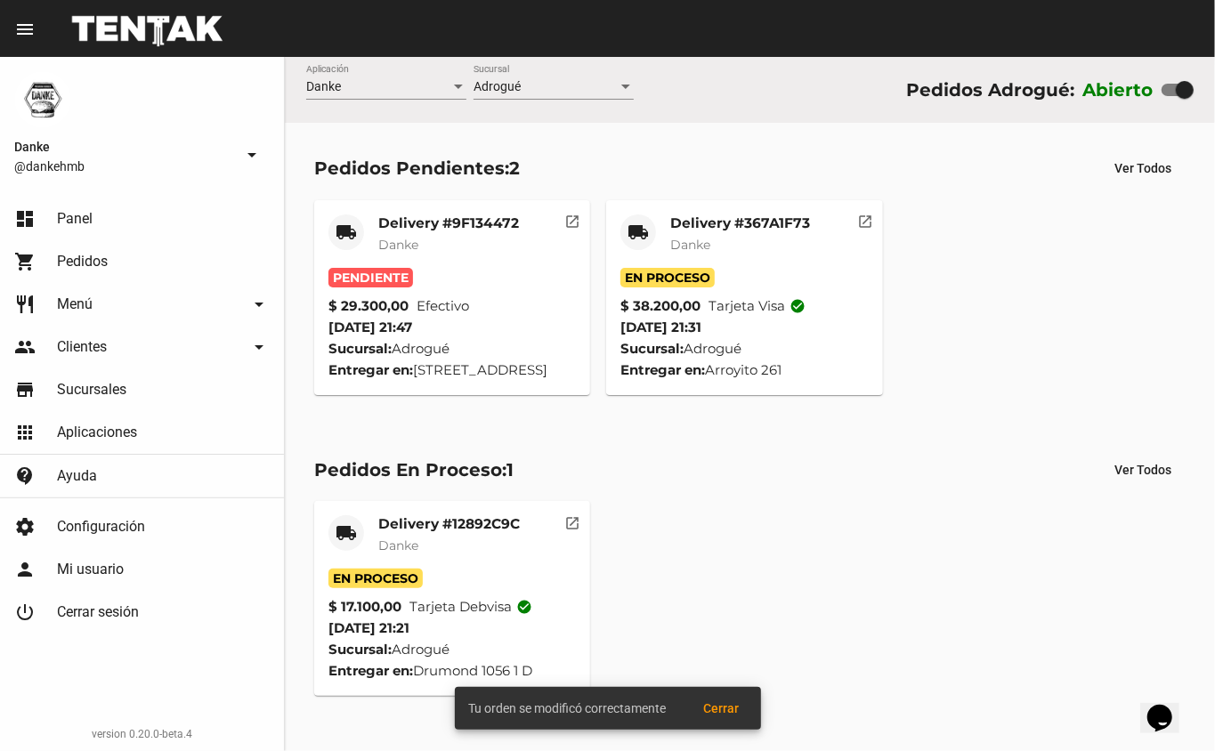
click at [415, 229] on mat-card-title "Delivery #9F134472" at bounding box center [448, 223] width 141 height 18
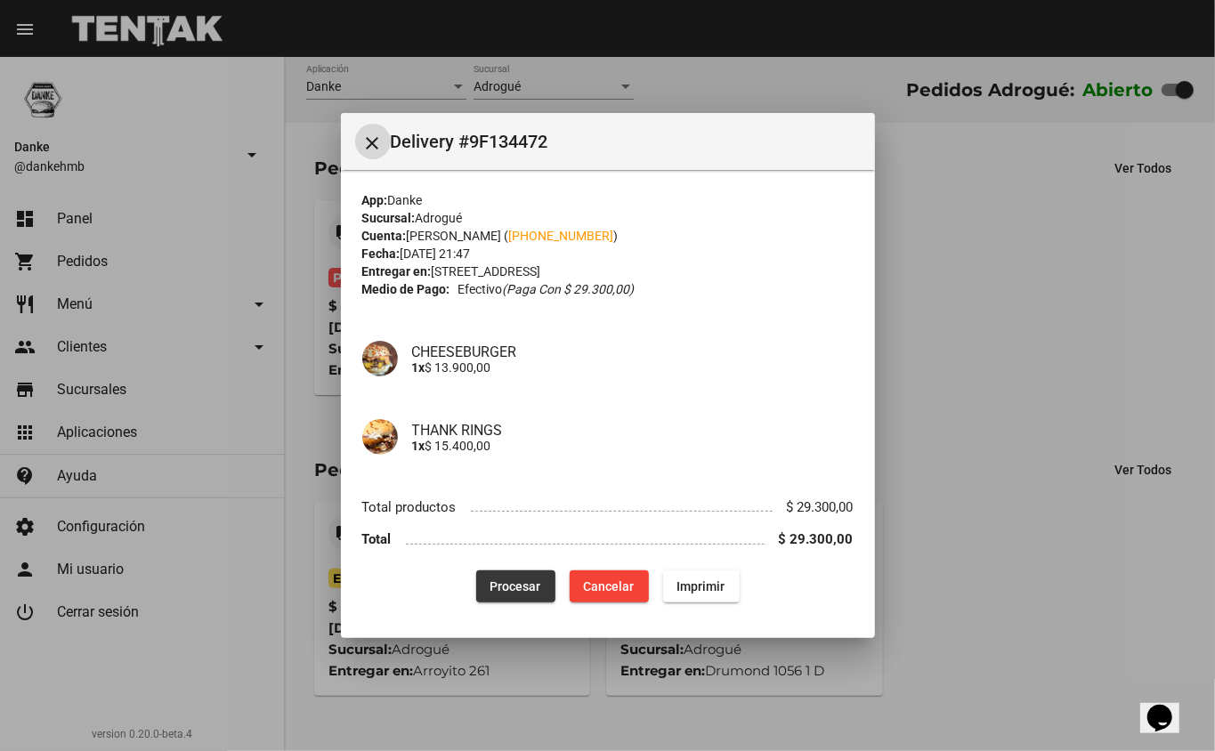
click at [493, 592] on span "Procesar" at bounding box center [515, 586] width 51 height 14
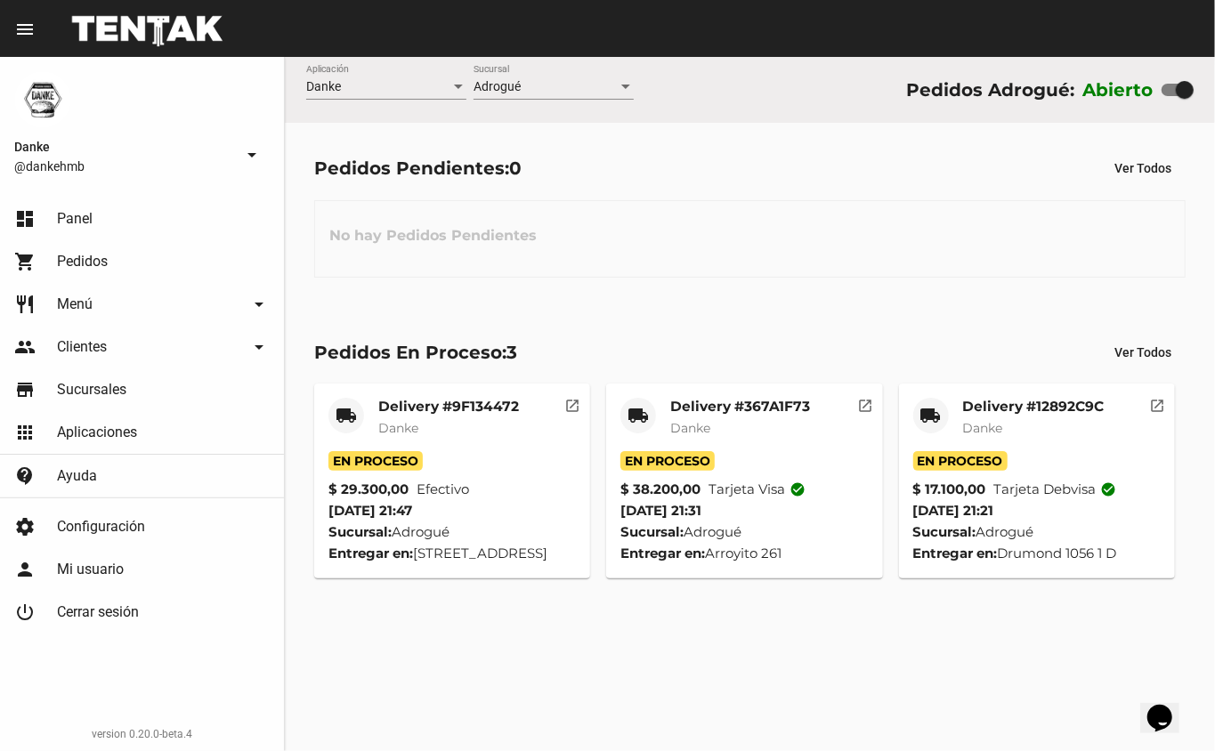
click at [424, 400] on mat-card-title "Delivery #9F134472" at bounding box center [448, 407] width 141 height 18
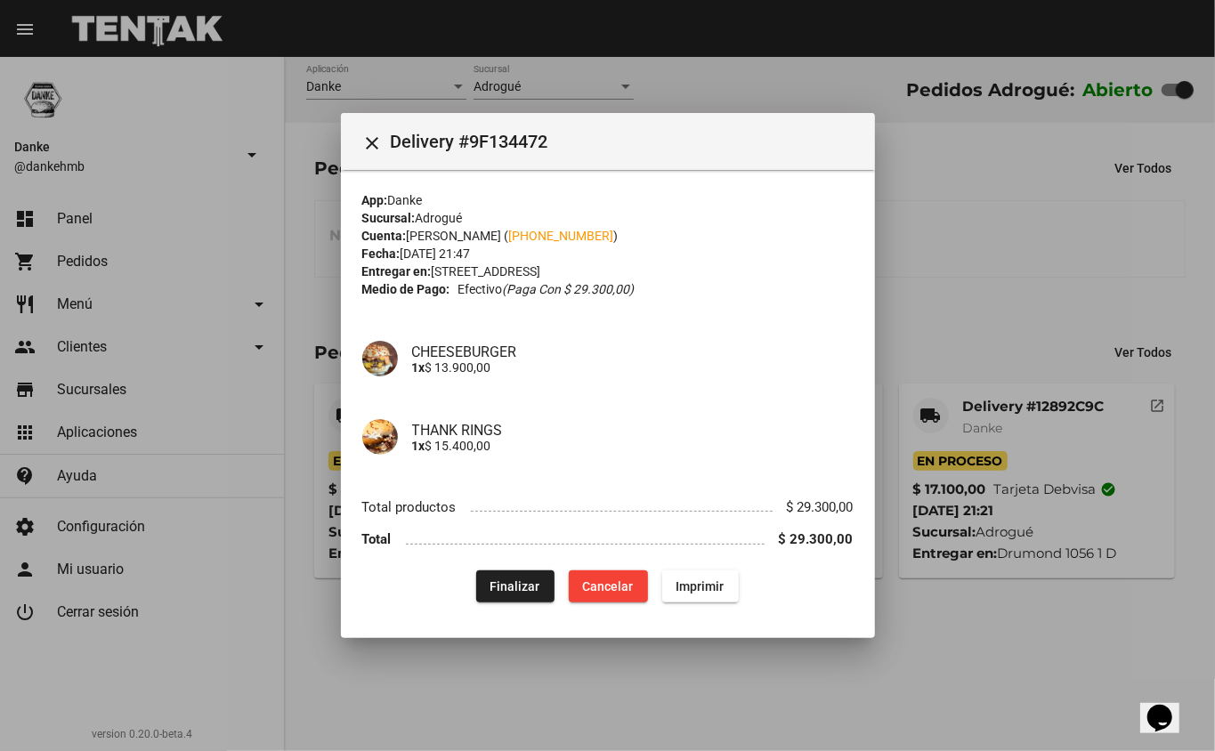
click at [409, 411] on div "THANK RINGS 1x $ 15.400,00" at bounding box center [607, 437] width 491 height 78
click at [506, 602] on button "Finalizar" at bounding box center [515, 587] width 78 height 32
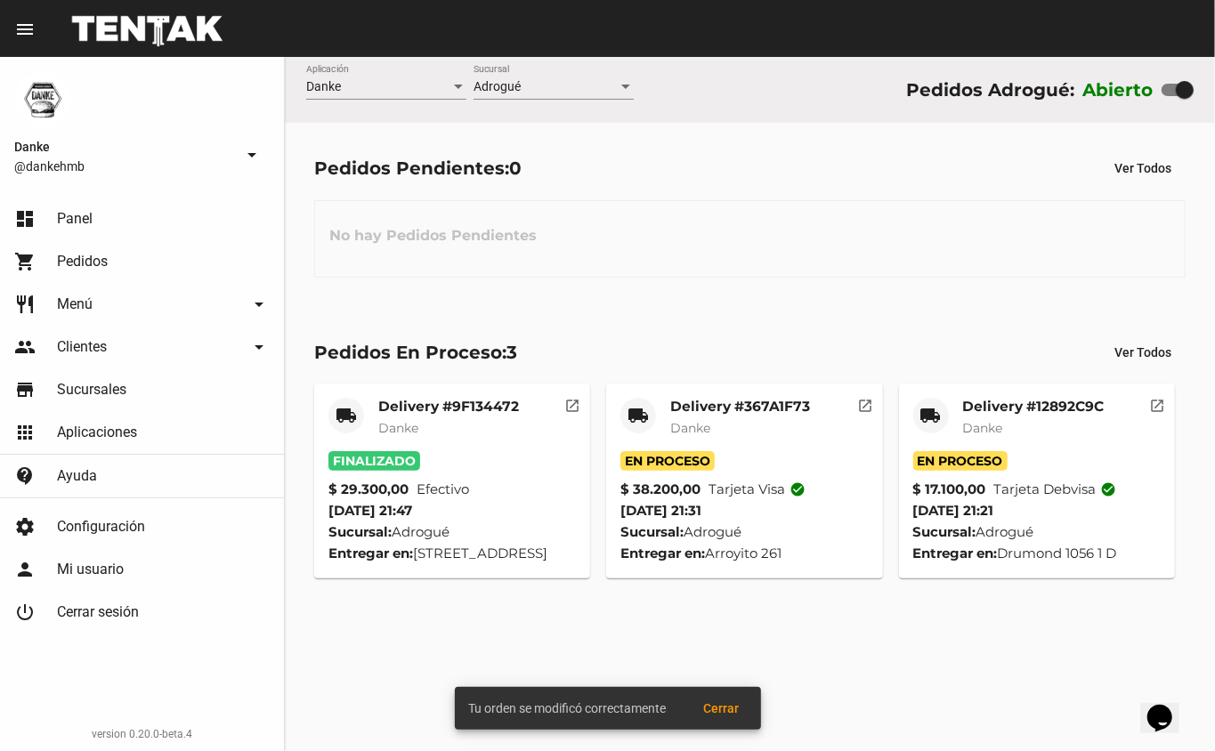
click at [710, 413] on mat-card-title "Delivery #367A1F73" at bounding box center [740, 407] width 140 height 18
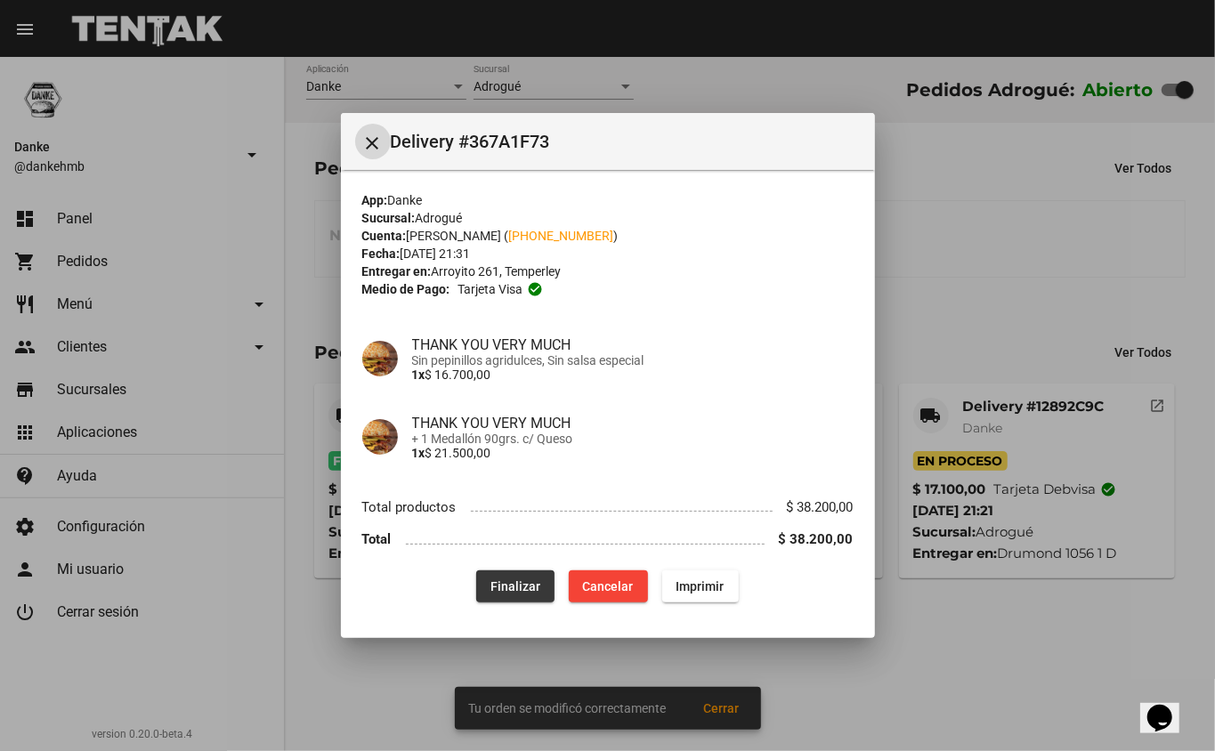
click at [504, 593] on span "Finalizar" at bounding box center [515, 586] width 50 height 14
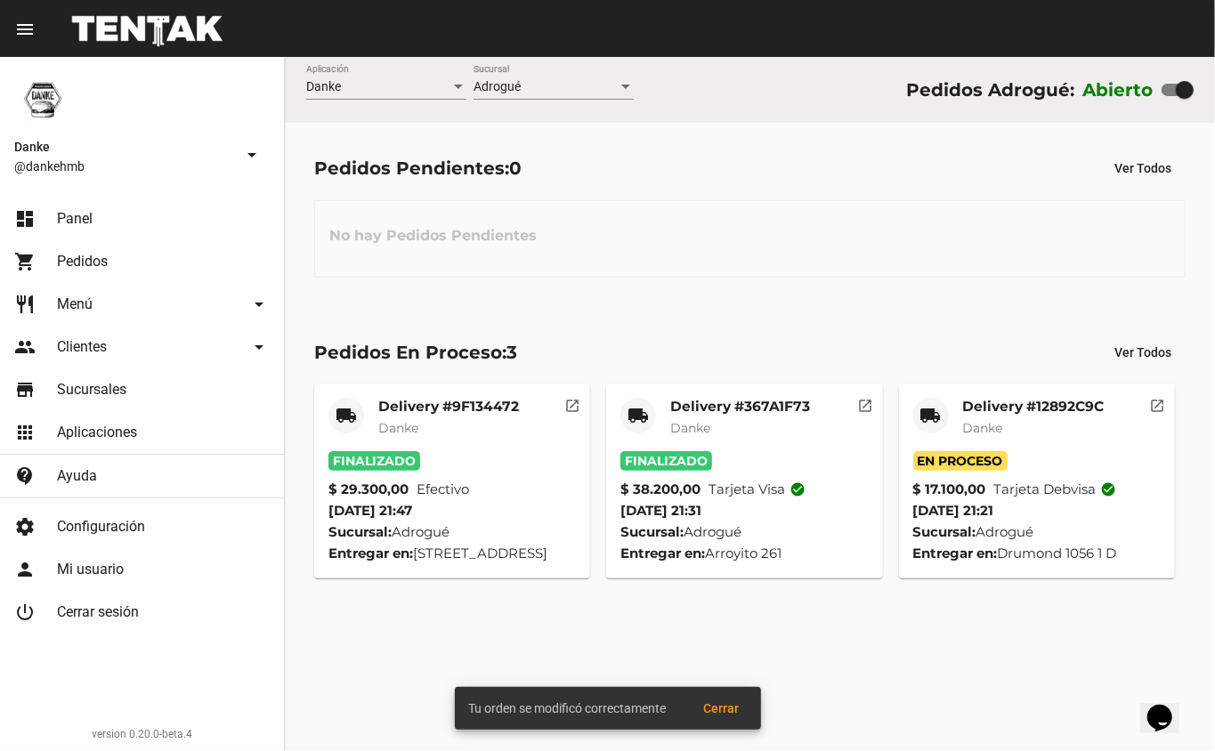
click at [988, 398] on mat-card-title "Delivery #12892C9C" at bounding box center [1034, 407] width 142 height 18
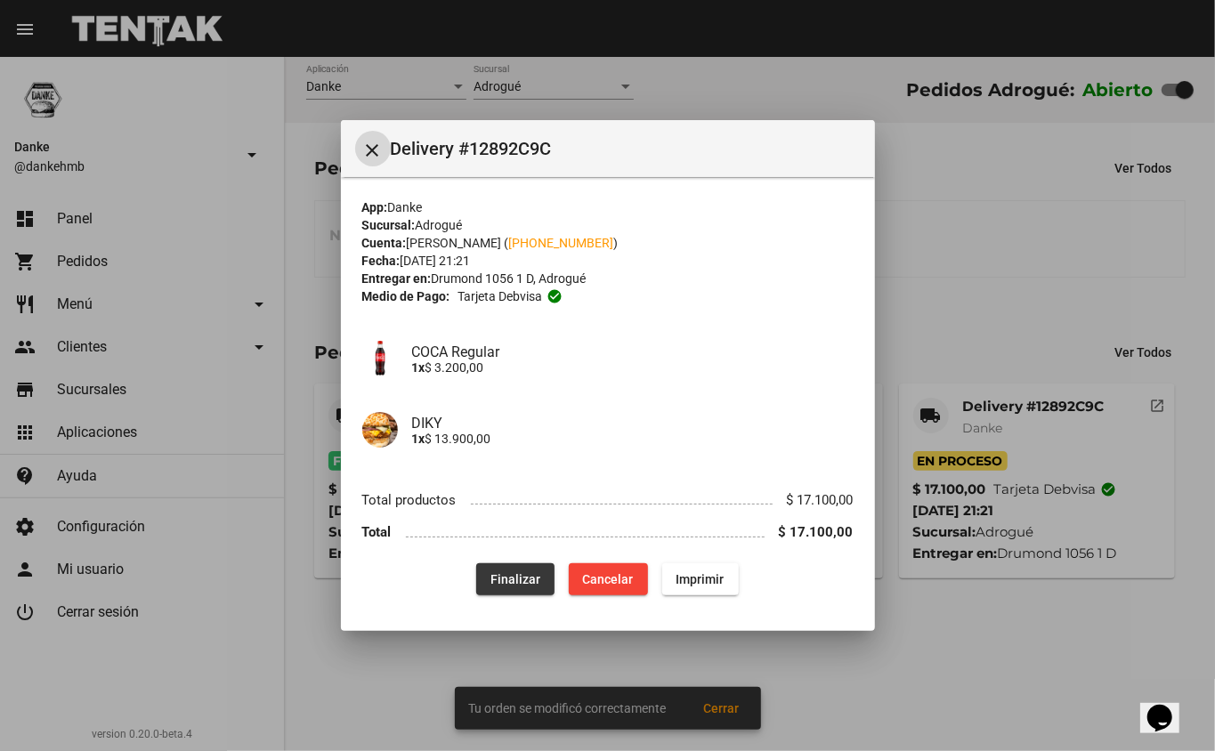
click at [536, 592] on button "Finalizar" at bounding box center [515, 579] width 78 height 32
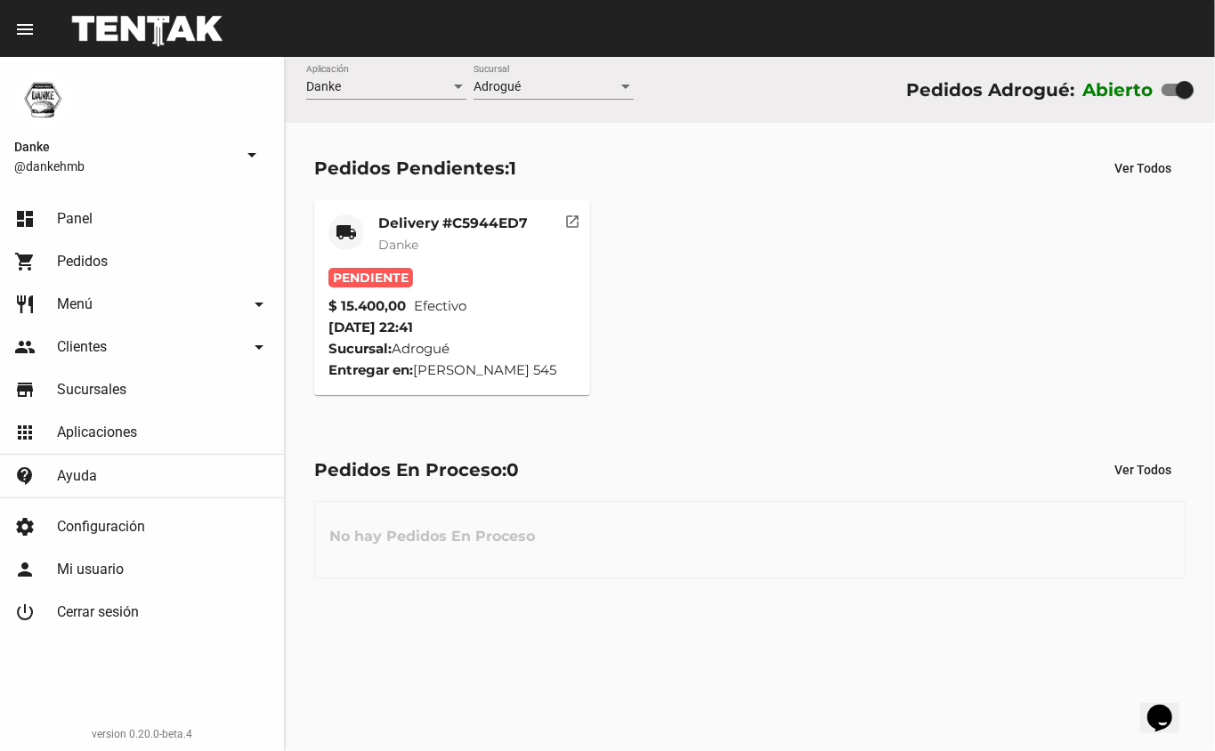
click at [425, 217] on mat-card-title "Delivery #C5944ED7" at bounding box center [453, 223] width 150 height 18
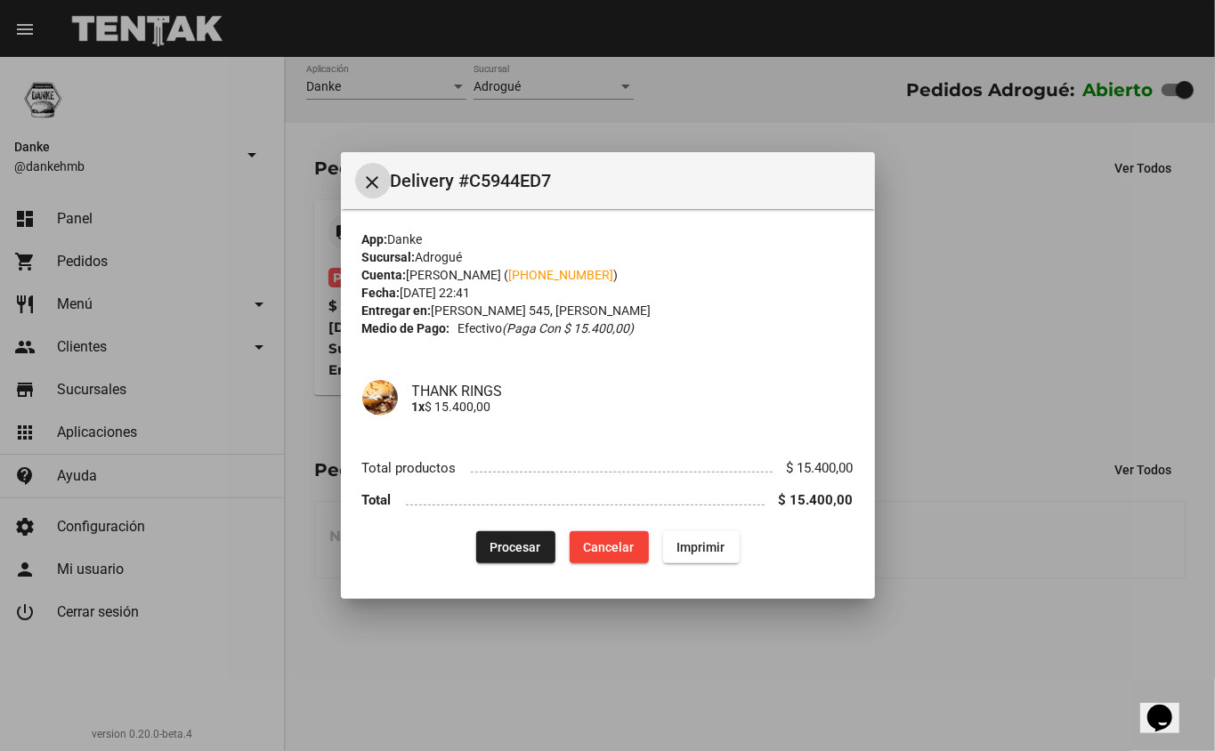
click at [504, 549] on span "Procesar" at bounding box center [515, 547] width 51 height 14
